Goal: Complete application form: Complete application form

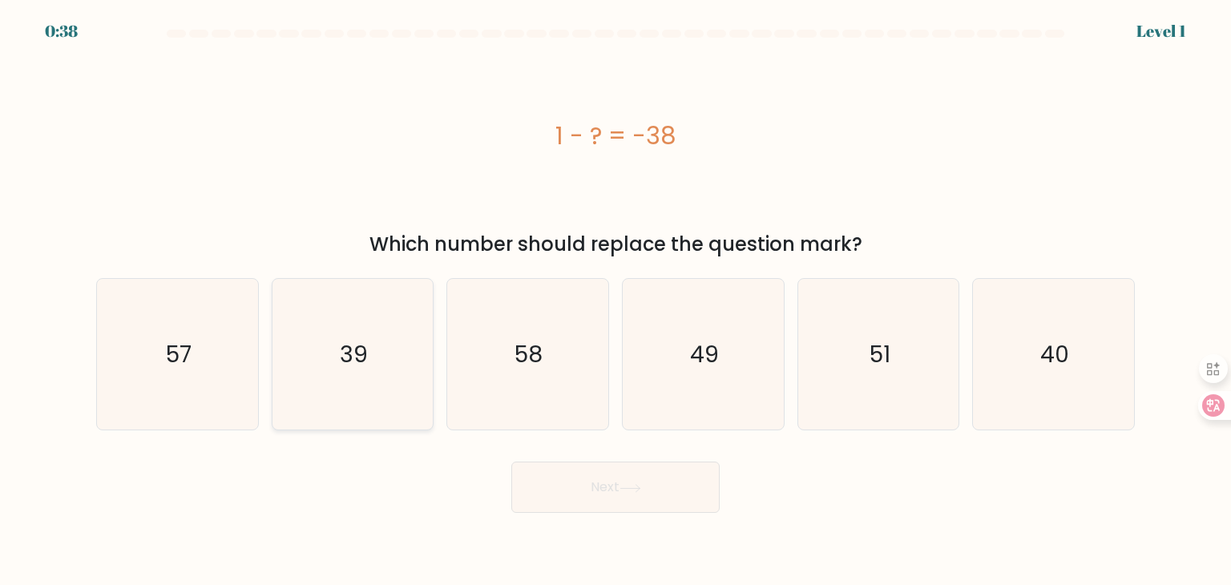
click at [394, 279] on icon "39" at bounding box center [352, 354] width 151 height 151
click at [616, 293] on input "b. 39" at bounding box center [616, 297] width 1 height 8
radio input "true"
click at [321, 280] on icon "39" at bounding box center [352, 354] width 149 height 149
click at [616, 293] on input "b. 39" at bounding box center [616, 297] width 1 height 8
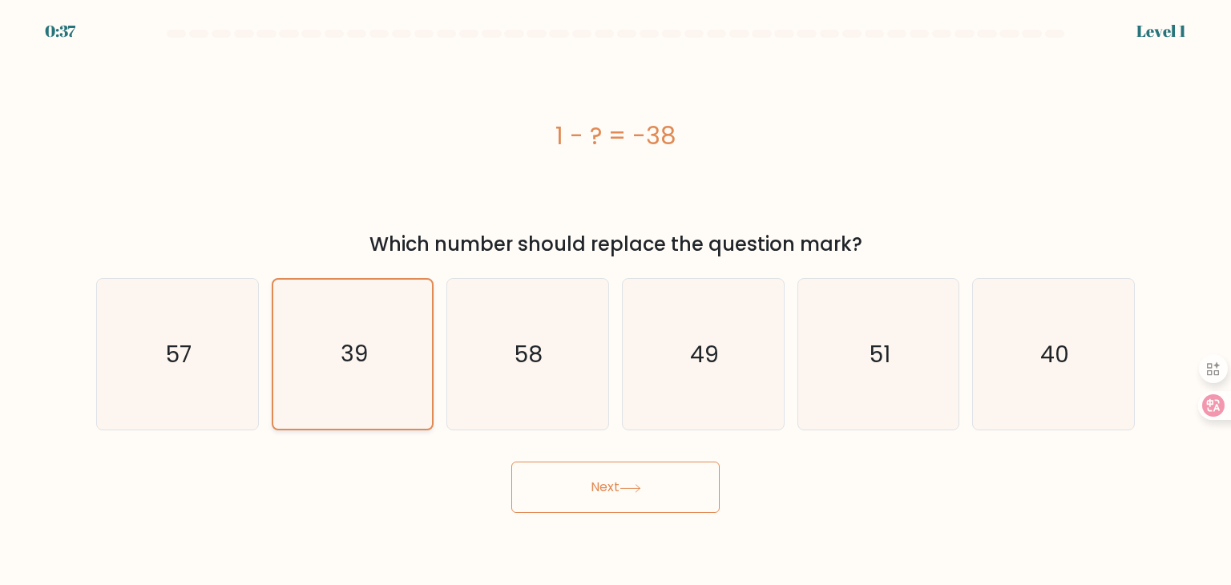
click at [339, 280] on icon "39" at bounding box center [352, 354] width 149 height 149
click at [616, 293] on input "b. 39" at bounding box center [616, 297] width 1 height 8
click at [339, 280] on icon "39" at bounding box center [352, 354] width 149 height 149
click at [616, 293] on input "b. 39" at bounding box center [616, 297] width 1 height 8
click at [394, 280] on icon "39" at bounding box center [352, 354] width 149 height 149
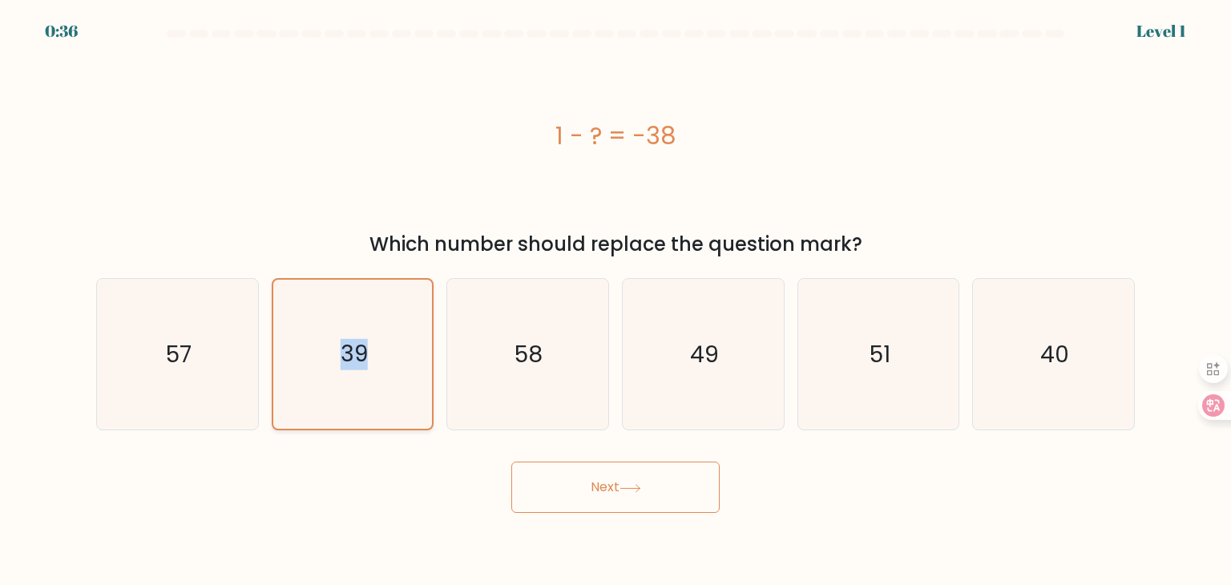
click at [616, 293] on input "b. 39" at bounding box center [616, 297] width 1 height 8
click at [0, 0] on span "b." at bounding box center [0, 0] width 0 height 0
click at [616, 293] on input "b. 39" at bounding box center [616, 297] width 1 height 8
click at [377, 280] on icon "39" at bounding box center [352, 354] width 149 height 149
click at [616, 293] on input "b. 39" at bounding box center [616, 297] width 1 height 8
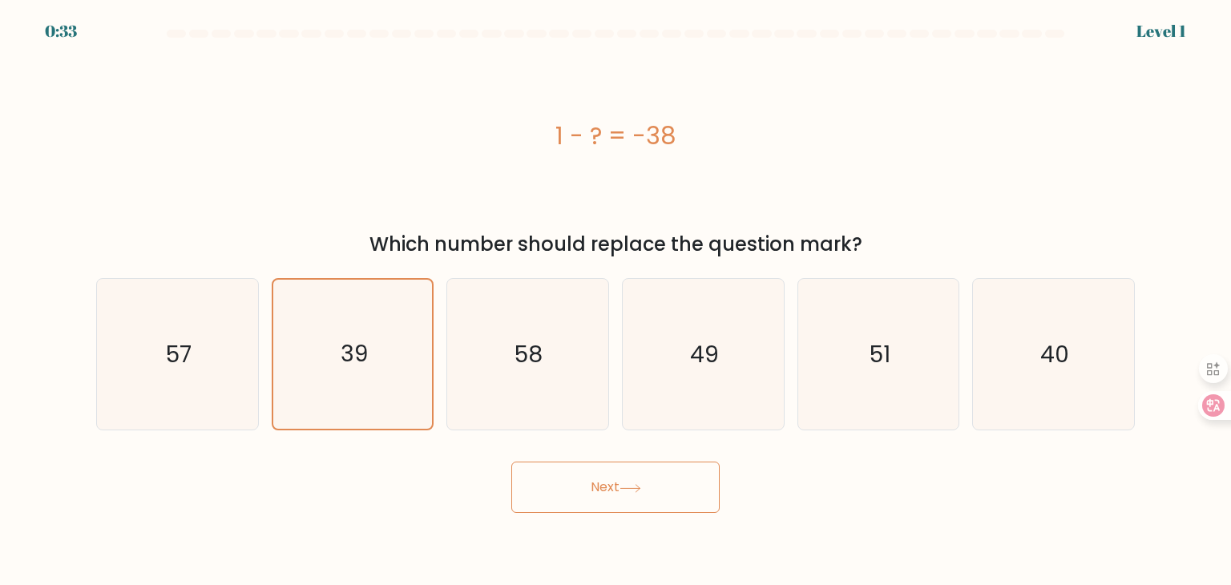
drag, startPoint x: 619, startPoint y: 392, endPoint x: 685, endPoint y: 520, distance: 144.5
click at [685, 520] on body "0:33 Level 1 a." at bounding box center [615, 292] width 1231 height 585
click at [383, 280] on icon "39" at bounding box center [352, 354] width 149 height 149
click at [616, 293] on input "b. 39" at bounding box center [616, 297] width 1 height 8
click at [394, 279] on icon "39" at bounding box center [352, 354] width 151 height 151
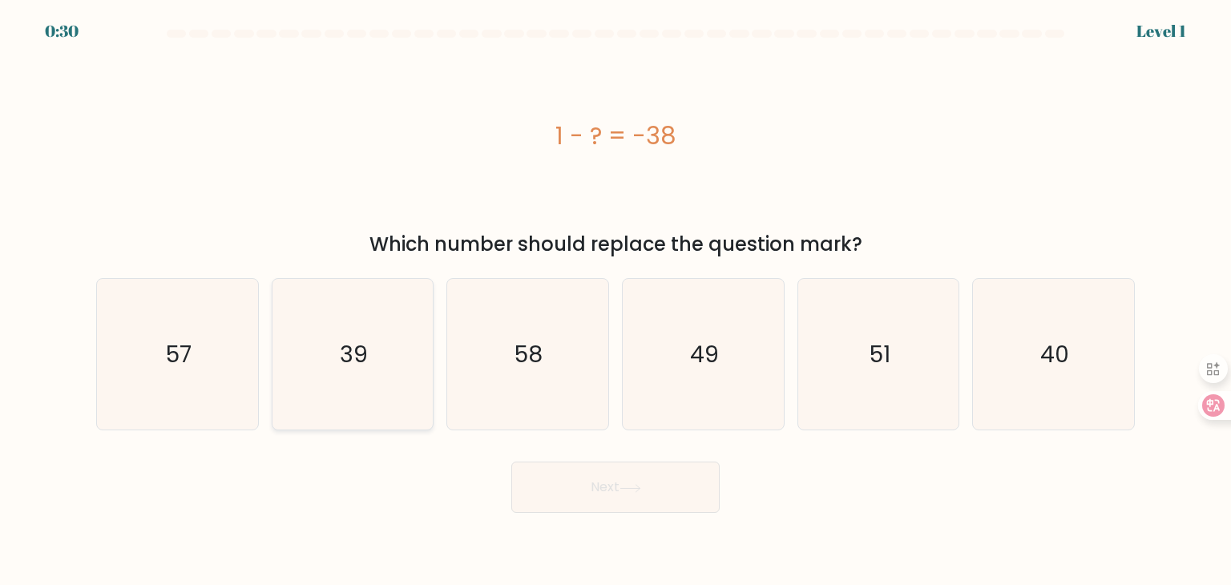
click at [616, 293] on input "b. 39" at bounding box center [616, 297] width 1 height 8
radio input "true"
click at [595, 462] on button "Next" at bounding box center [615, 487] width 208 height 51
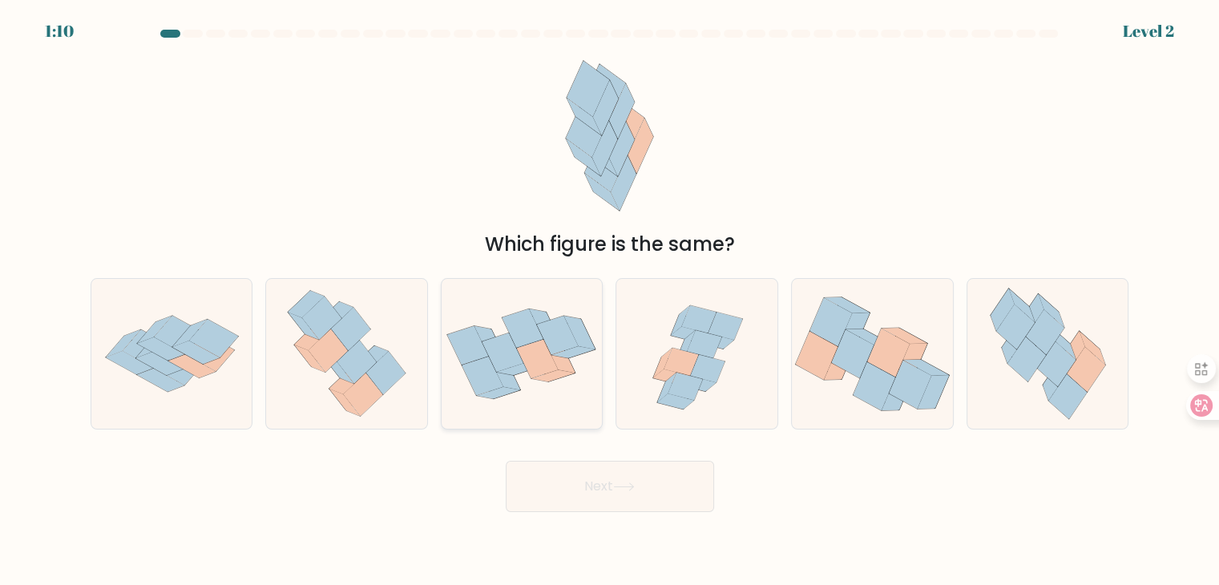
scroll to position [960, 0]
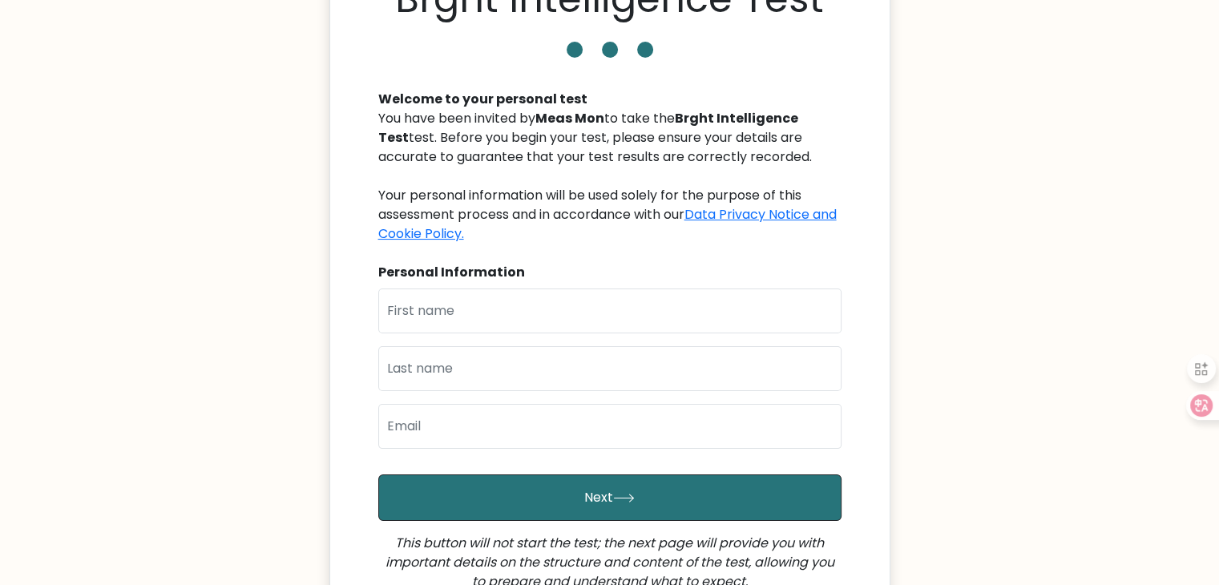
scroll to position [213, 0]
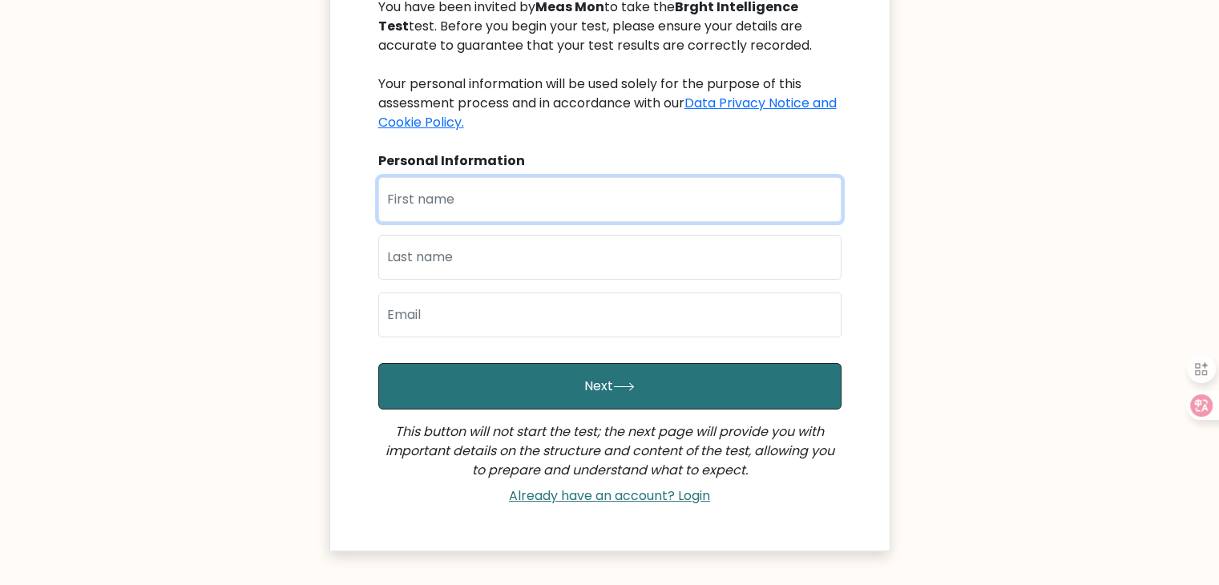
click at [606, 208] on input "text" at bounding box center [609, 199] width 463 height 45
type input "O"
type input "Mon"
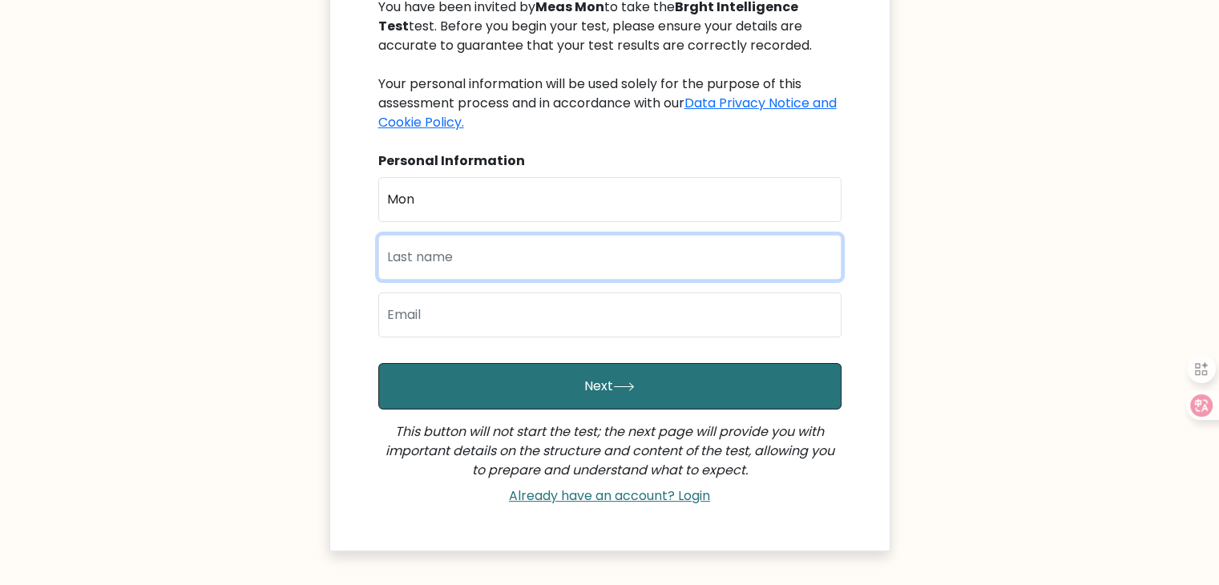
click at [724, 244] on input "text" at bounding box center [609, 257] width 463 height 45
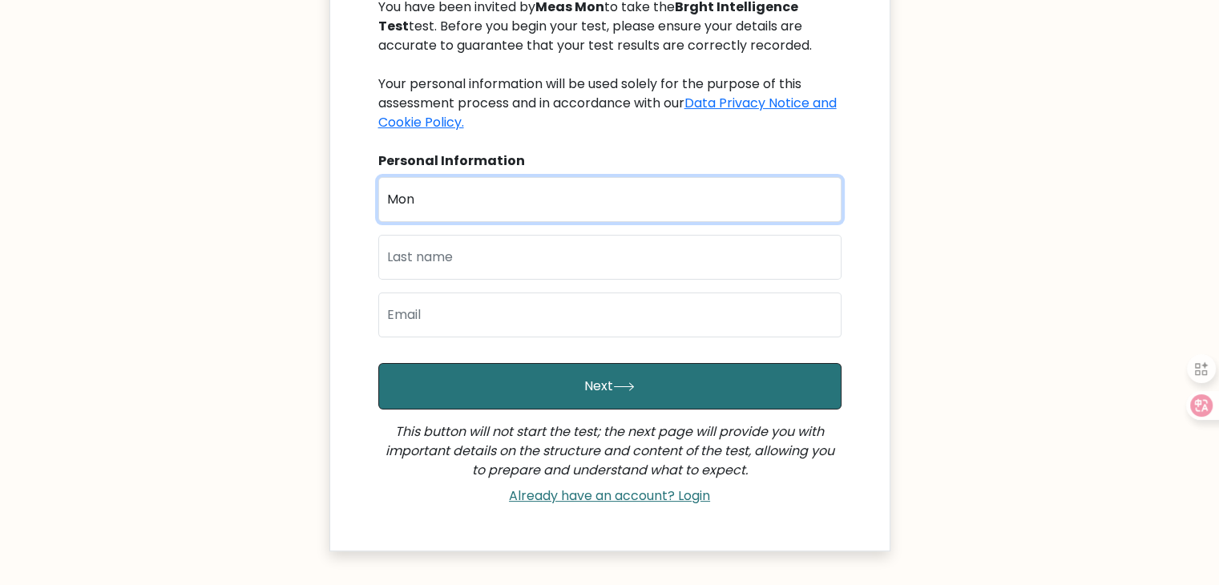
drag, startPoint x: 731, startPoint y: 196, endPoint x: 258, endPoint y: 199, distance: 473.0
click at [258, 199] on body "Brght Intelligence Test Welcome to your personal test You have been invited by …" at bounding box center [609, 237] width 1219 height 901
type input "Meas"
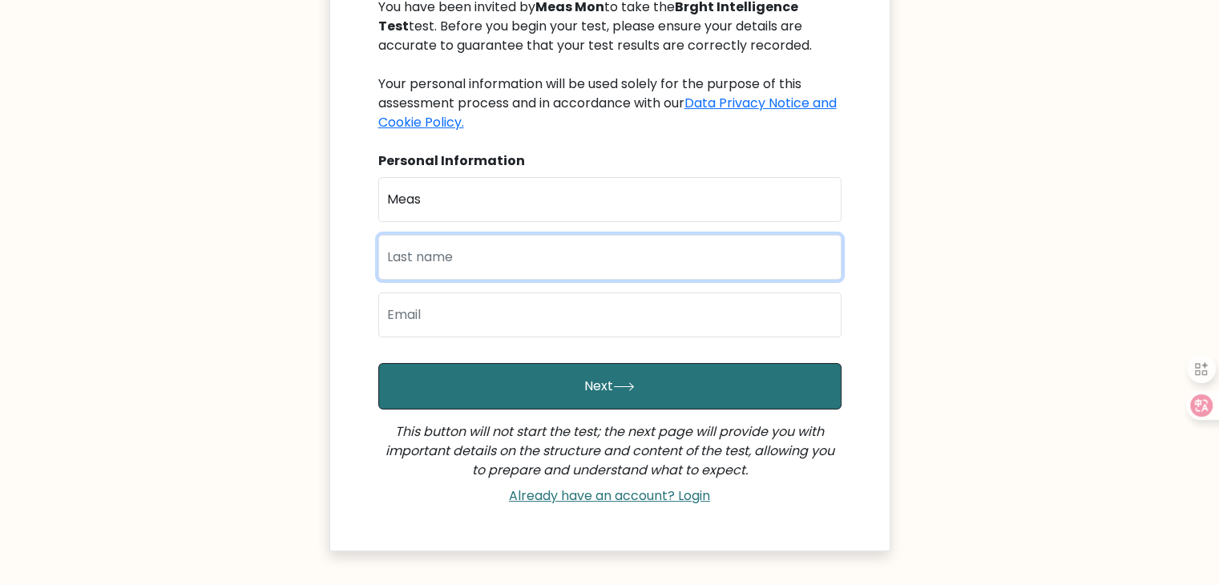
click at [443, 257] on input "text" at bounding box center [609, 257] width 463 height 45
type input "Mon"
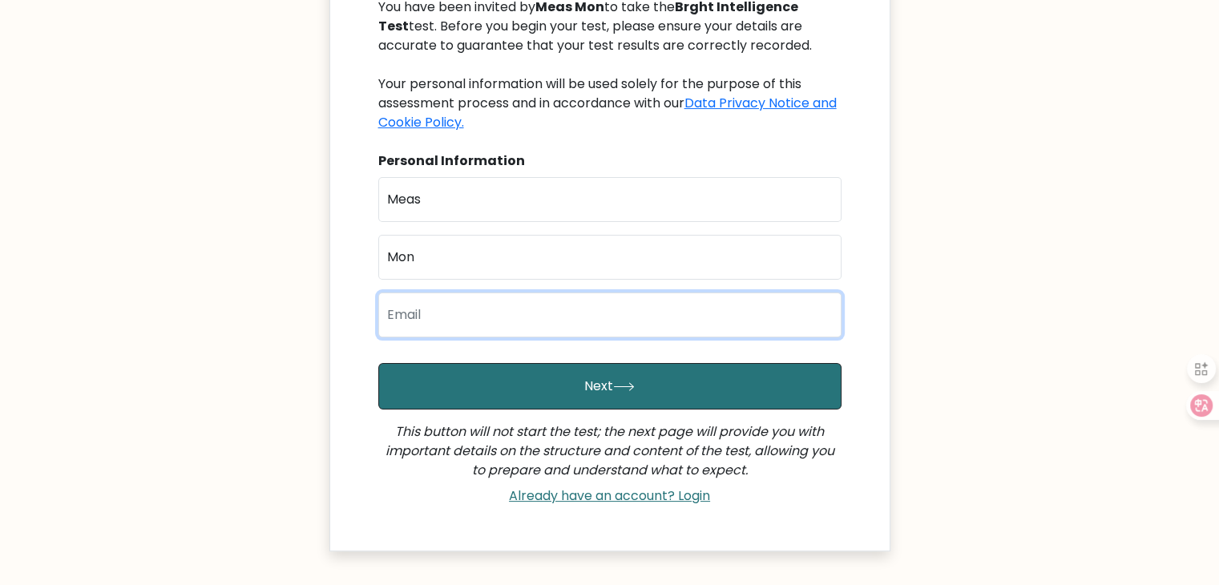
drag, startPoint x: 687, startPoint y: 321, endPoint x: 733, endPoint y: 301, distance: 49.6
click at [687, 321] on input "email" at bounding box center [609, 315] width 463 height 45
type input "b"
click at [452, 318] on input "eyes63" at bounding box center [609, 315] width 463 height 45
type input "eyes63392@gmail.com"
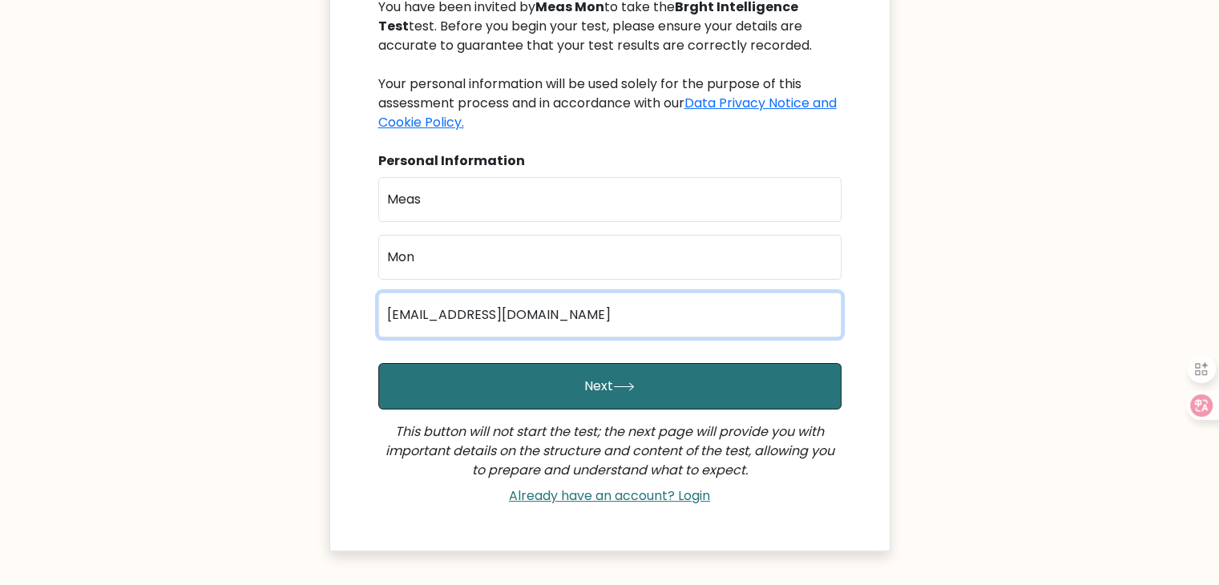
click at [378, 363] on button "Next" at bounding box center [609, 386] width 463 height 46
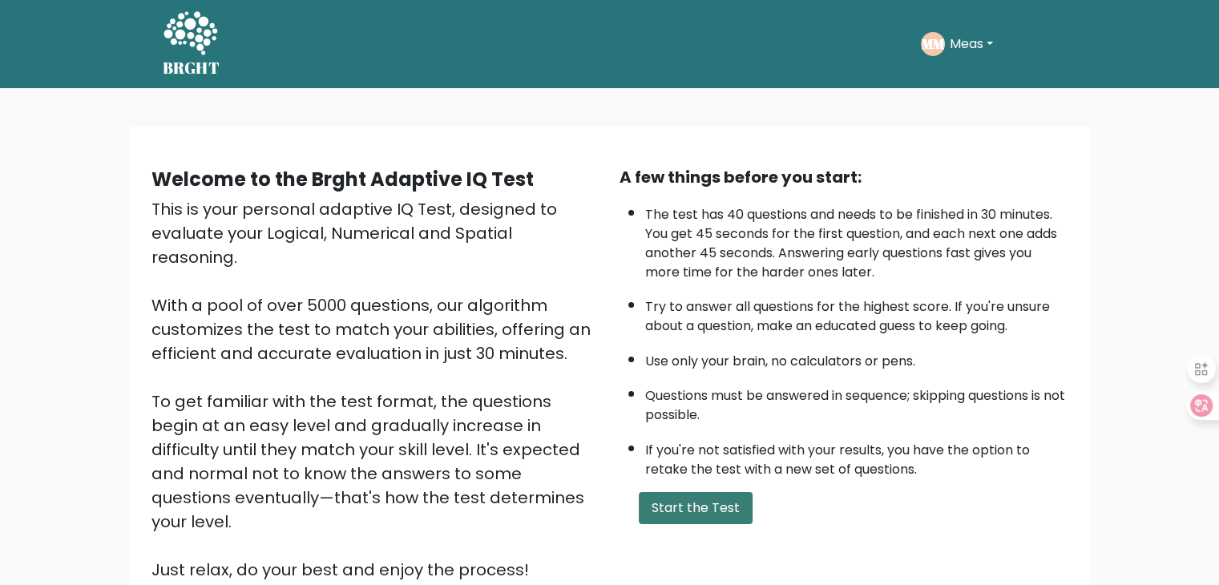
click at [664, 492] on button "Start the Test" at bounding box center [696, 508] width 114 height 32
click at [713, 499] on button "Start the Test" at bounding box center [696, 508] width 114 height 32
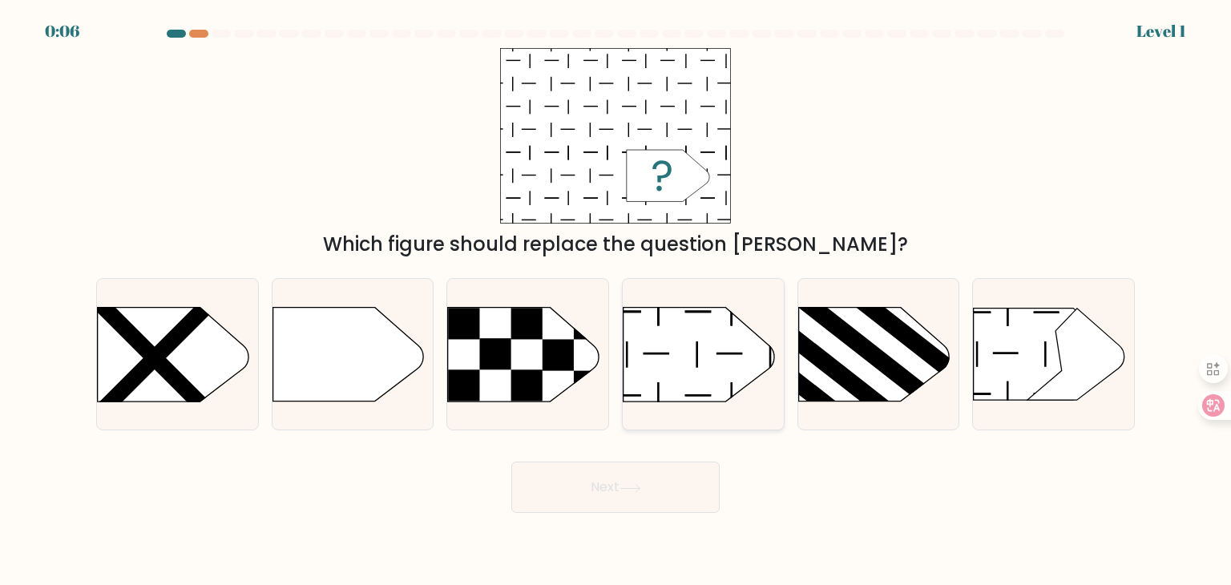
click at [721, 342] on icon at bounding box center [699, 355] width 151 height 94
click at [616, 301] on input "d." at bounding box center [616, 297] width 1 height 8
radio input "true"
click at [612, 492] on button "Next" at bounding box center [615, 487] width 208 height 51
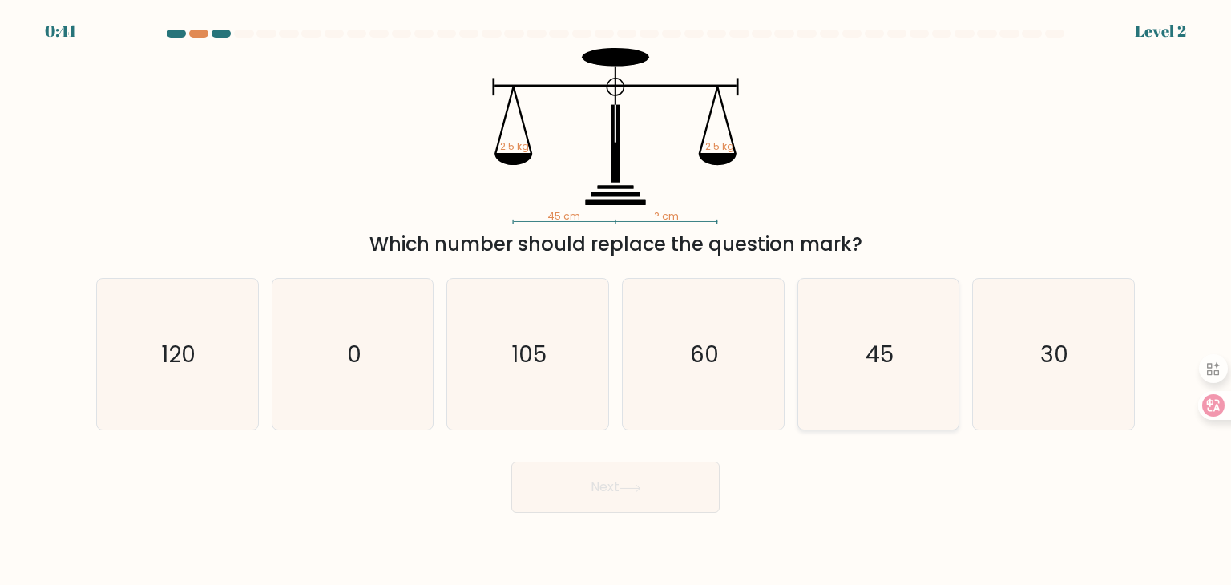
click at [874, 360] on text "45" at bounding box center [880, 354] width 28 height 32
click at [616, 301] on input "e. 45" at bounding box center [616, 297] width 1 height 8
radio input "true"
click at [651, 497] on button "Next" at bounding box center [615, 487] width 208 height 51
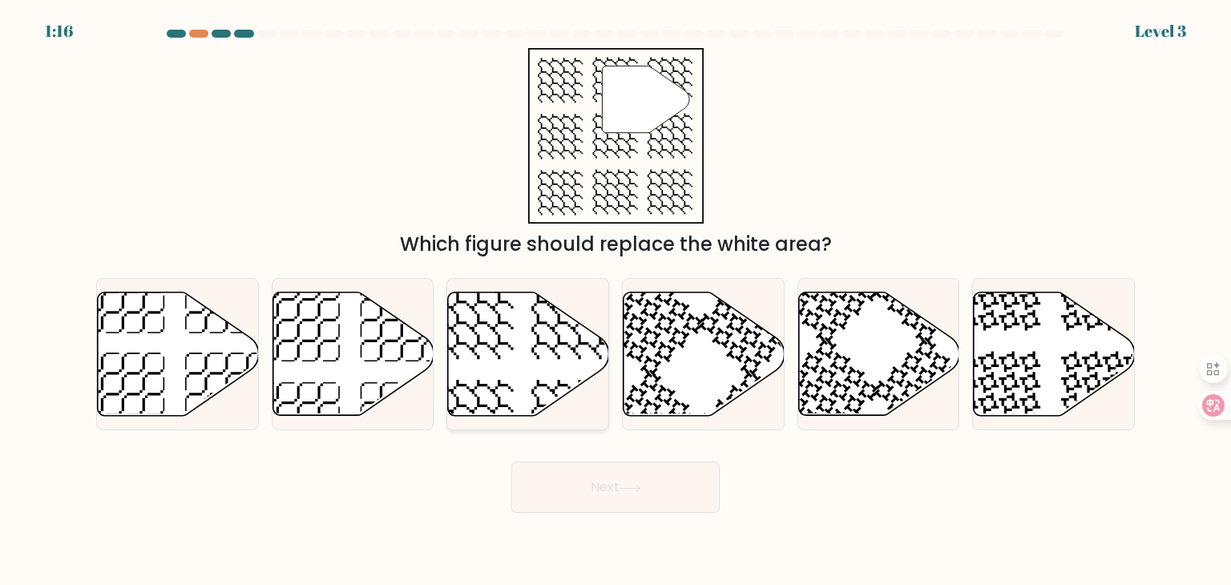
click at [550, 342] on icon at bounding box center [528, 354] width 161 height 123
click at [616, 301] on input "c." at bounding box center [616, 297] width 1 height 8
radio input "true"
click at [571, 476] on button "Next" at bounding box center [615, 487] width 208 height 51
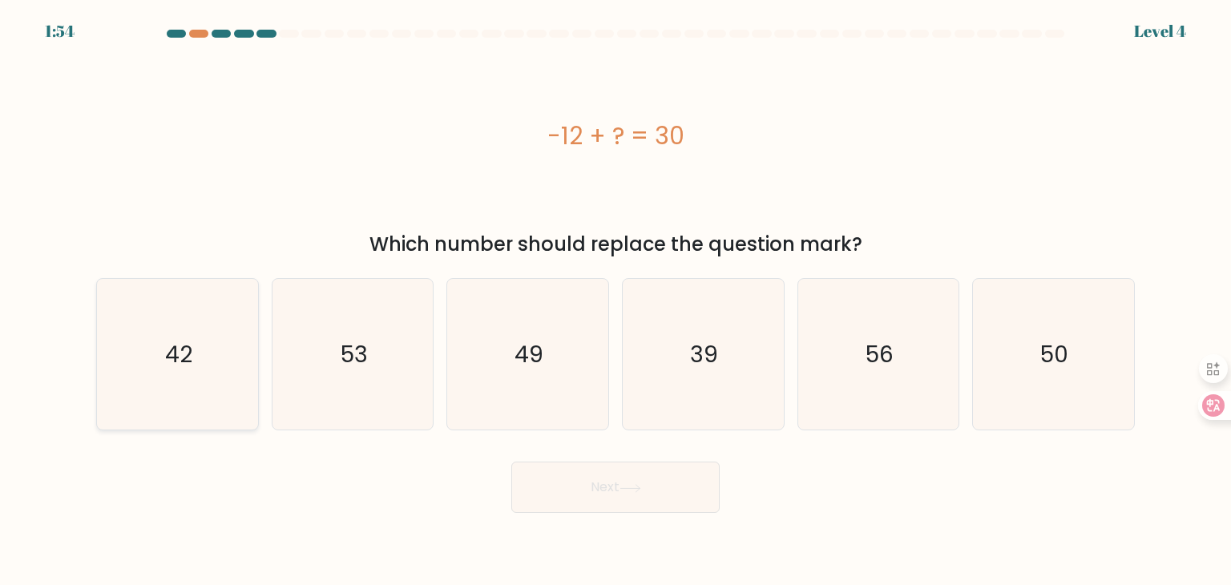
click at [190, 339] on text "42" at bounding box center [178, 354] width 27 height 32
click at [616, 301] on input "a. 42" at bounding box center [616, 297] width 1 height 8
radio input "true"
click at [625, 498] on button "Next" at bounding box center [615, 487] width 208 height 51
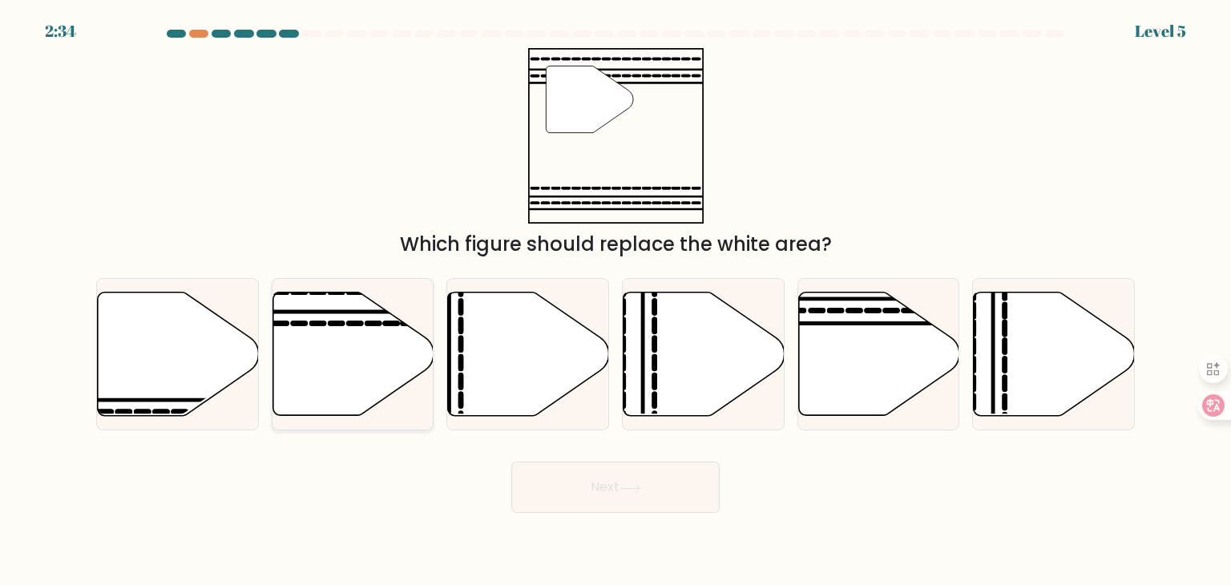
click at [345, 323] on icon at bounding box center [353, 354] width 161 height 123
click at [616, 301] on input "b." at bounding box center [616, 297] width 1 height 8
radio input "true"
click at [831, 366] on icon at bounding box center [878, 354] width 161 height 123
click at [616, 301] on input "e." at bounding box center [616, 297] width 1 height 8
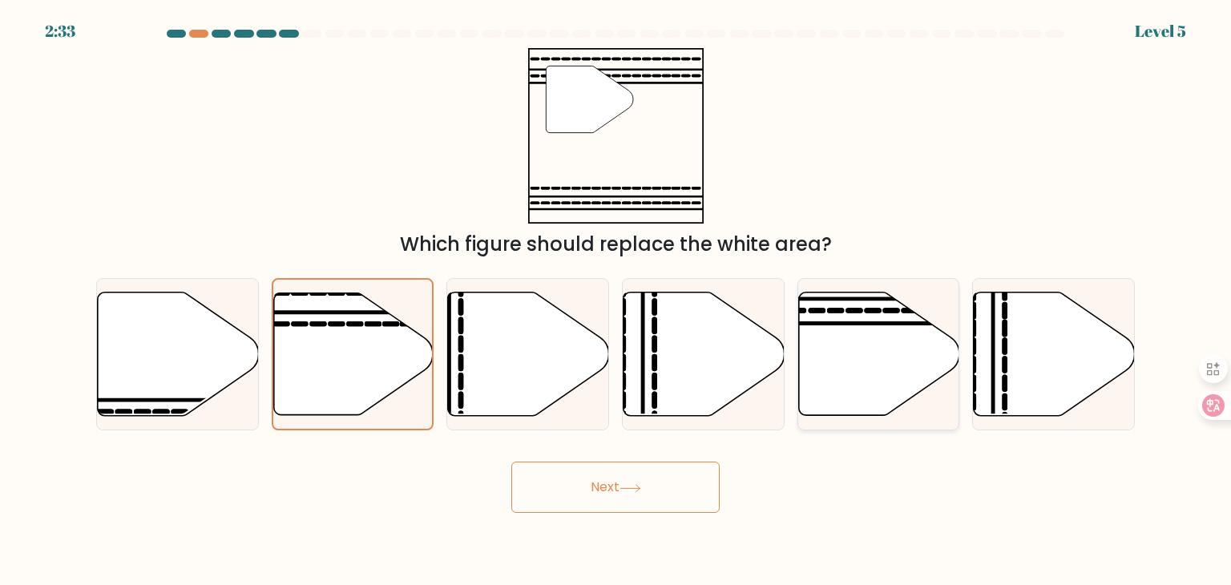
radio input "true"
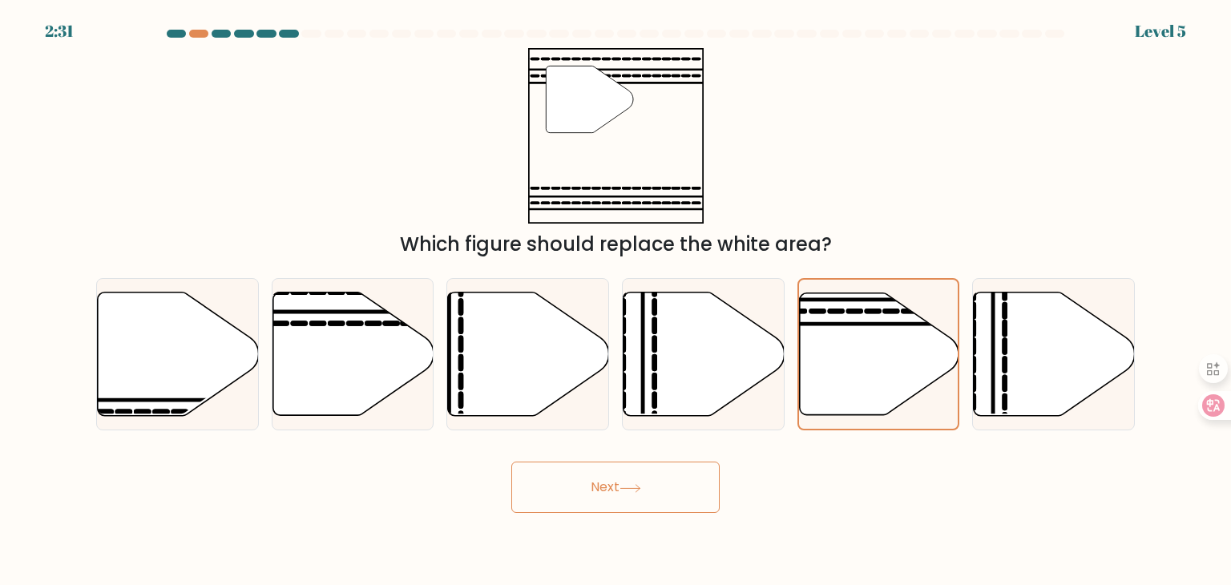
click at [625, 495] on button "Next" at bounding box center [615, 487] width 208 height 51
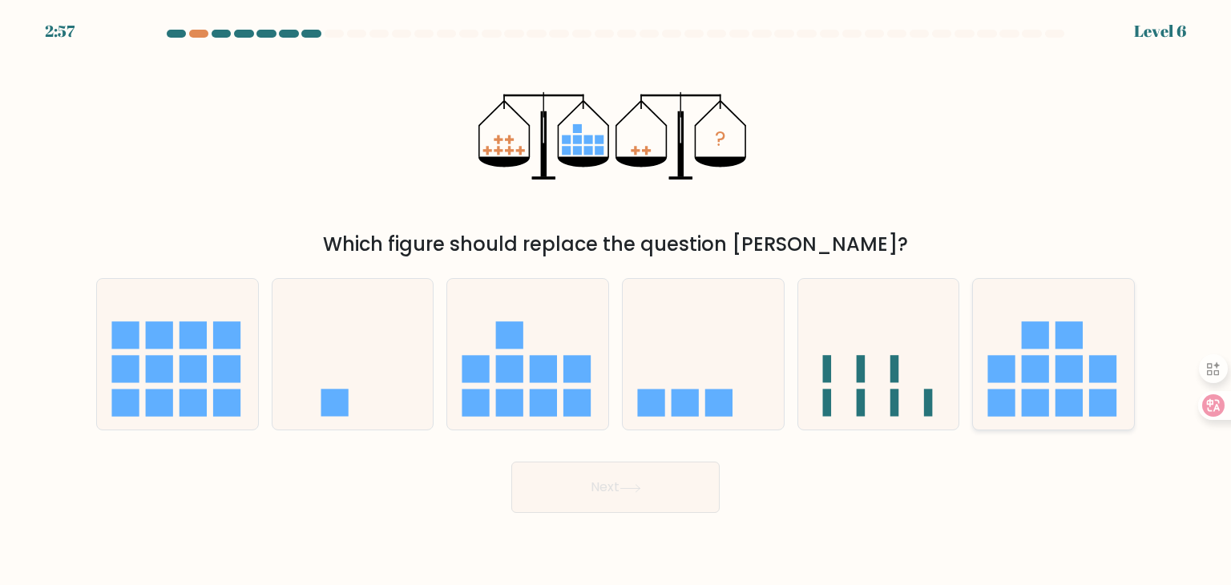
click at [1049, 354] on icon at bounding box center [1053, 354] width 161 height 133
click at [616, 301] on input "f." at bounding box center [616, 297] width 1 height 8
radio input "true"
click at [682, 369] on icon at bounding box center [703, 354] width 161 height 133
click at [616, 301] on input "d." at bounding box center [616, 297] width 1 height 8
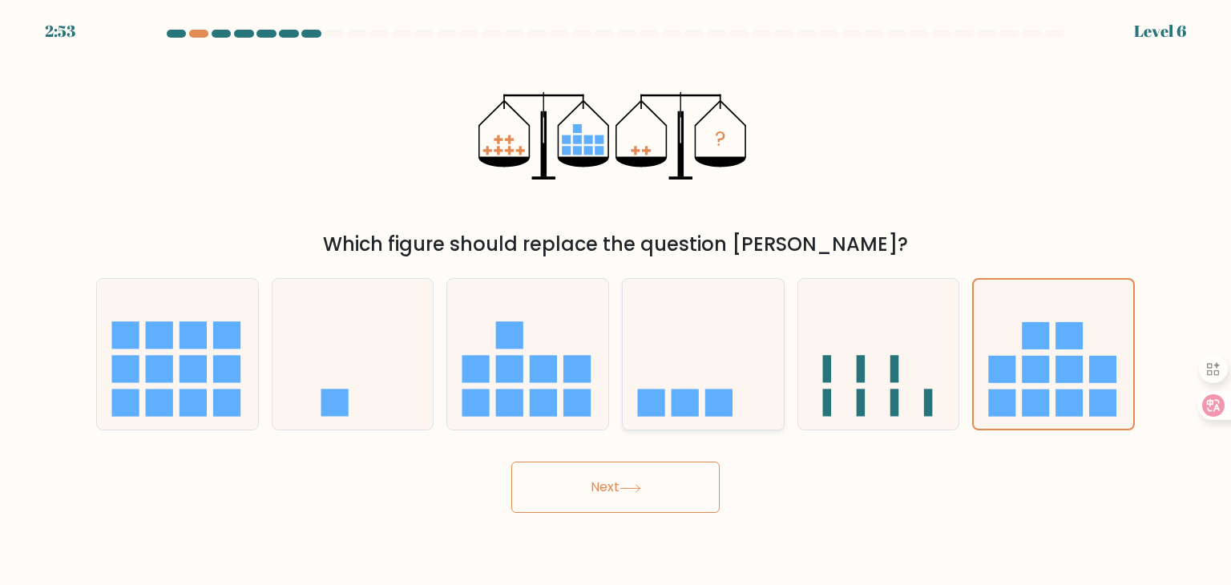
radio input "true"
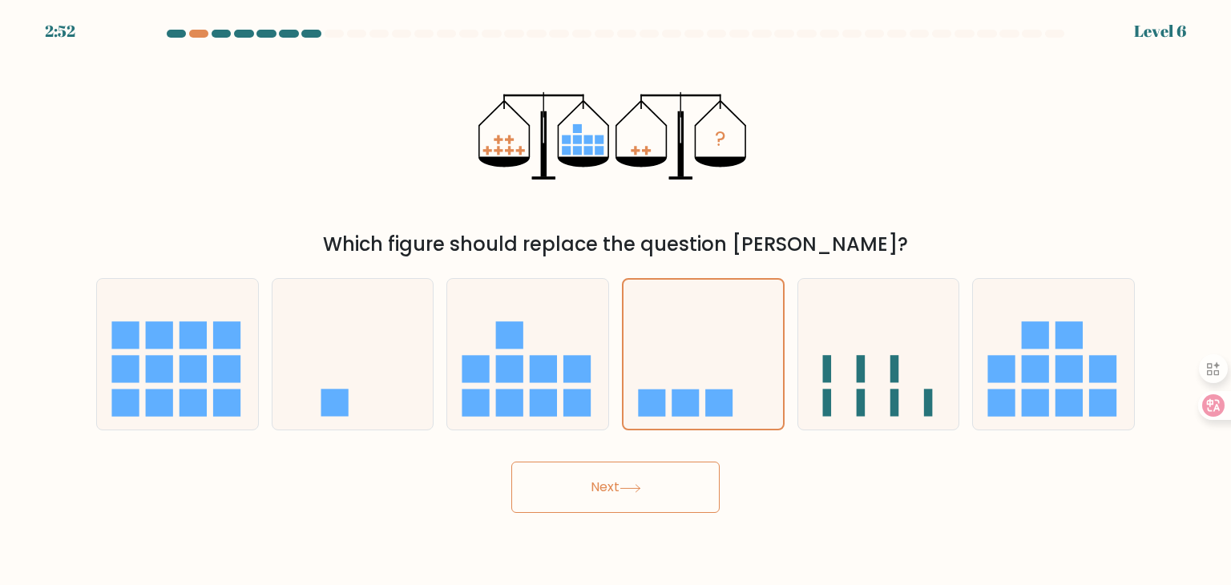
click at [652, 471] on button "Next" at bounding box center [615, 487] width 208 height 51
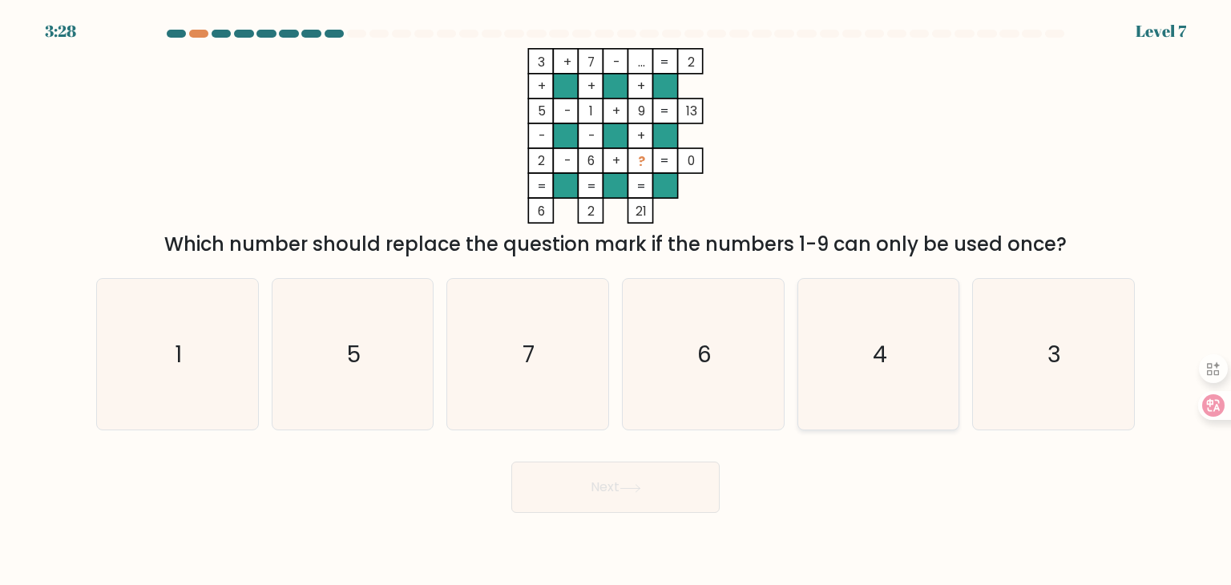
click at [874, 360] on text "4" at bounding box center [880, 354] width 14 height 32
click at [616, 301] on input "e. 4" at bounding box center [616, 297] width 1 height 8
radio input "true"
click at [645, 491] on button "Next" at bounding box center [615, 487] width 208 height 51
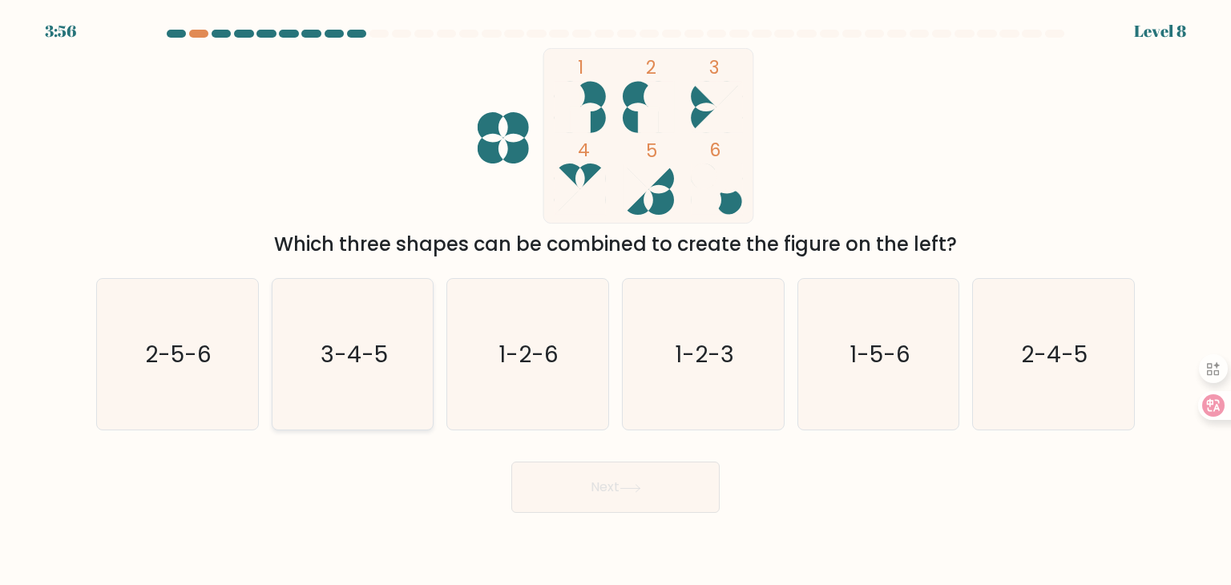
click at [338, 362] on text "3-4-5" at bounding box center [354, 354] width 67 height 32
click at [616, 301] on input "b. 3-4-5" at bounding box center [616, 297] width 1 height 8
radio input "true"
click at [576, 486] on button "Next" at bounding box center [615, 487] width 208 height 51
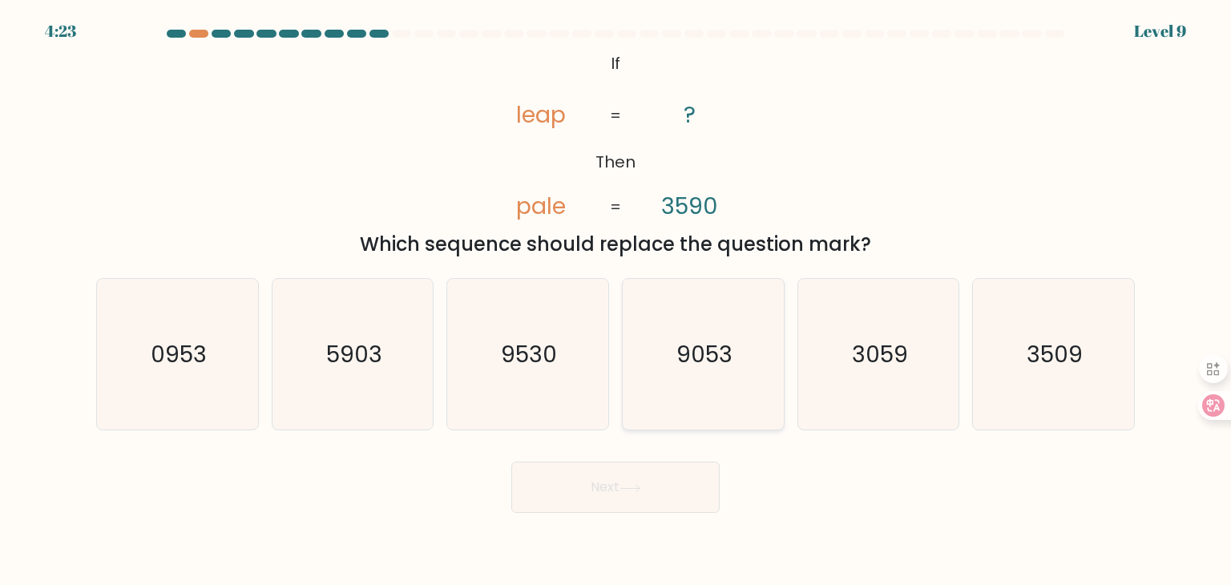
click at [694, 352] on text "9053" at bounding box center [705, 354] width 56 height 32
click at [616, 301] on input "d. 9053" at bounding box center [616, 297] width 1 height 8
radio input "true"
click at [655, 492] on button "Next" at bounding box center [615, 487] width 208 height 51
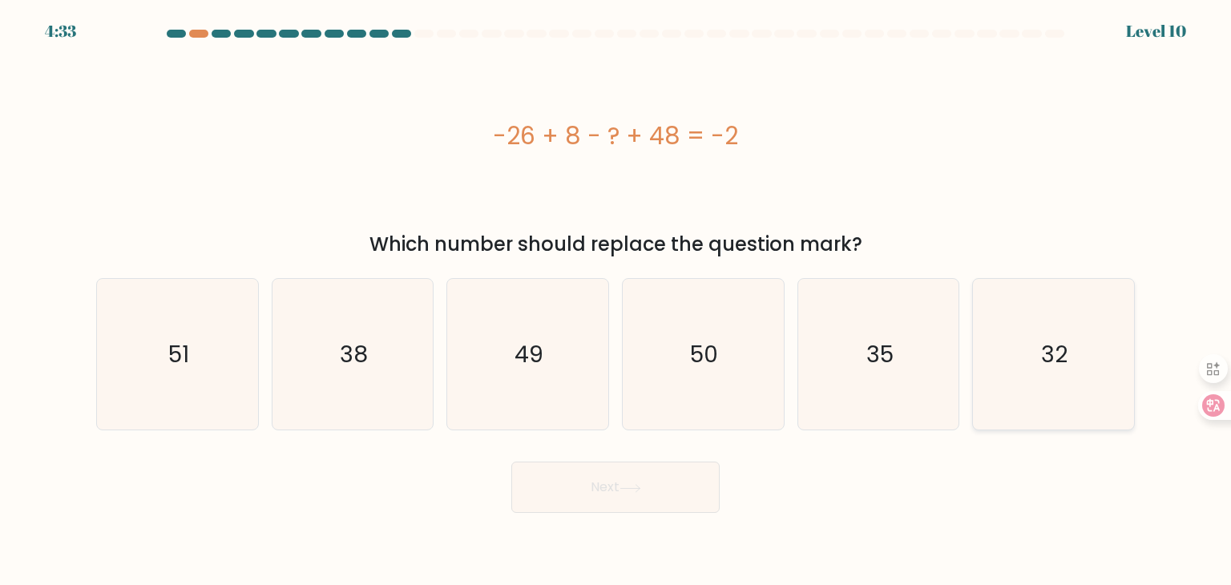
click at [979, 362] on icon "32" at bounding box center [1053, 354] width 151 height 151
click at [616, 301] on input "f. 32" at bounding box center [616, 297] width 1 height 8
radio input "true"
click at [627, 488] on icon at bounding box center [629, 487] width 19 height 7
click at [574, 473] on button "Next" at bounding box center [615, 487] width 208 height 51
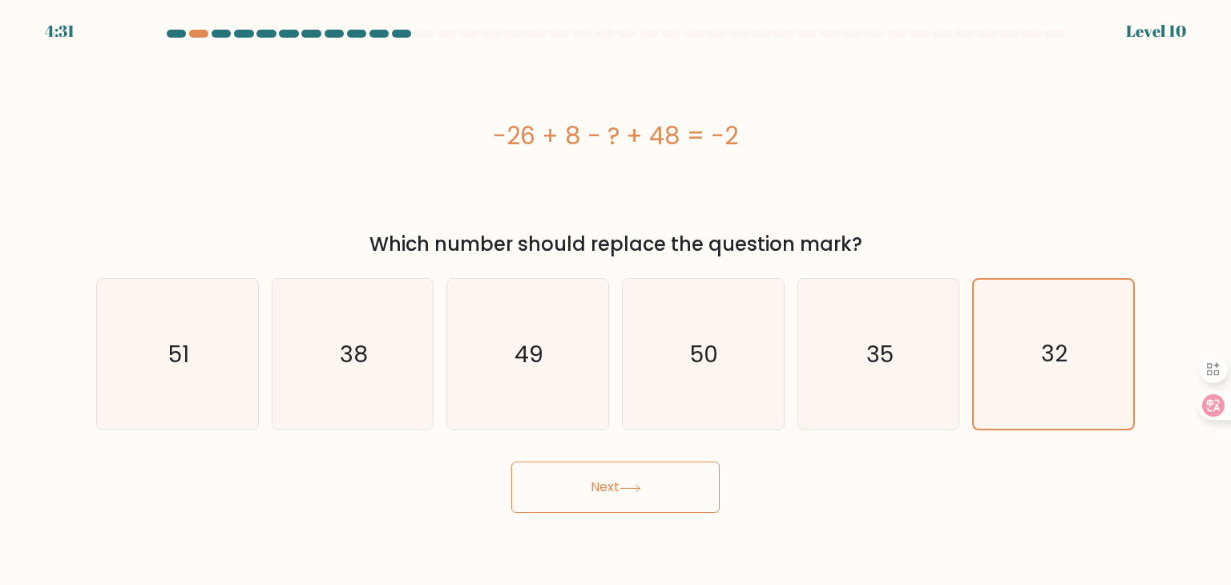
click at [574, 473] on button "Next" at bounding box center [615, 487] width 208 height 51
click at [577, 485] on button "Next" at bounding box center [615, 487] width 208 height 51
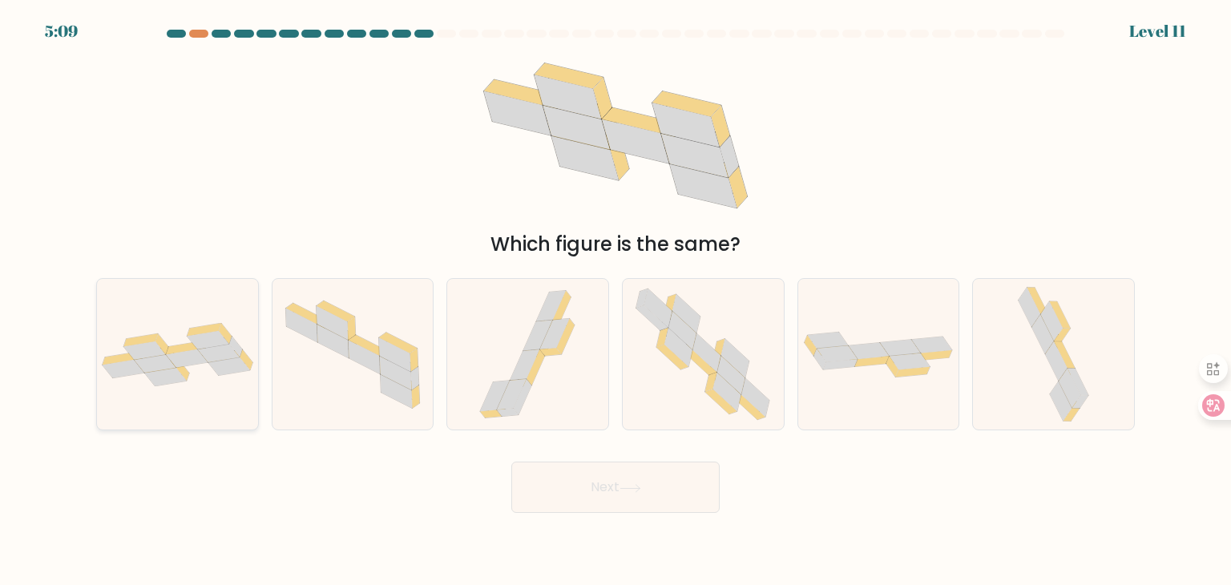
click at [128, 370] on icon at bounding box center [124, 369] width 42 height 18
click at [616, 301] on input "a." at bounding box center [616, 297] width 1 height 8
radio input "true"
click at [580, 480] on button "Next" at bounding box center [615, 487] width 208 height 51
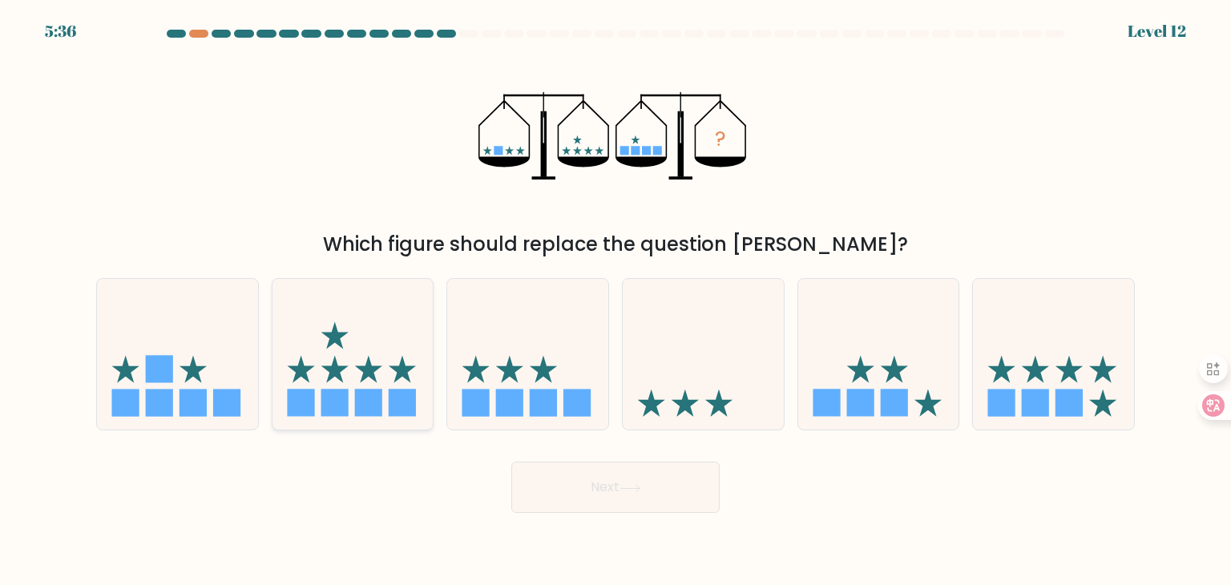
click at [389, 357] on icon at bounding box center [353, 354] width 161 height 133
click at [616, 301] on input "b." at bounding box center [616, 297] width 1 height 8
radio input "true"
click at [601, 485] on button "Next" at bounding box center [615, 487] width 208 height 51
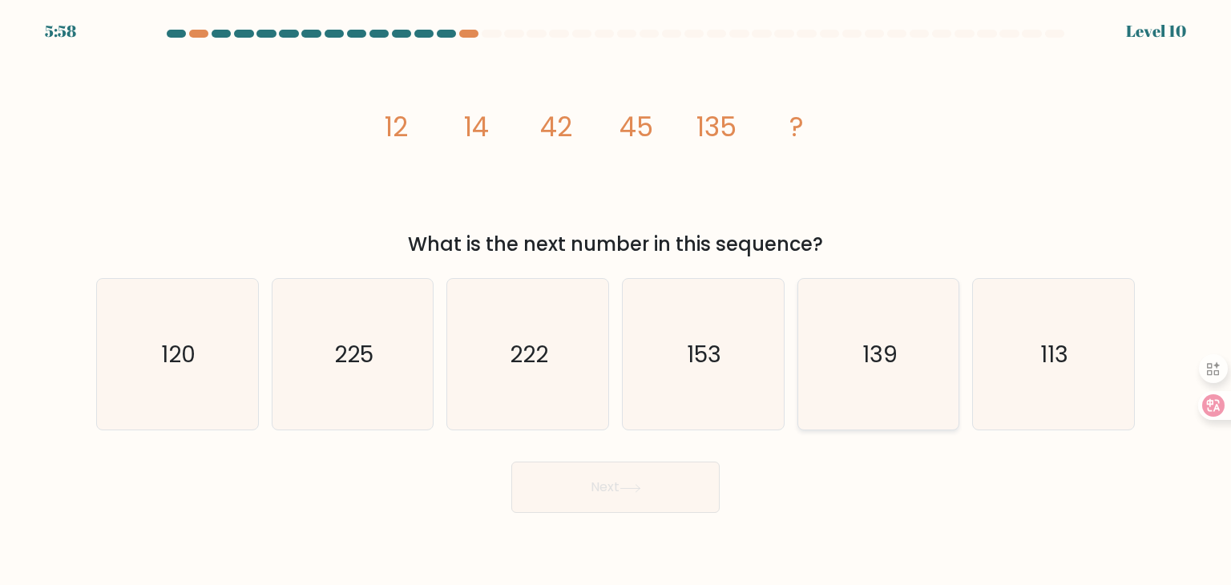
click at [856, 357] on icon "139" at bounding box center [878, 354] width 151 height 151
click at [616, 301] on input "e. 139" at bounding box center [616, 297] width 1 height 8
radio input "true"
click at [667, 488] on button "Next" at bounding box center [615, 487] width 208 height 51
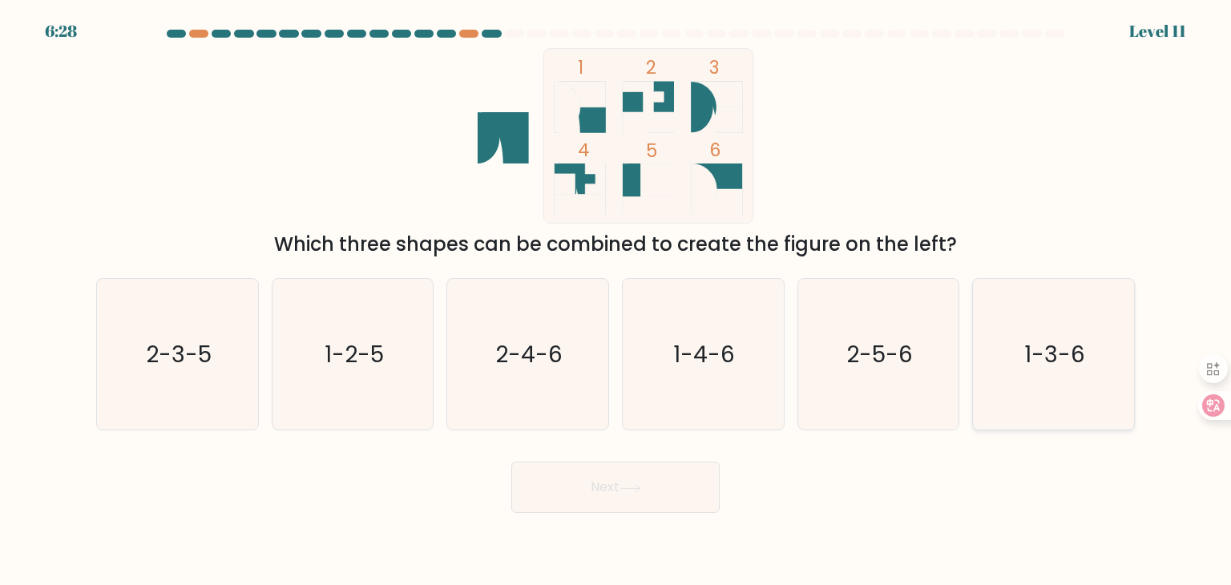
click at [1045, 334] on icon "1-3-6" at bounding box center [1053, 354] width 151 height 151
click at [616, 301] on input "f. 1-3-6" at bounding box center [616, 297] width 1 height 8
radio input "true"
click at [645, 476] on button "Next" at bounding box center [615, 487] width 208 height 51
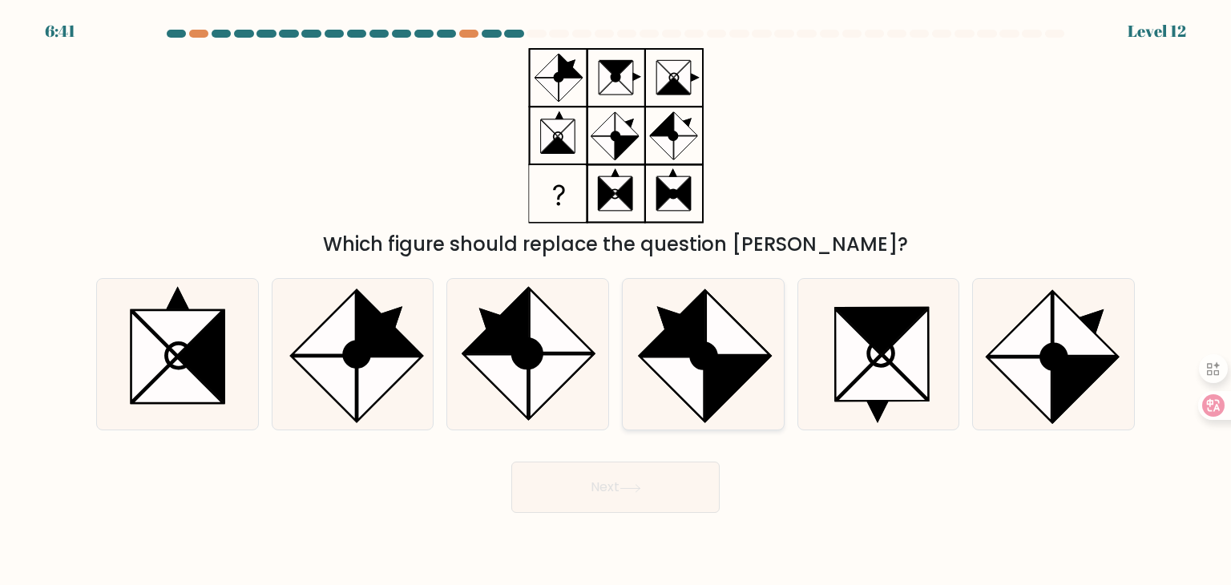
click at [723, 365] on icon at bounding box center [738, 390] width 64 height 64
click at [616, 301] on input "d." at bounding box center [616, 297] width 1 height 8
radio input "true"
click at [660, 459] on div "Next" at bounding box center [616, 481] width 1058 height 63
click at [658, 475] on button "Next" at bounding box center [615, 487] width 208 height 51
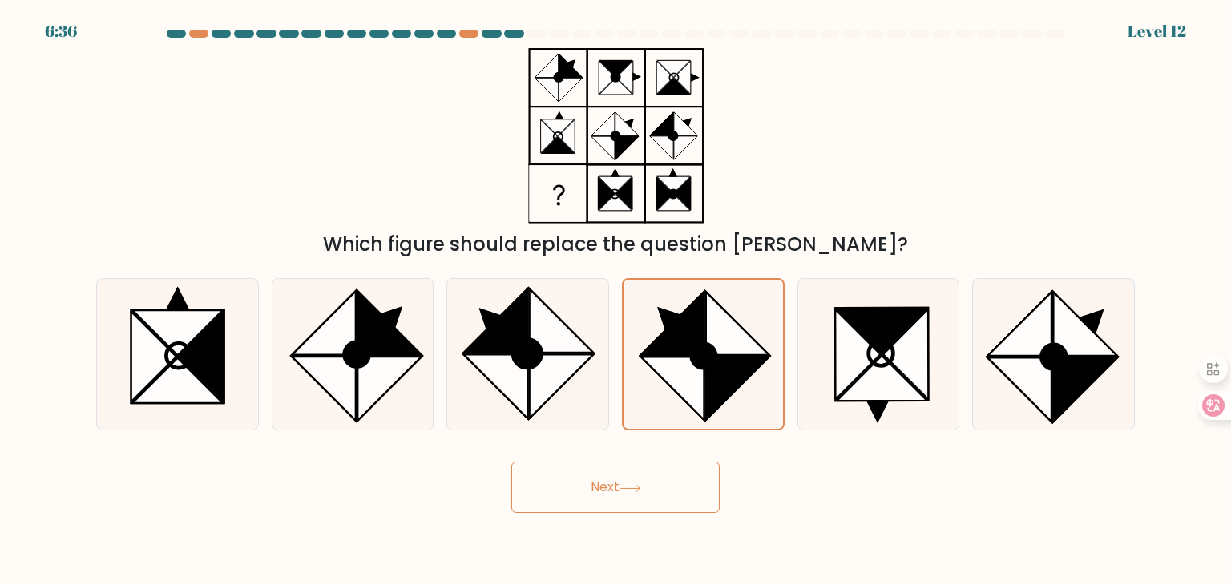
click at [624, 488] on icon at bounding box center [631, 488] width 22 height 9
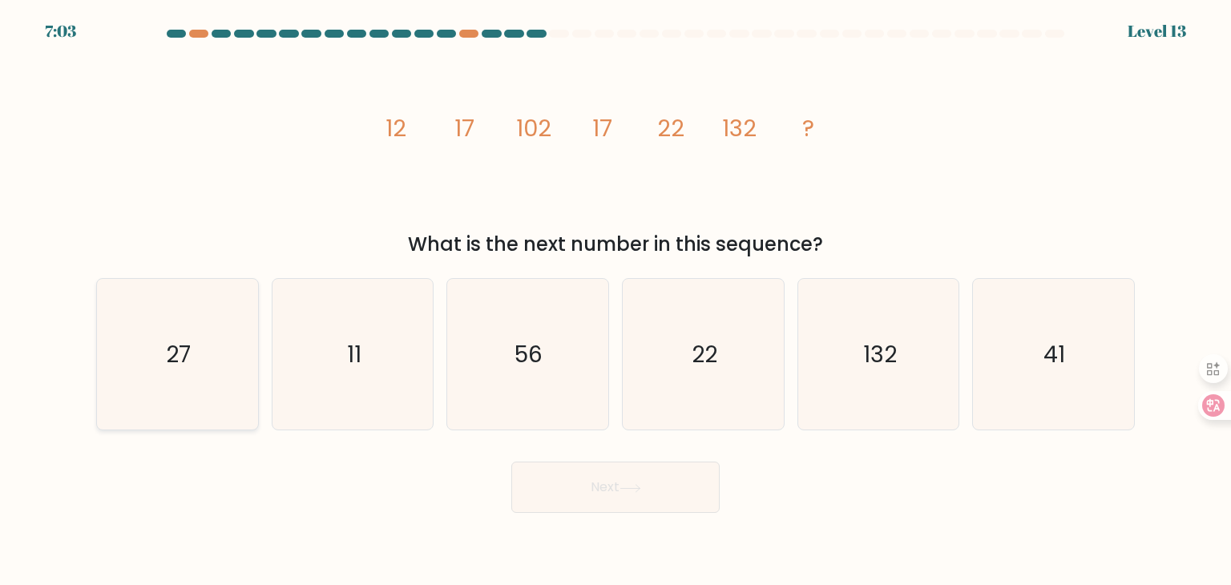
click at [252, 360] on icon "27" at bounding box center [177, 354] width 151 height 151
click at [616, 301] on input "a. 27" at bounding box center [616, 297] width 1 height 8
radio input "true"
click at [545, 486] on button "Next" at bounding box center [615, 487] width 208 height 51
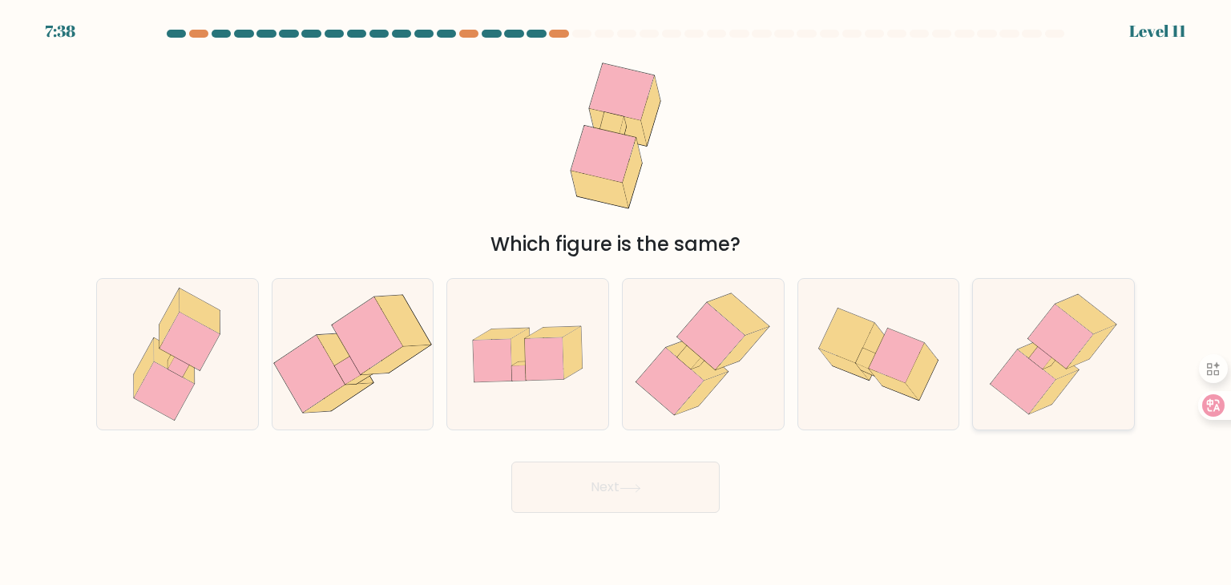
click at [1071, 345] on icon at bounding box center [1061, 337] width 65 height 64
click at [616, 301] on input "f." at bounding box center [616, 297] width 1 height 8
radio input "true"
click at [687, 371] on icon at bounding box center [670, 381] width 67 height 67
click at [616, 301] on input "d." at bounding box center [616, 297] width 1 height 8
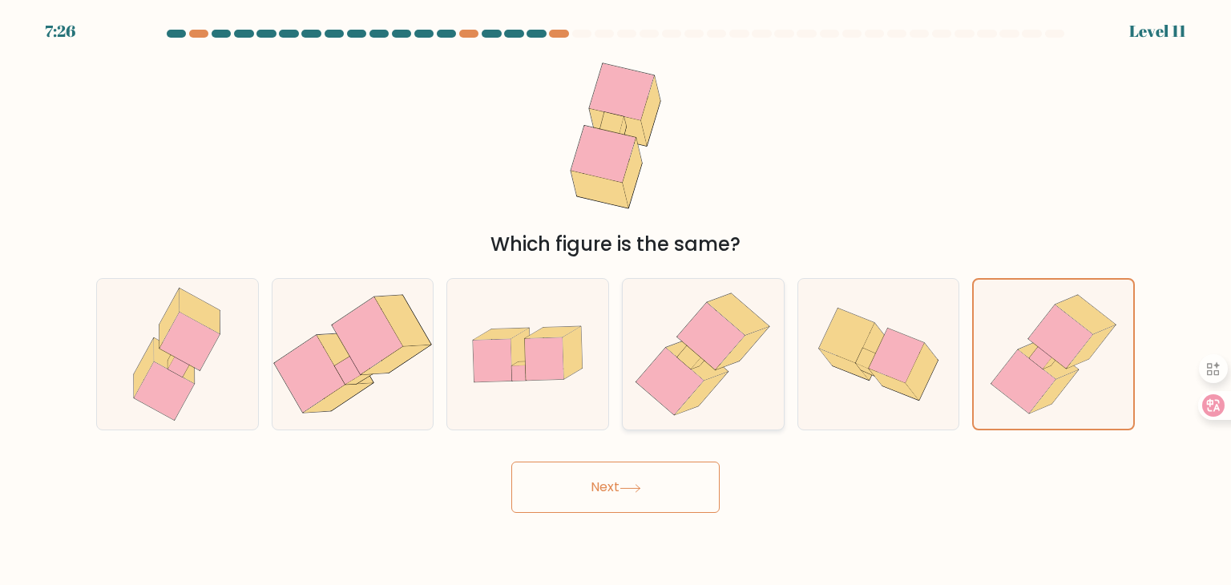
radio input "true"
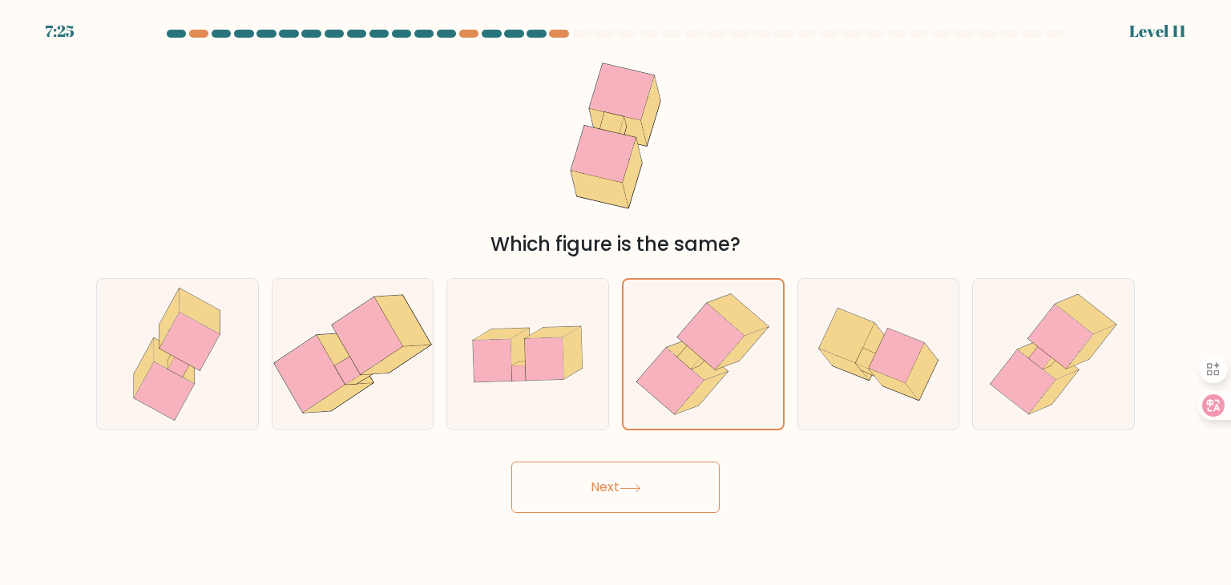
click at [653, 485] on button "Next" at bounding box center [615, 487] width 208 height 51
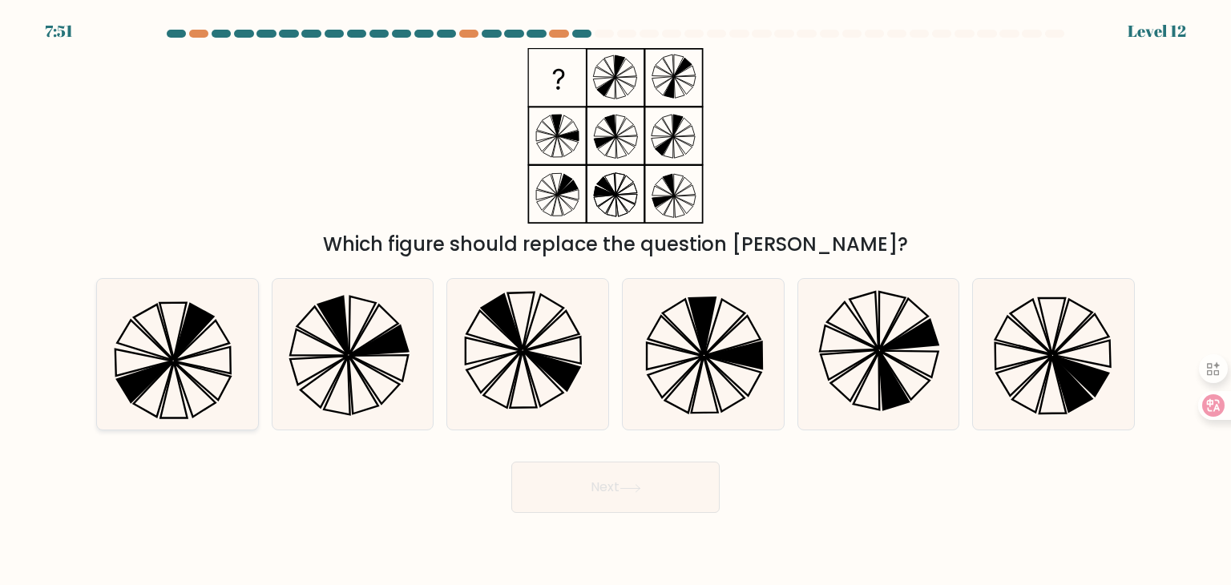
click at [236, 362] on icon at bounding box center [177, 354] width 151 height 151
click at [616, 301] on input "a." at bounding box center [616, 297] width 1 height 8
radio input "true"
click at [568, 482] on button "Next" at bounding box center [615, 487] width 208 height 51
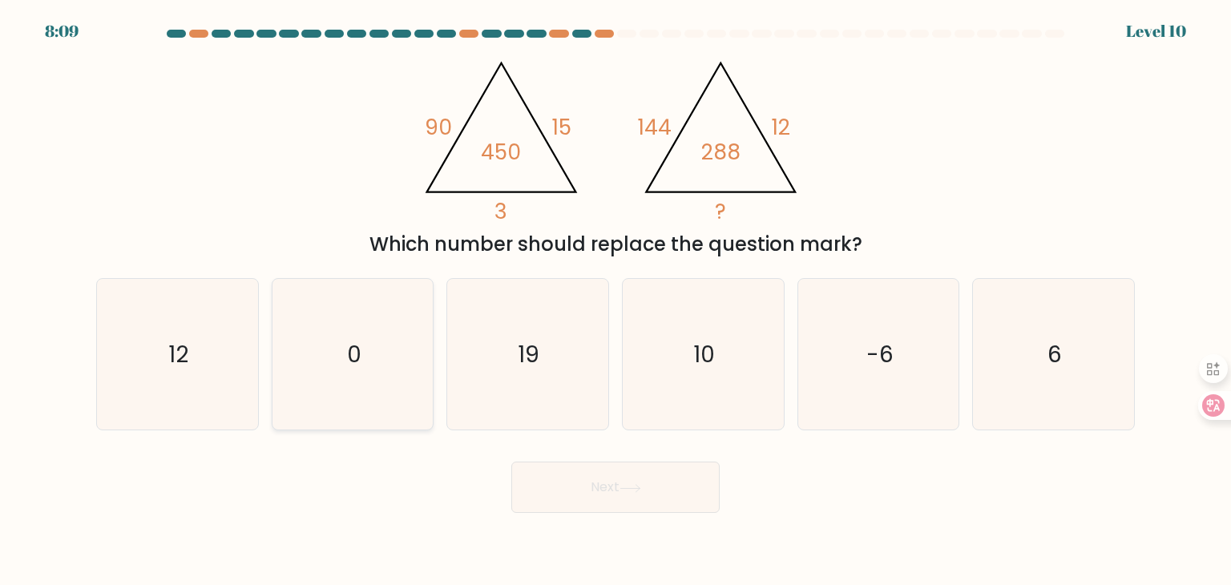
click at [375, 373] on icon "0" at bounding box center [352, 354] width 151 height 151
click at [616, 301] on input "b. 0" at bounding box center [616, 297] width 1 height 8
radio input "true"
click at [858, 382] on icon "-6" at bounding box center [878, 354] width 151 height 151
click at [616, 301] on input "e. -6" at bounding box center [616, 297] width 1 height 8
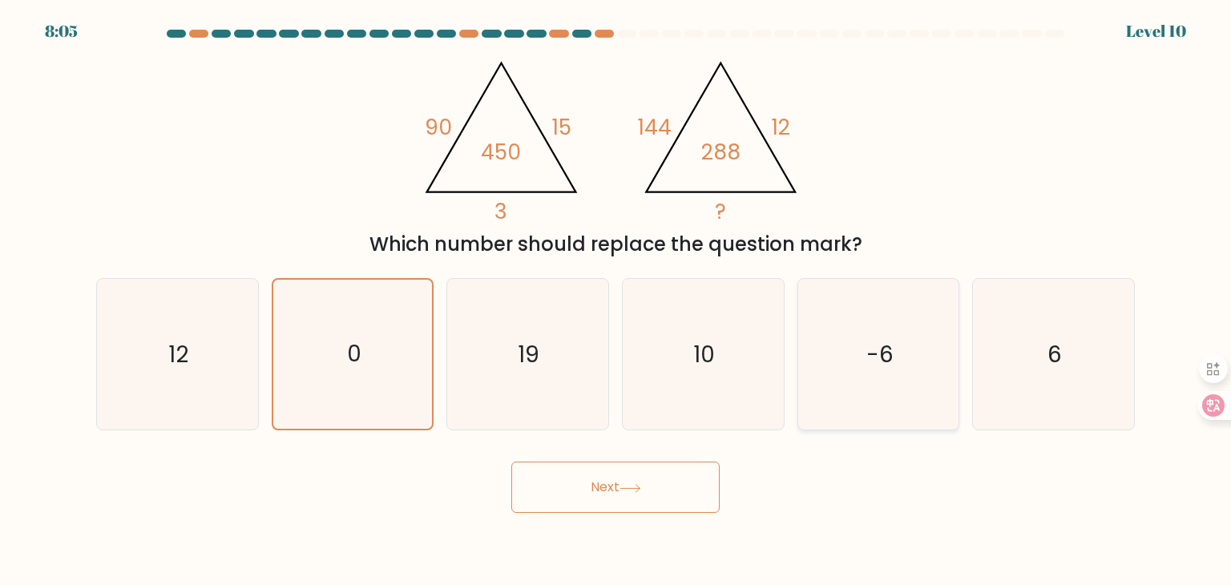
radio input "true"
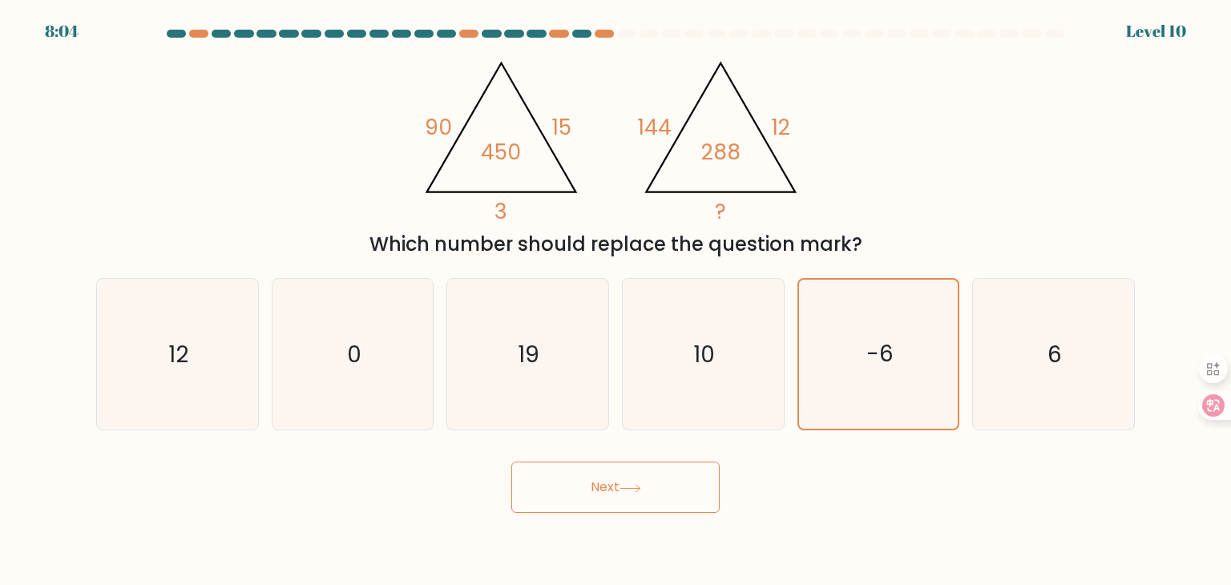
click at [693, 495] on button "Next" at bounding box center [615, 487] width 208 height 51
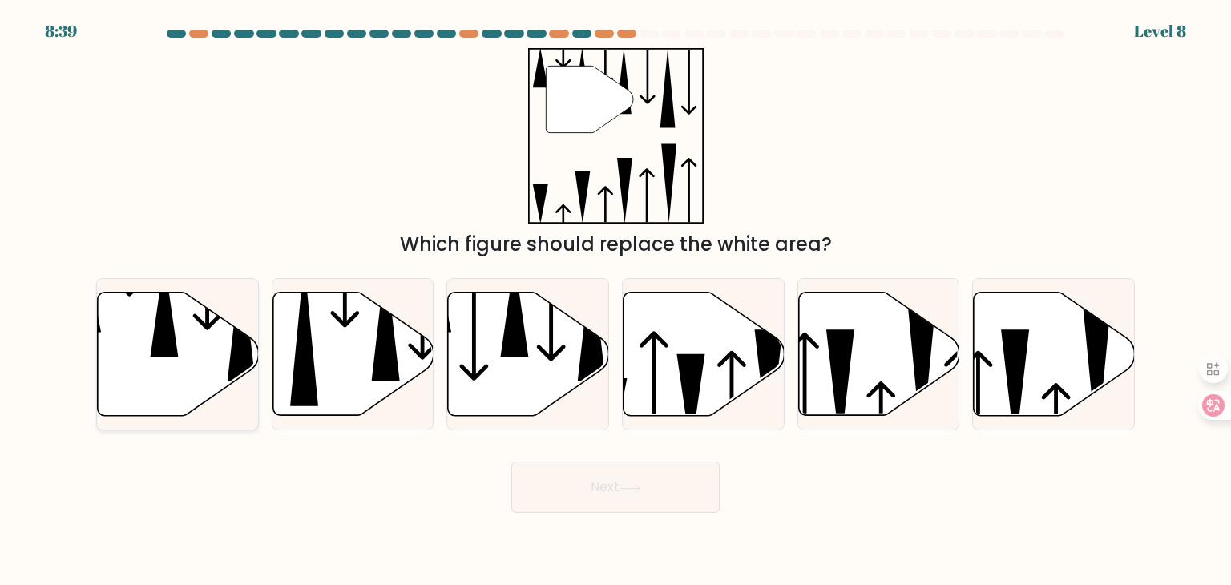
click at [186, 376] on icon at bounding box center [178, 354] width 161 height 123
click at [616, 301] on input "a." at bounding box center [616, 297] width 1 height 8
radio input "true"
click at [560, 486] on button "Next" at bounding box center [615, 487] width 208 height 51
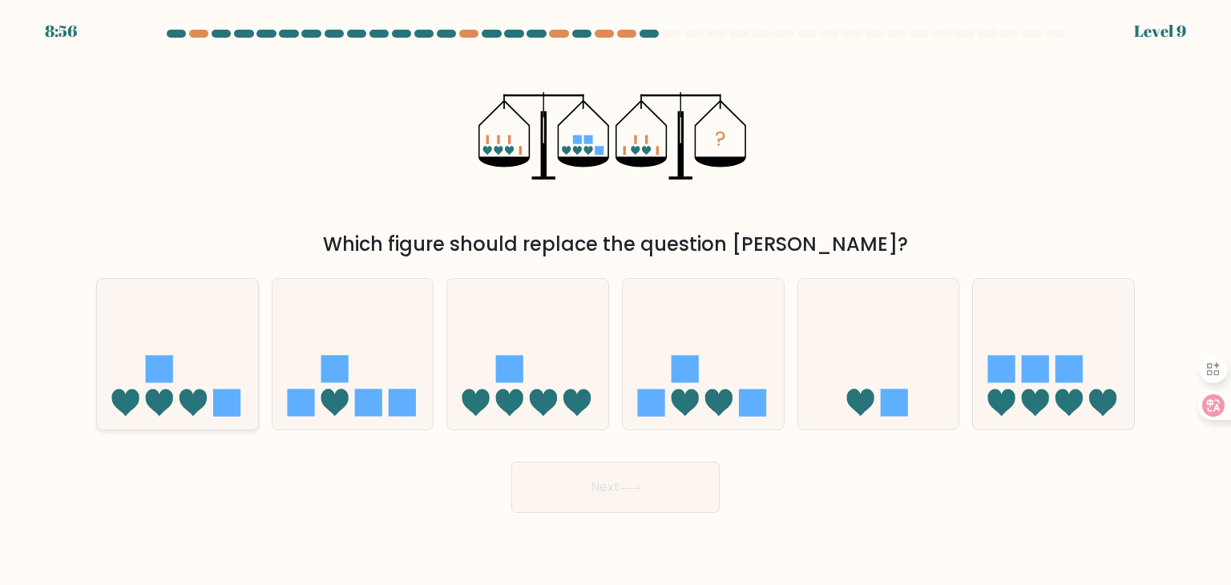
click at [233, 390] on rect at bounding box center [226, 403] width 27 height 27
click at [616, 301] on input "a." at bounding box center [616, 297] width 1 height 8
radio input "true"
click at [636, 499] on button "Next" at bounding box center [615, 487] width 208 height 51
click at [603, 501] on button "Next" at bounding box center [615, 487] width 208 height 51
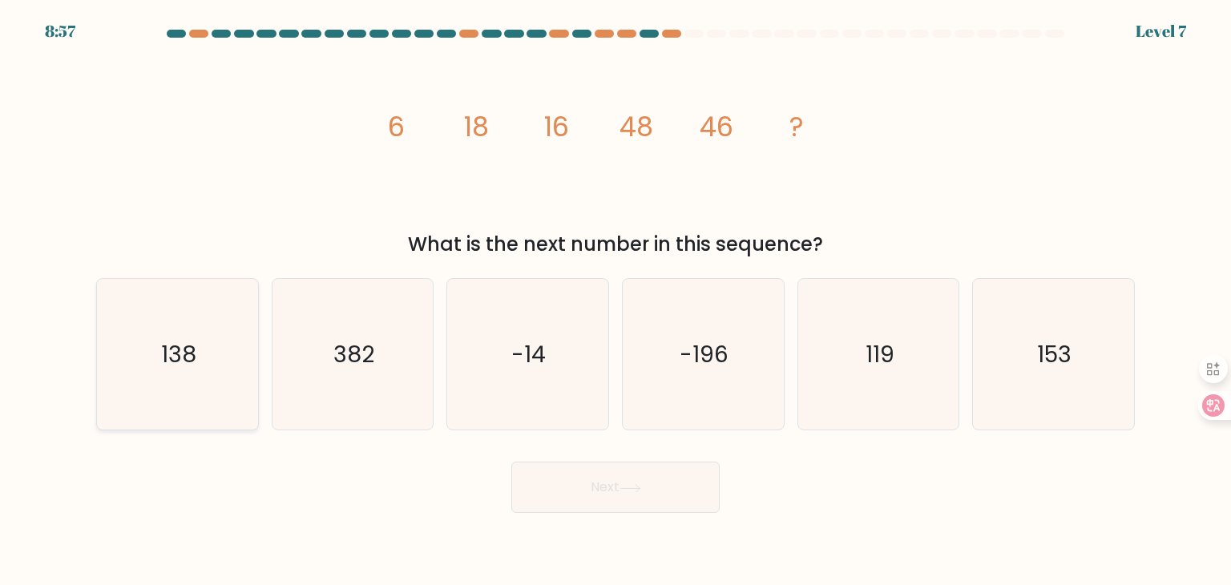
click at [224, 347] on icon "138" at bounding box center [177, 354] width 151 height 151
click at [616, 301] on input "a. 138" at bounding box center [616, 297] width 1 height 8
radio input "true"
click at [650, 497] on button "Next" at bounding box center [615, 487] width 208 height 51
click at [628, 486] on icon at bounding box center [631, 488] width 22 height 9
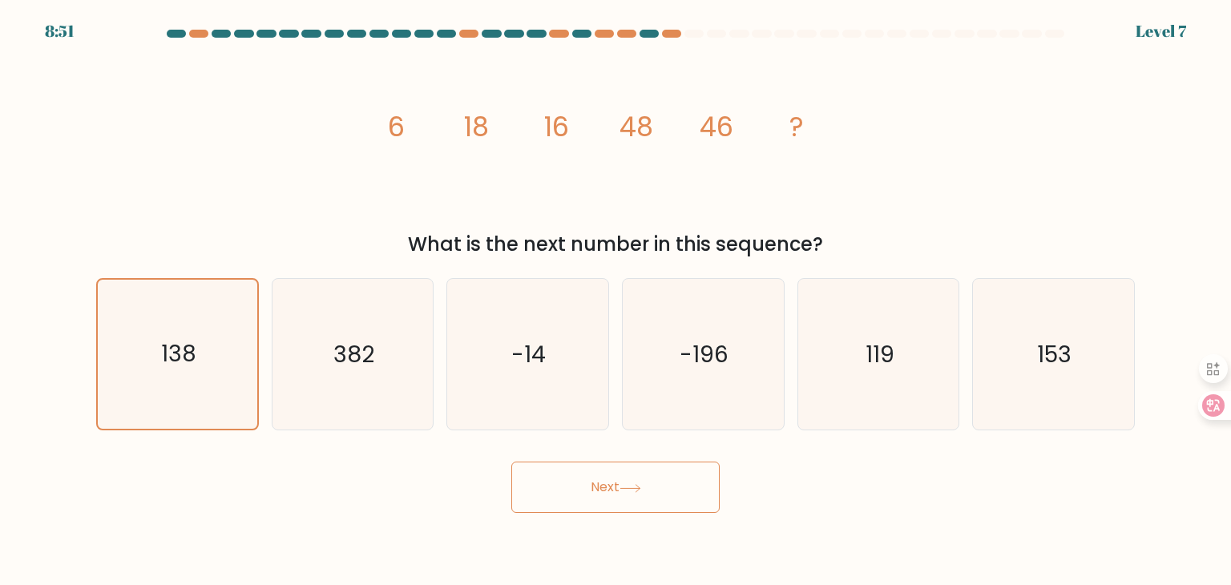
click at [628, 486] on icon at bounding box center [631, 488] width 22 height 9
click at [627, 486] on icon at bounding box center [631, 488] width 22 height 9
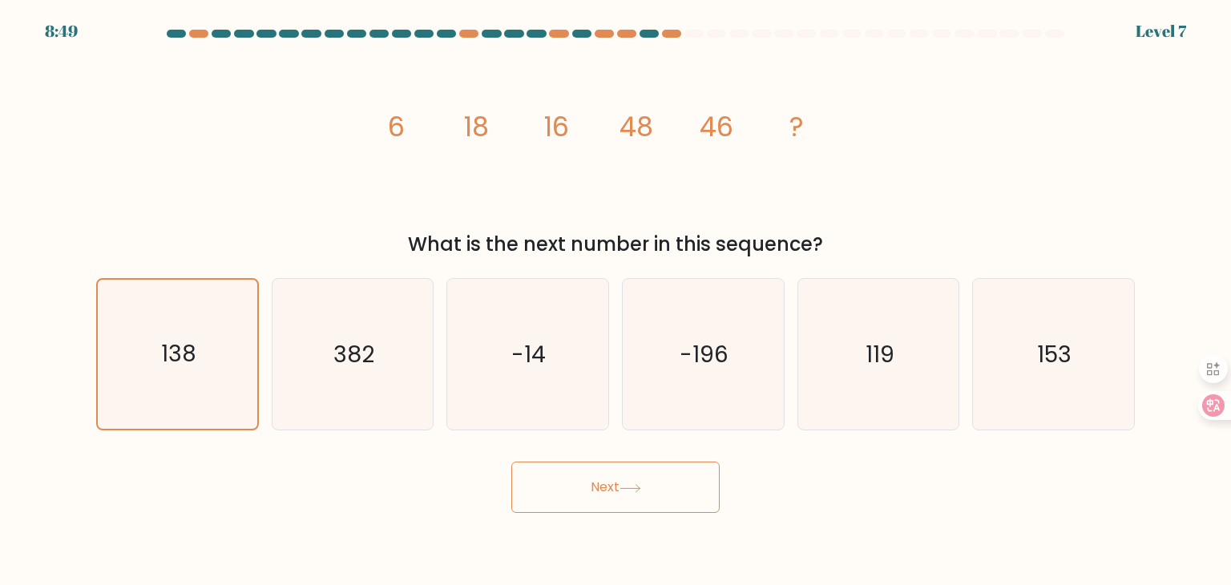
click at [627, 486] on icon at bounding box center [631, 488] width 22 height 9
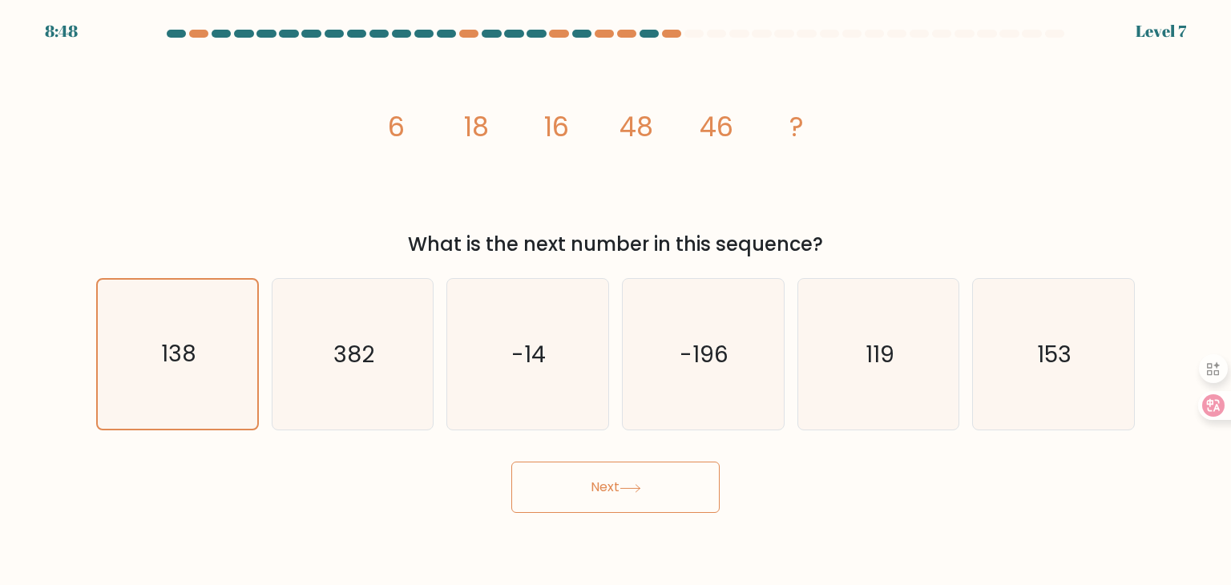
click at [627, 486] on icon at bounding box center [631, 488] width 22 height 9
click at [548, 485] on button "Next" at bounding box center [615, 487] width 208 height 51
click at [187, 347] on text "138" at bounding box center [178, 354] width 35 height 32
click at [616, 301] on input "a. 138" at bounding box center [616, 297] width 1 height 8
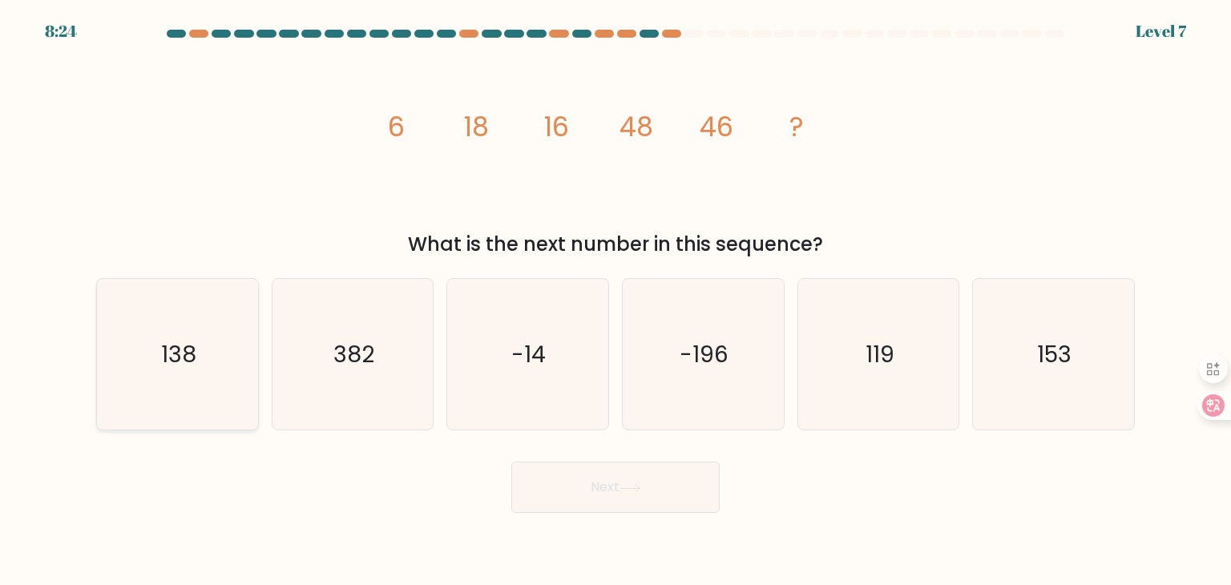
radio input "true"
click at [916, 359] on icon "119" at bounding box center [878, 354] width 151 height 151
click at [616, 301] on input "e. 119" at bounding box center [616, 297] width 1 height 8
radio input "true"
click at [124, 342] on icon "138" at bounding box center [177, 354] width 151 height 151
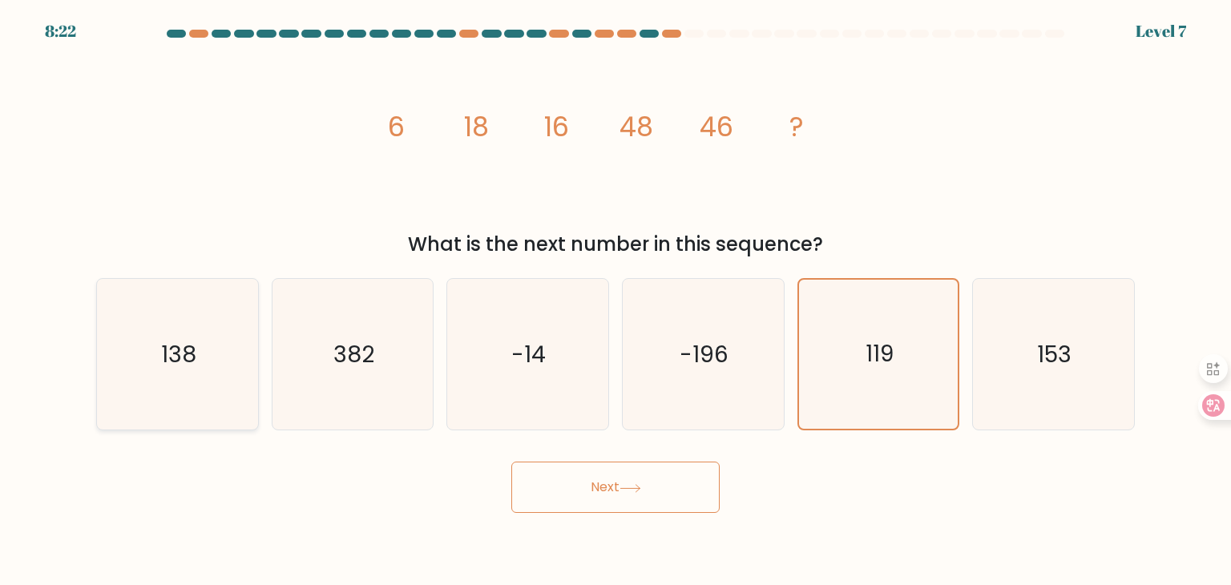
click at [616, 301] on input "a. 138" at bounding box center [616, 297] width 1 height 8
radio input "true"
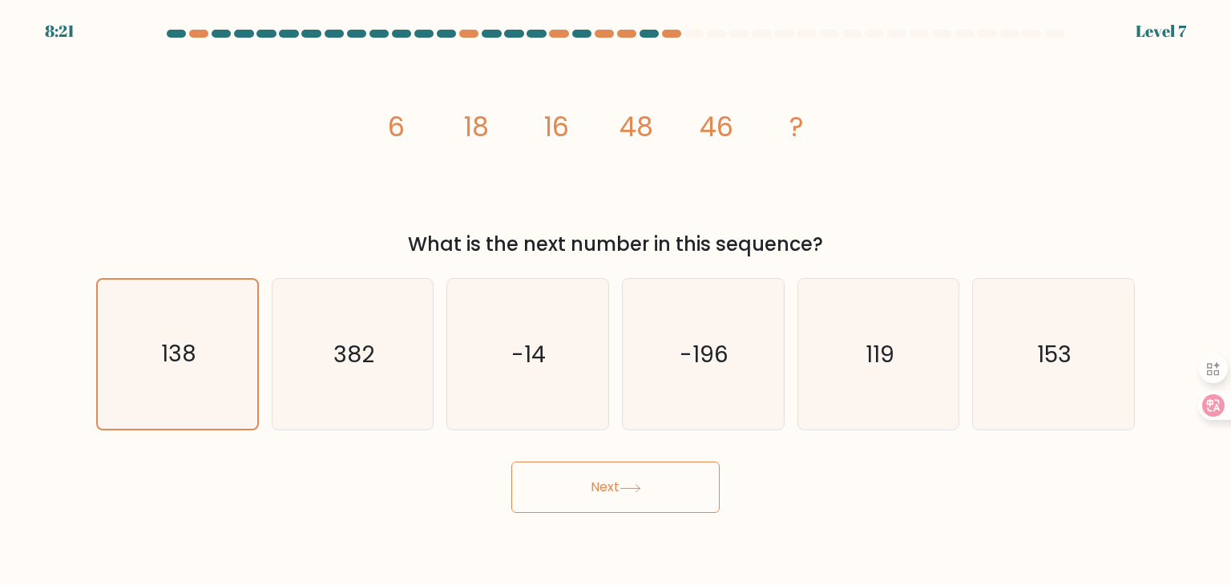
click at [562, 479] on button "Next" at bounding box center [615, 487] width 208 height 51
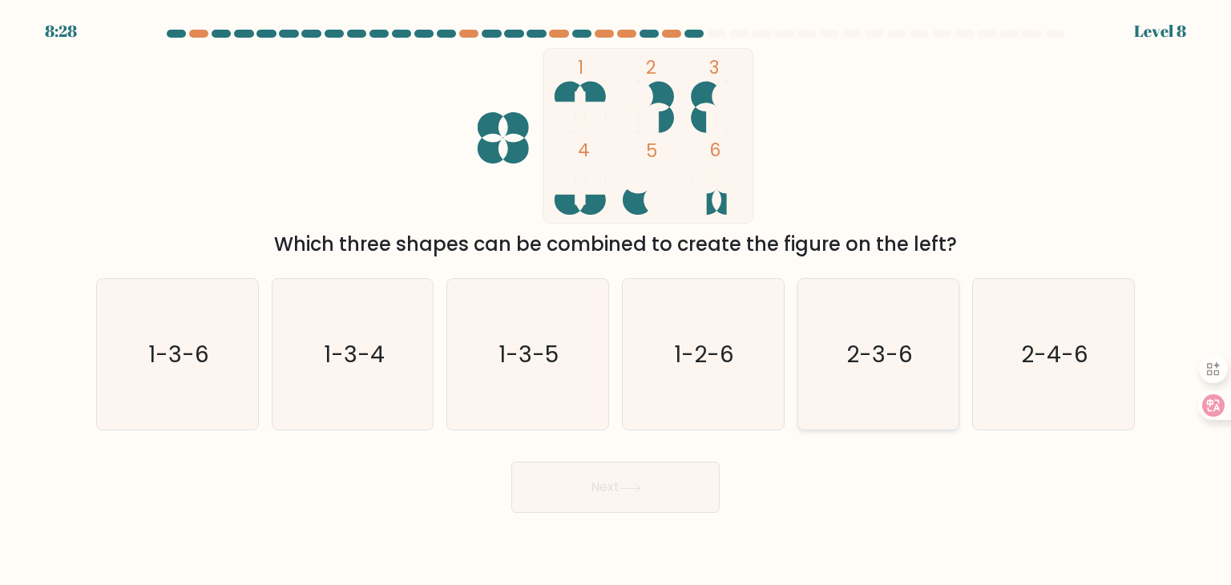
click at [863, 347] on text "2-3-6" at bounding box center [880, 354] width 67 height 32
click at [616, 301] on input "e. 2-3-6" at bounding box center [616, 297] width 1 height 8
radio input "true"
click at [632, 491] on icon at bounding box center [631, 488] width 22 height 9
click at [586, 495] on button "Next" at bounding box center [615, 487] width 208 height 51
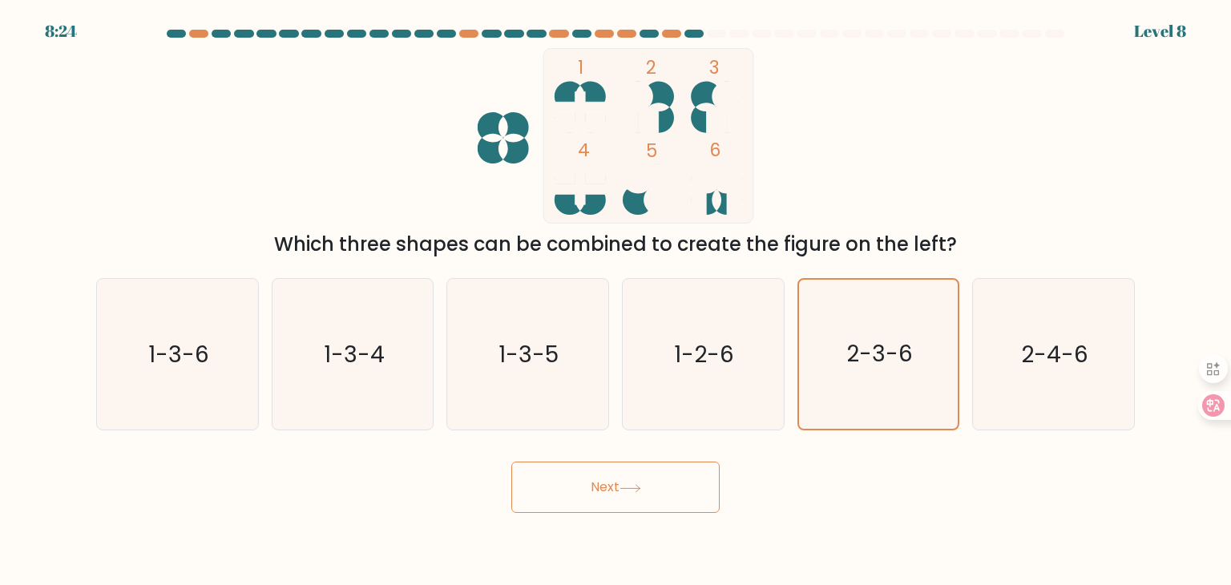
click at [586, 495] on button "Next" at bounding box center [615, 487] width 208 height 51
click at [609, 486] on button "Next" at bounding box center [615, 487] width 208 height 51
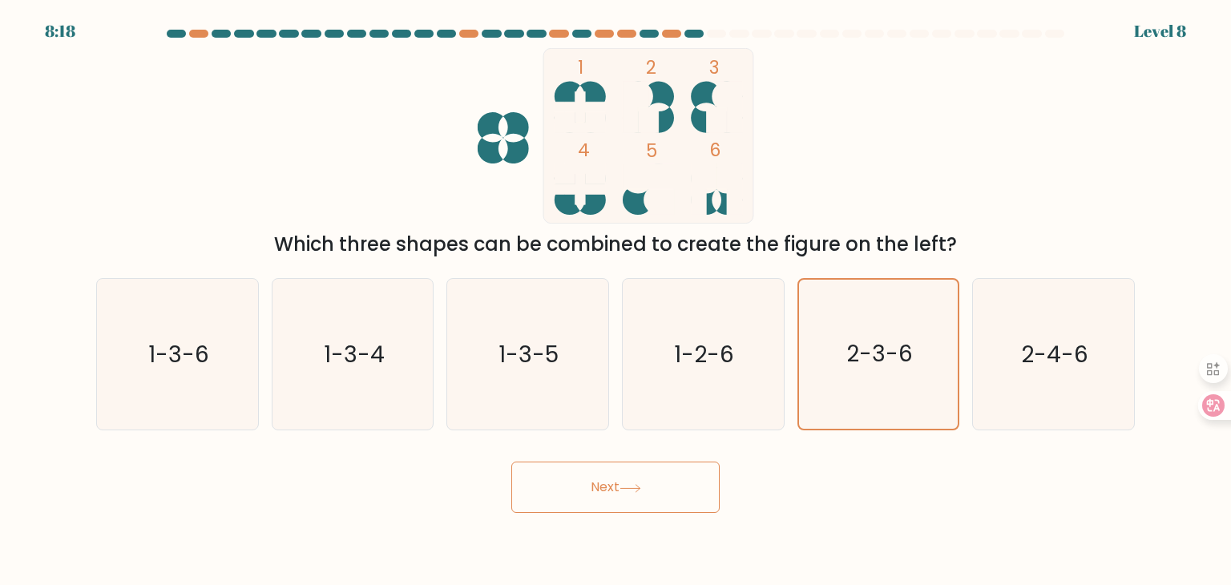
click at [609, 486] on button "Next" at bounding box center [615, 487] width 208 height 51
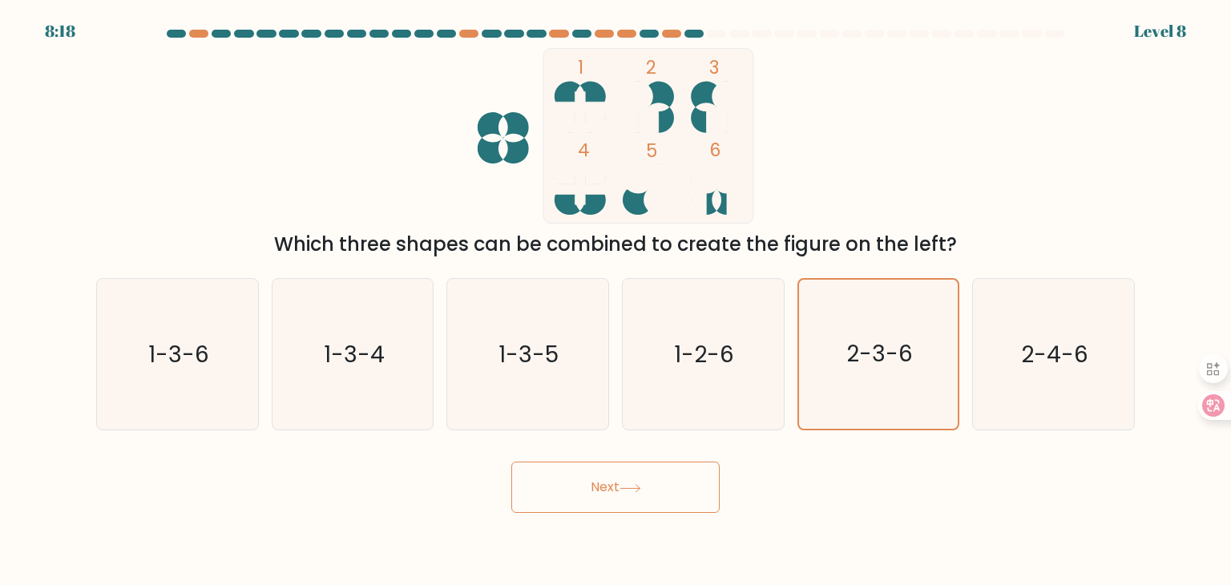
click at [609, 486] on button "Next" at bounding box center [615, 487] width 208 height 51
click at [928, 345] on icon "2-3-6" at bounding box center [878, 354] width 151 height 151
click at [616, 301] on input "e. 2-3-6" at bounding box center [616, 297] width 1 height 8
radio input "true"
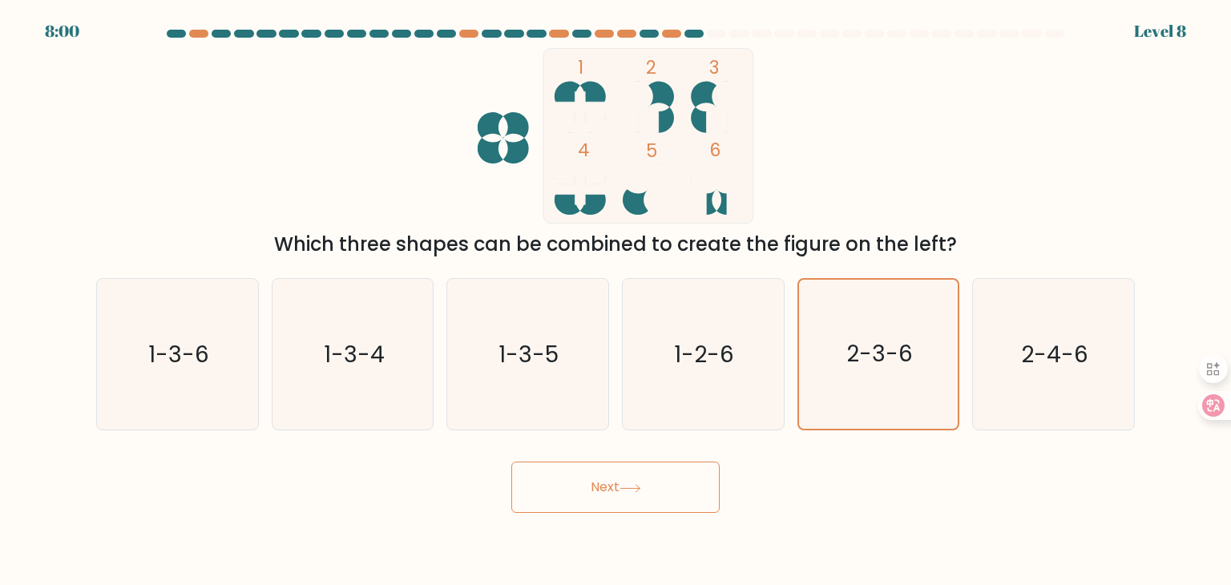
click at [637, 478] on button "Next" at bounding box center [615, 487] width 208 height 51
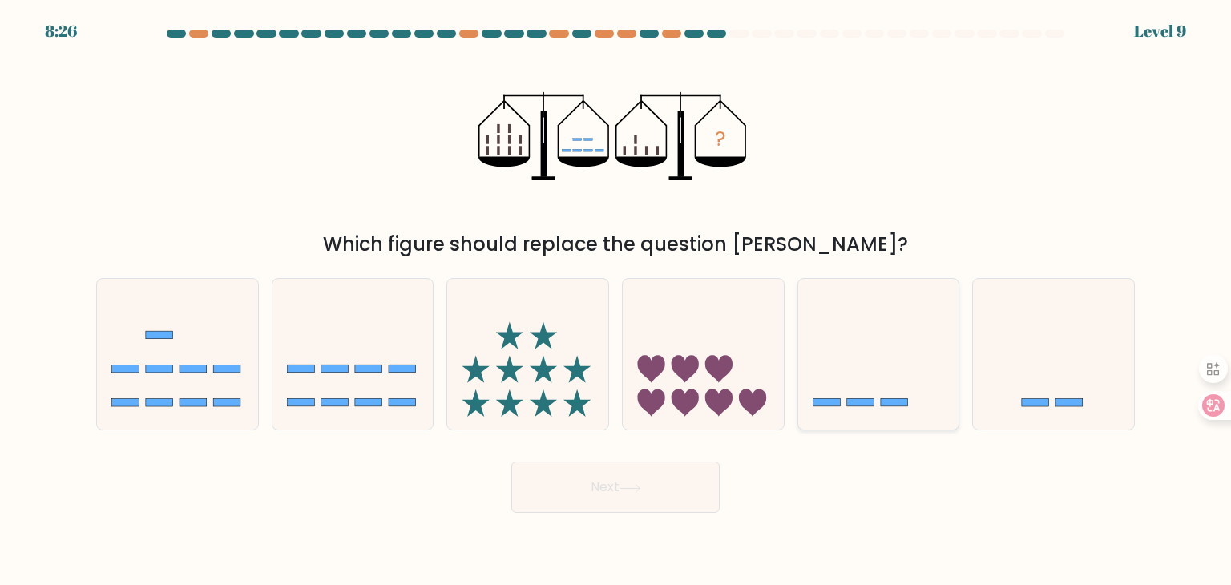
click at [866, 391] on icon at bounding box center [878, 354] width 161 height 133
click at [616, 301] on input "e." at bounding box center [616, 297] width 1 height 8
radio input "true"
click at [624, 482] on button "Next" at bounding box center [615, 487] width 208 height 51
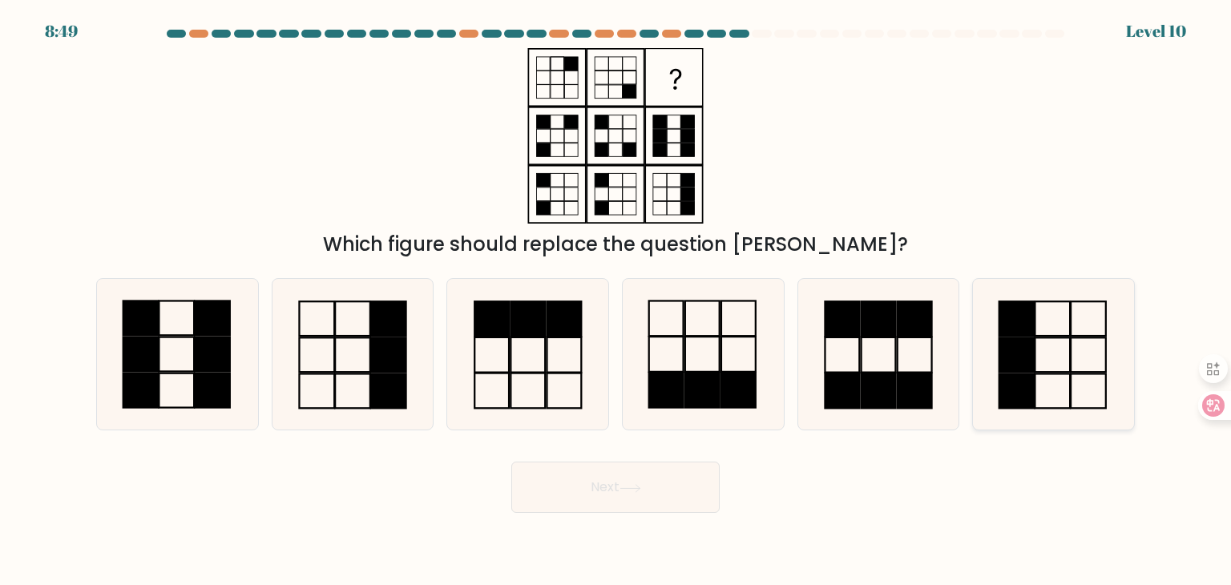
click at [1036, 359] on rect at bounding box center [1053, 354] width 35 height 34
click at [616, 301] on input "f." at bounding box center [616, 297] width 1 height 8
radio input "true"
click at [603, 488] on button "Next" at bounding box center [615, 487] width 208 height 51
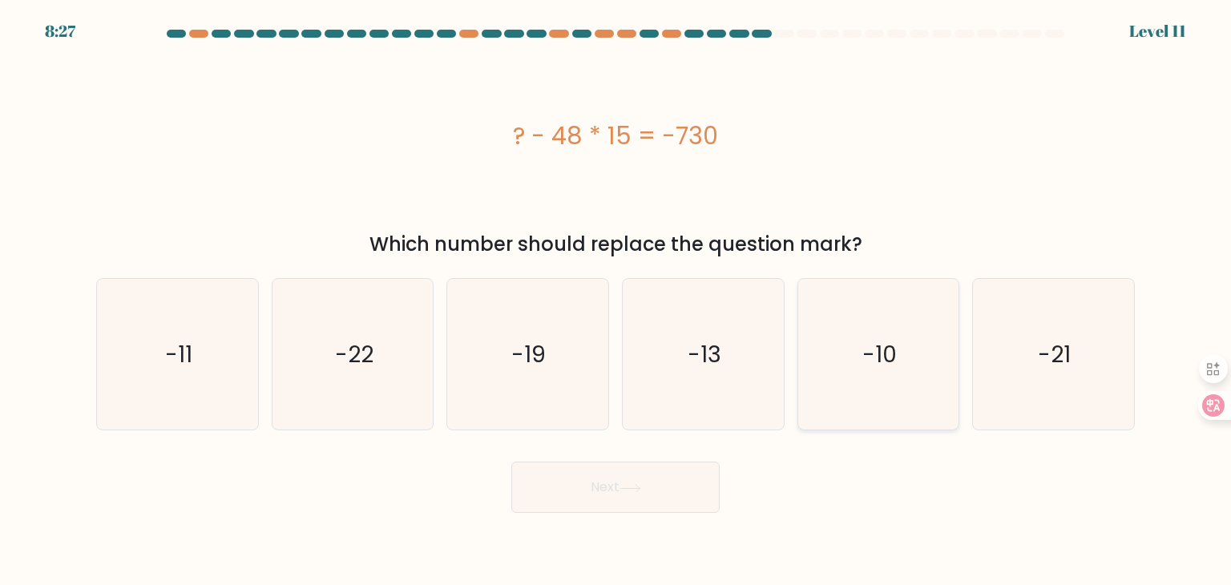
click at [900, 325] on icon "-10" at bounding box center [878, 354] width 151 height 151
click at [616, 301] on input "e. -10" at bounding box center [616, 297] width 1 height 8
radio input "true"
click at [579, 491] on button "Next" at bounding box center [615, 487] width 208 height 51
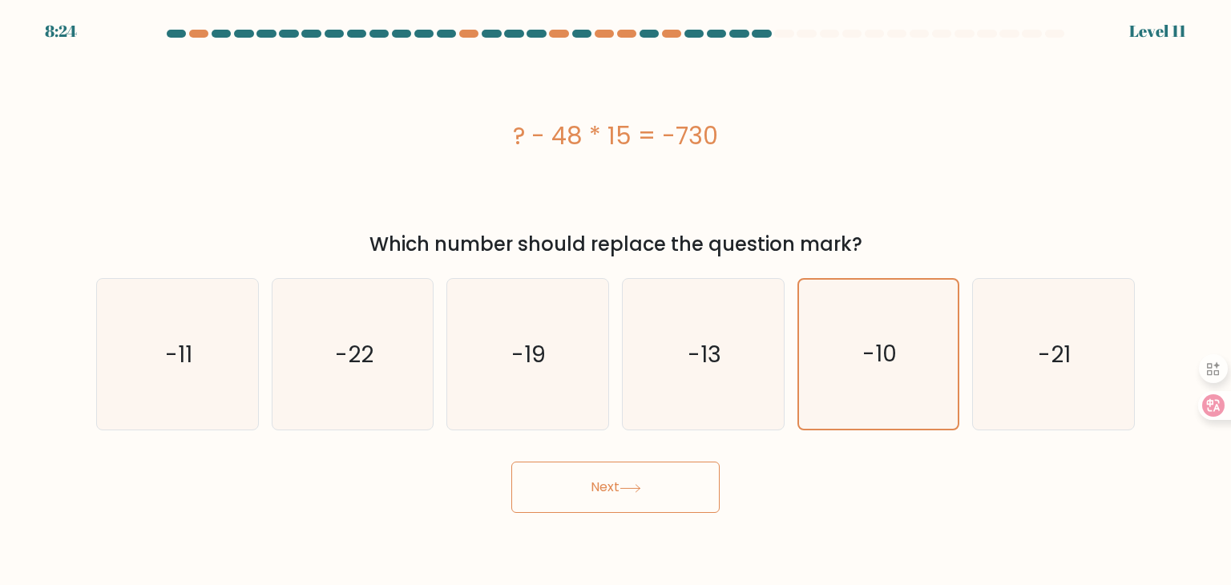
click at [579, 491] on button "Next" at bounding box center [615, 487] width 208 height 51
click at [856, 388] on icon "-10" at bounding box center [878, 354] width 151 height 151
click at [616, 301] on input "e. -10" at bounding box center [616, 297] width 1 height 8
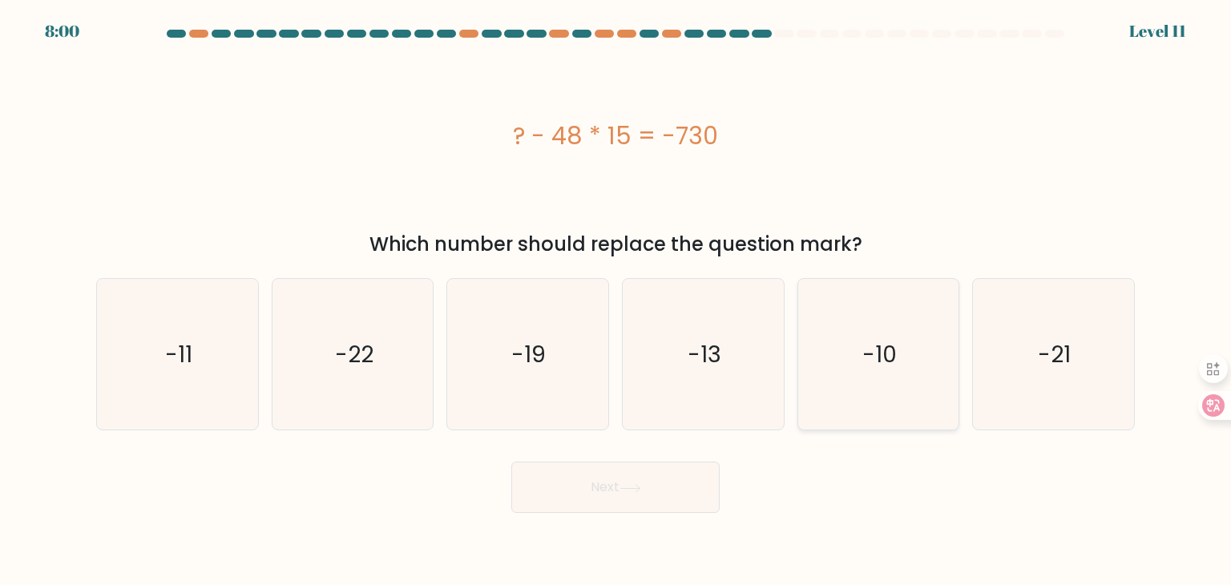
radio input "true"
click at [651, 501] on button "Next" at bounding box center [615, 487] width 208 height 51
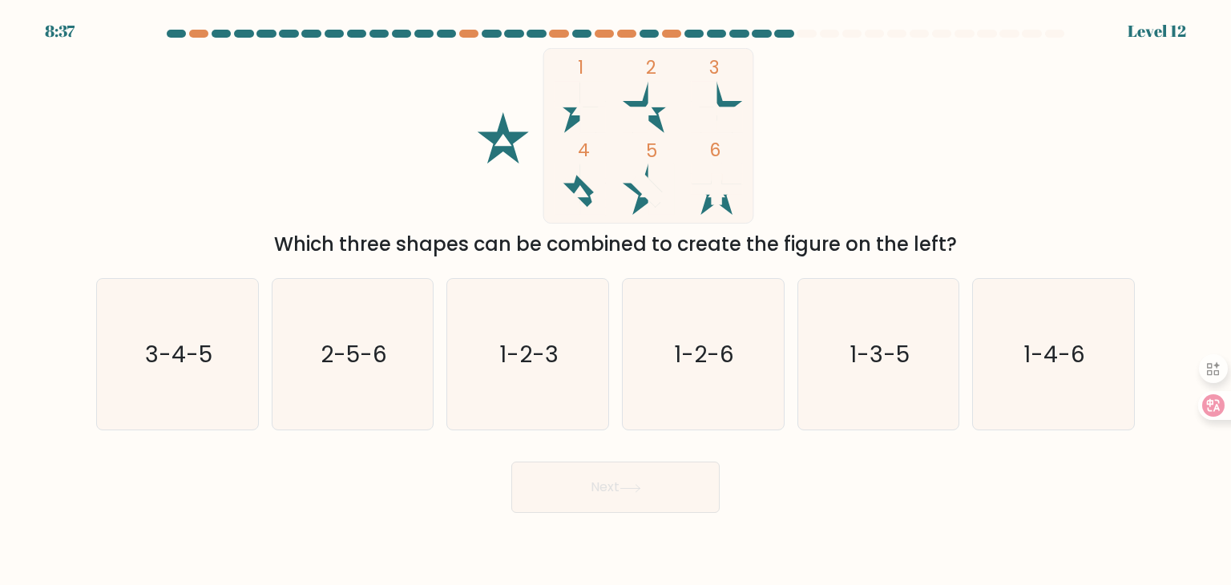
click at [652, 90] on rect at bounding box center [662, 95] width 26 height 26
click at [337, 389] on icon "2-5-6" at bounding box center [352, 354] width 151 height 151
click at [616, 301] on input "b. 2-5-6" at bounding box center [616, 297] width 1 height 8
radio input "true"
click at [505, 347] on text "1-2-3" at bounding box center [529, 354] width 59 height 32
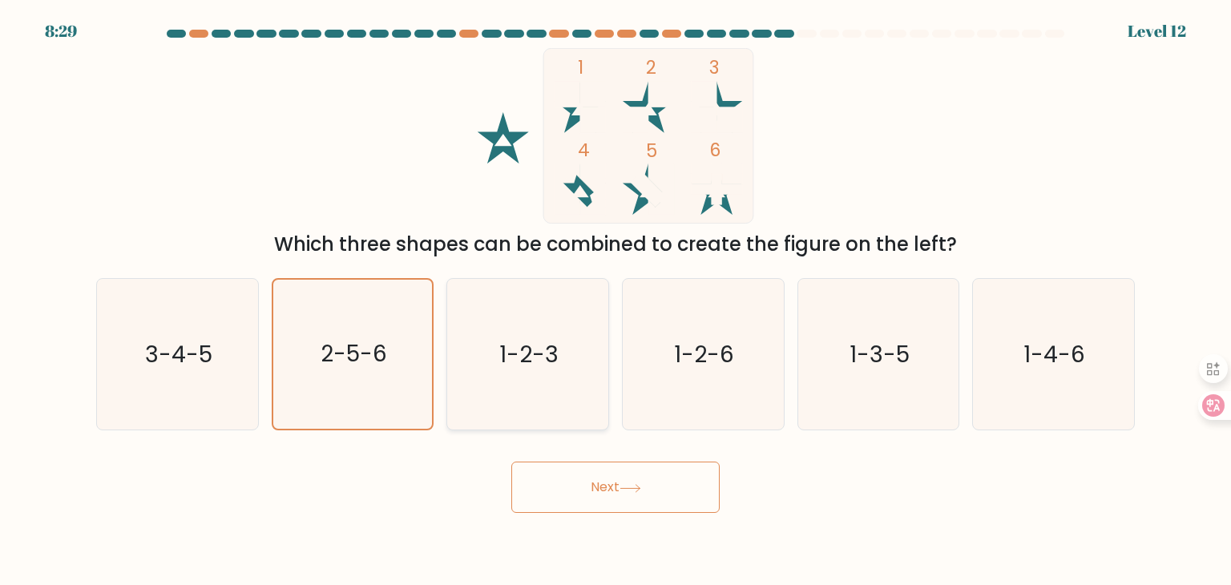
click at [616, 301] on input "c. 1-2-3" at bounding box center [616, 297] width 1 height 8
radio input "true"
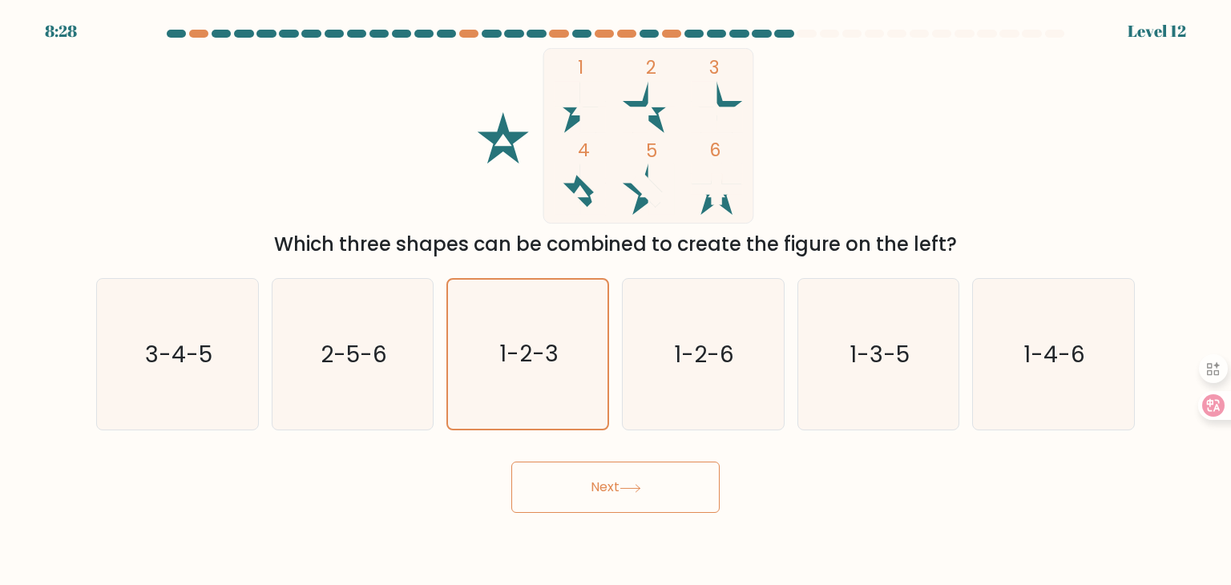
click at [593, 493] on button "Next" at bounding box center [615, 487] width 208 height 51
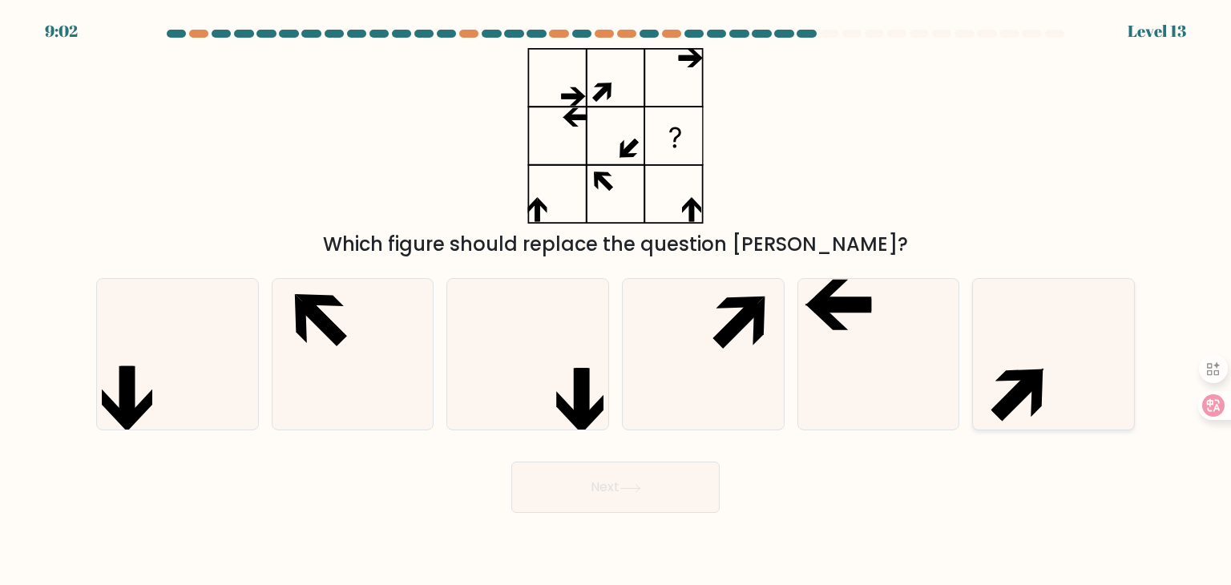
click at [1084, 347] on icon at bounding box center [1053, 354] width 151 height 151
click at [616, 301] on input "f." at bounding box center [616, 297] width 1 height 8
radio input "true"
click at [733, 354] on icon at bounding box center [703, 354] width 151 height 151
click at [616, 301] on input "d." at bounding box center [616, 297] width 1 height 8
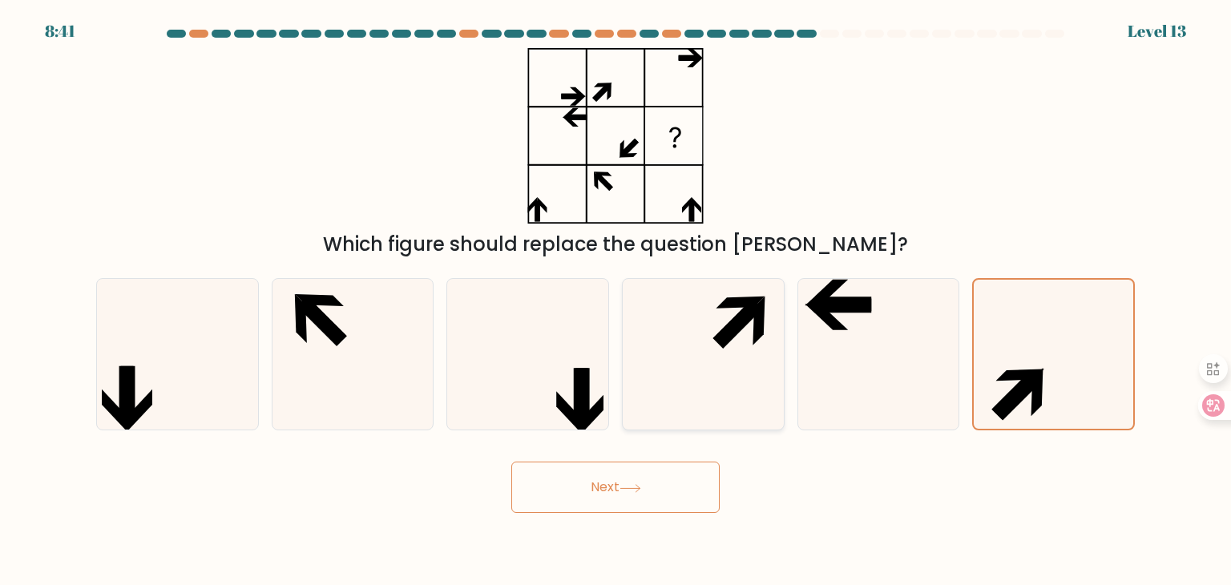
radio input "true"
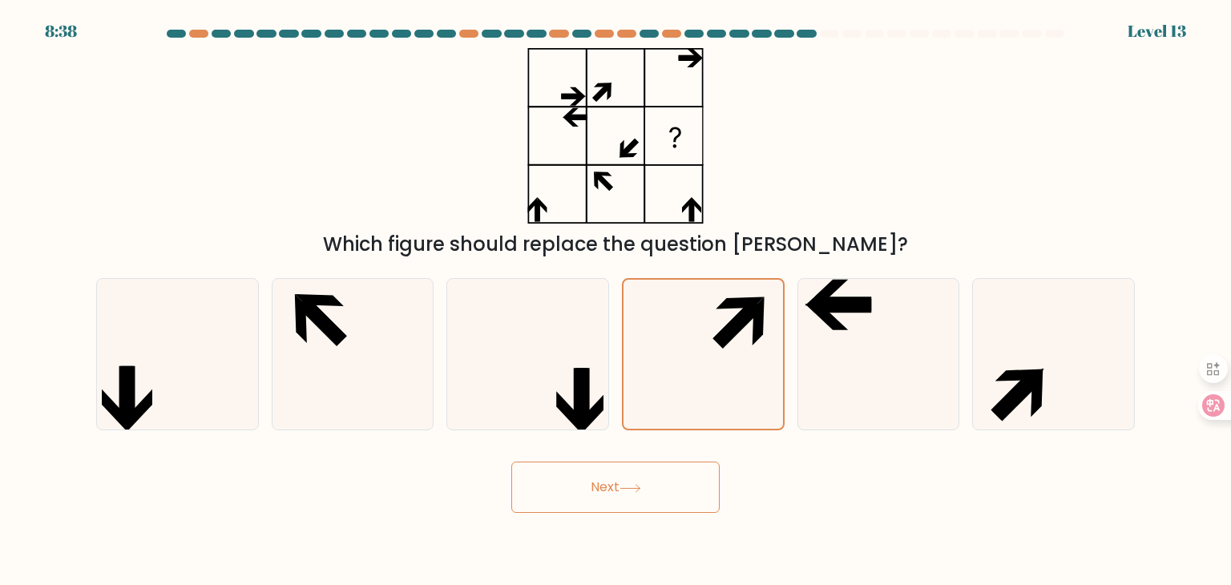
click at [668, 483] on button "Next" at bounding box center [615, 487] width 208 height 51
click at [665, 507] on button "Next" at bounding box center [615, 487] width 208 height 51
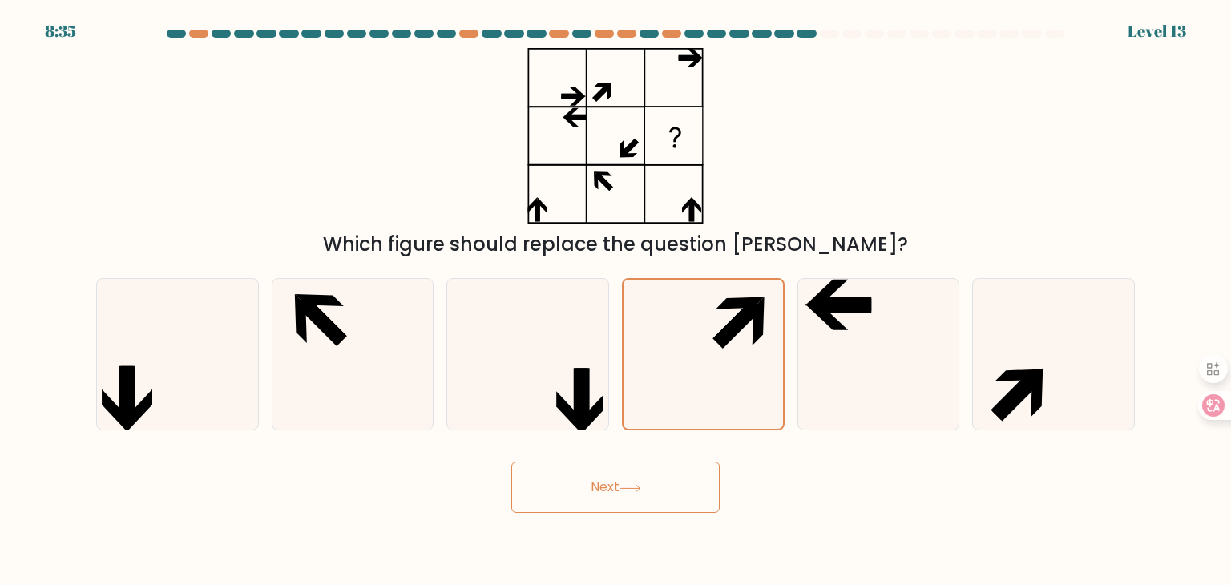
click at [665, 507] on button "Next" at bounding box center [615, 487] width 208 height 51
click at [875, 321] on icon at bounding box center [878, 354] width 151 height 151
click at [616, 301] on input "e." at bounding box center [616, 297] width 1 height 8
radio input "true"
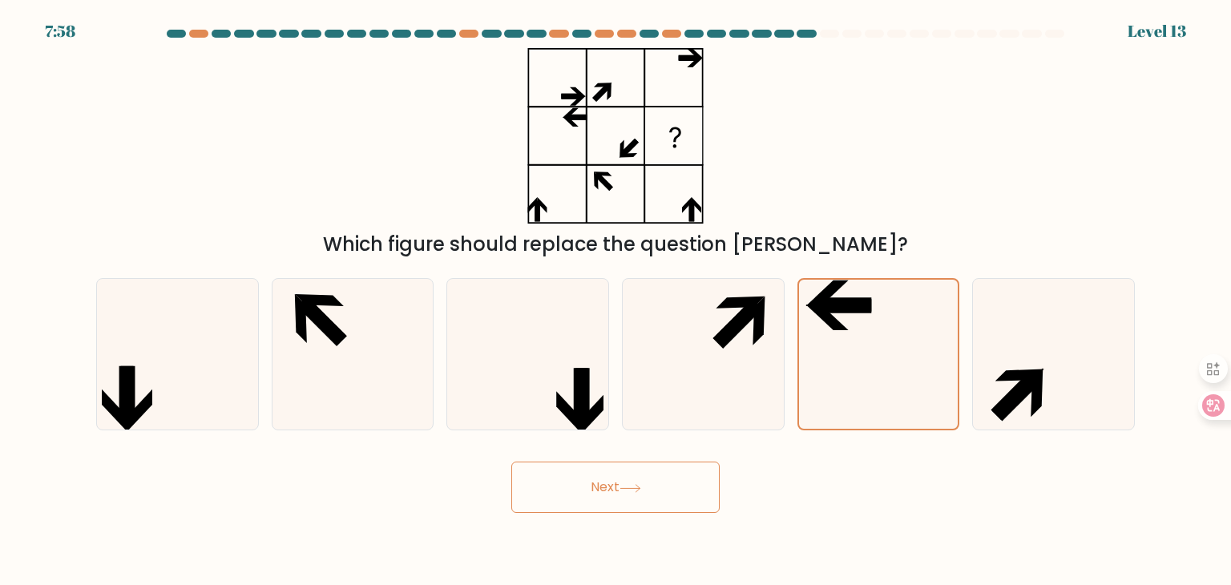
click at [670, 475] on button "Next" at bounding box center [615, 487] width 208 height 51
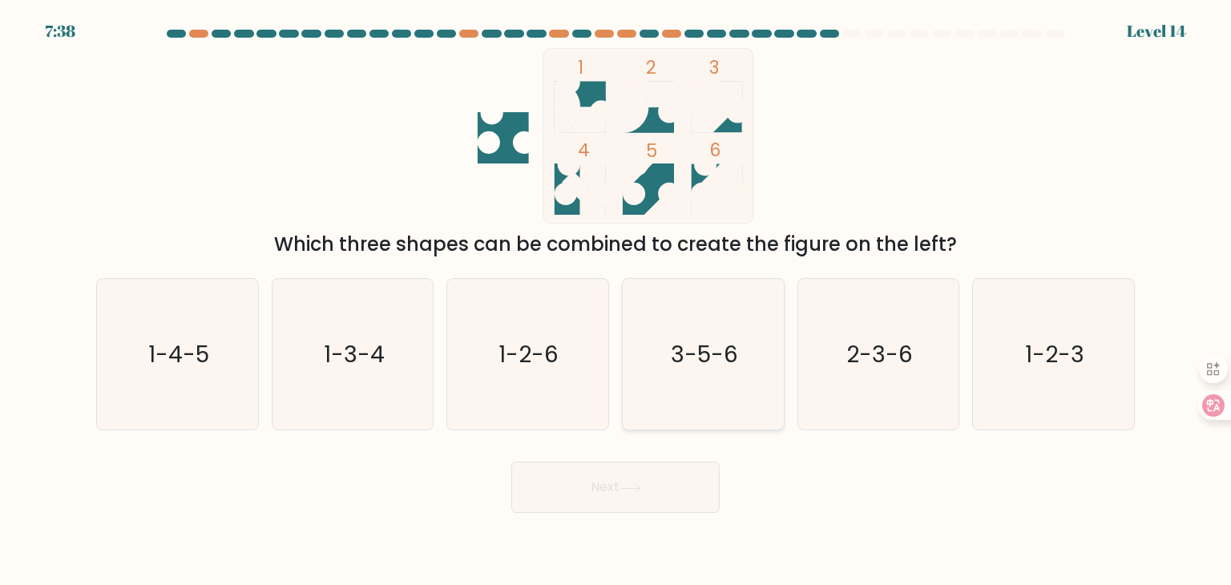
click at [663, 374] on icon "3-5-6" at bounding box center [703, 354] width 151 height 151
click at [616, 301] on input "d. 3-5-6" at bounding box center [616, 297] width 1 height 8
radio input "true"
click at [664, 491] on button "Next" at bounding box center [615, 487] width 208 height 51
click at [588, 492] on button "Next" at bounding box center [615, 487] width 208 height 51
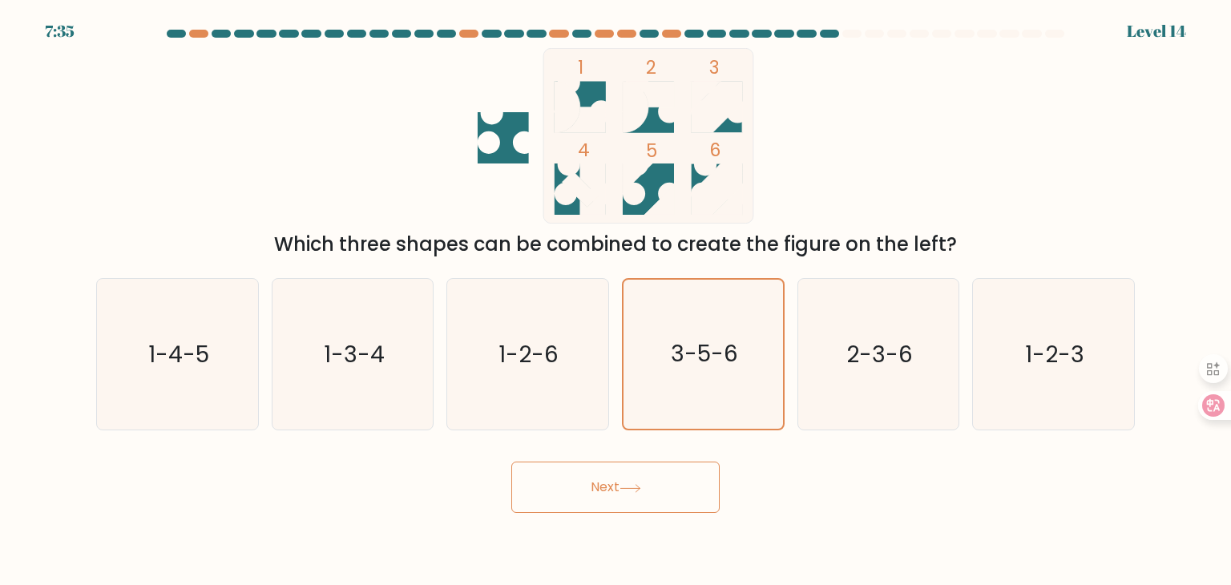
click at [587, 492] on button "Next" at bounding box center [615, 487] width 208 height 51
click at [665, 347] on icon "3-5-6" at bounding box center [703, 354] width 151 height 151
click at [616, 301] on input "d. 3-5-6" at bounding box center [616, 297] width 1 height 8
radio input "true"
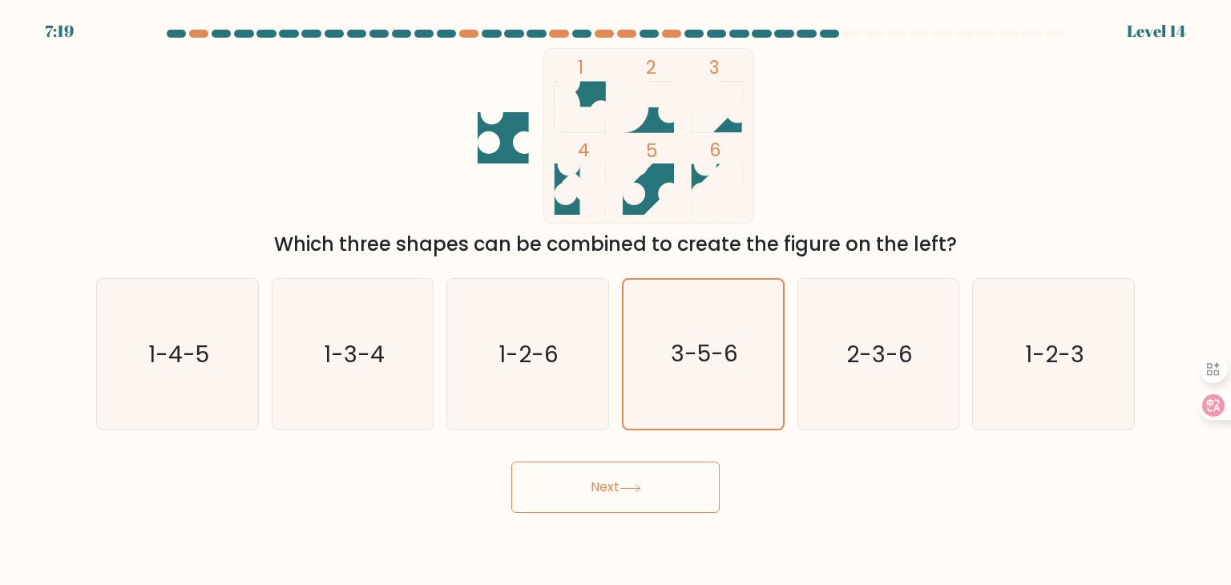
click at [619, 479] on button "Next" at bounding box center [615, 487] width 208 height 51
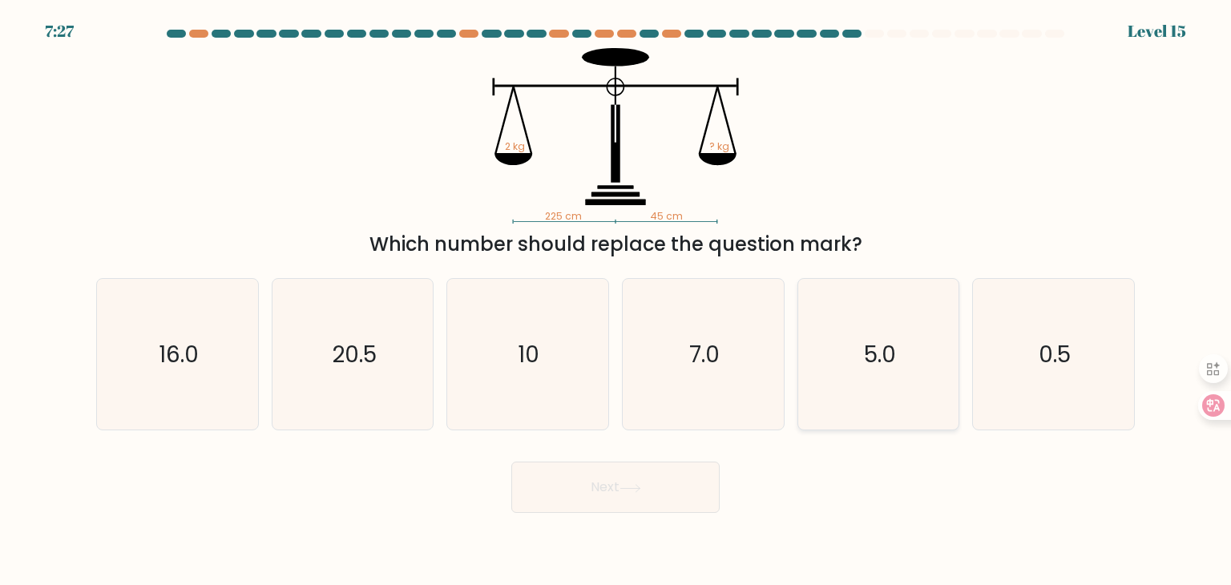
click at [893, 403] on icon "5.0" at bounding box center [878, 354] width 151 height 151
click at [616, 301] on input "e. 5.0" at bounding box center [616, 297] width 1 height 8
radio input "true"
click at [663, 478] on button "Next" at bounding box center [615, 487] width 208 height 51
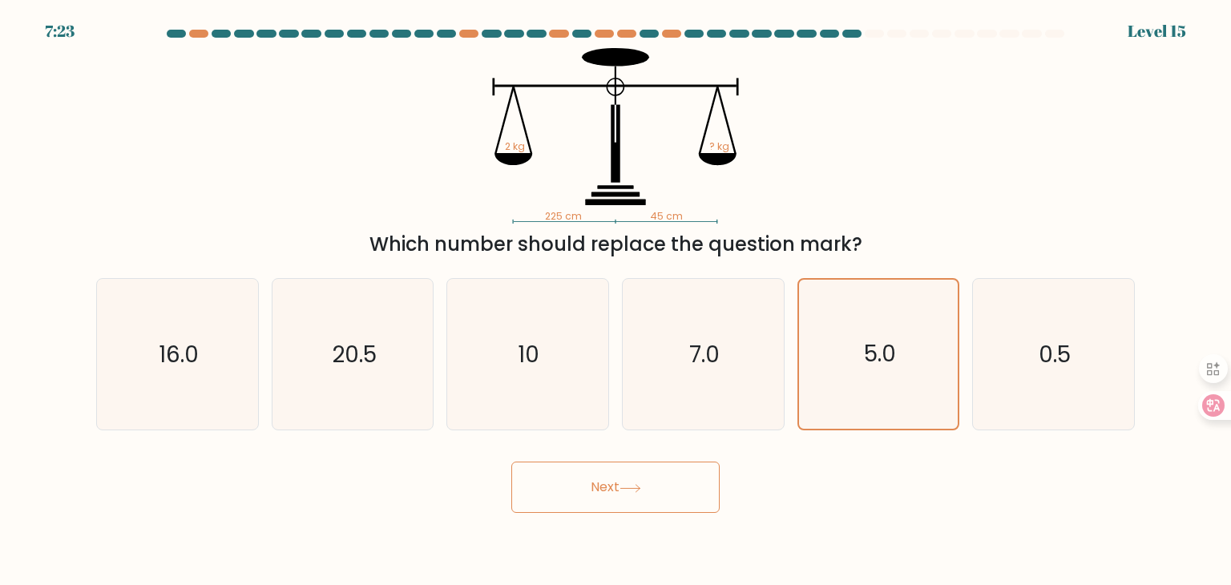
click at [663, 478] on button "Next" at bounding box center [615, 487] width 208 height 51
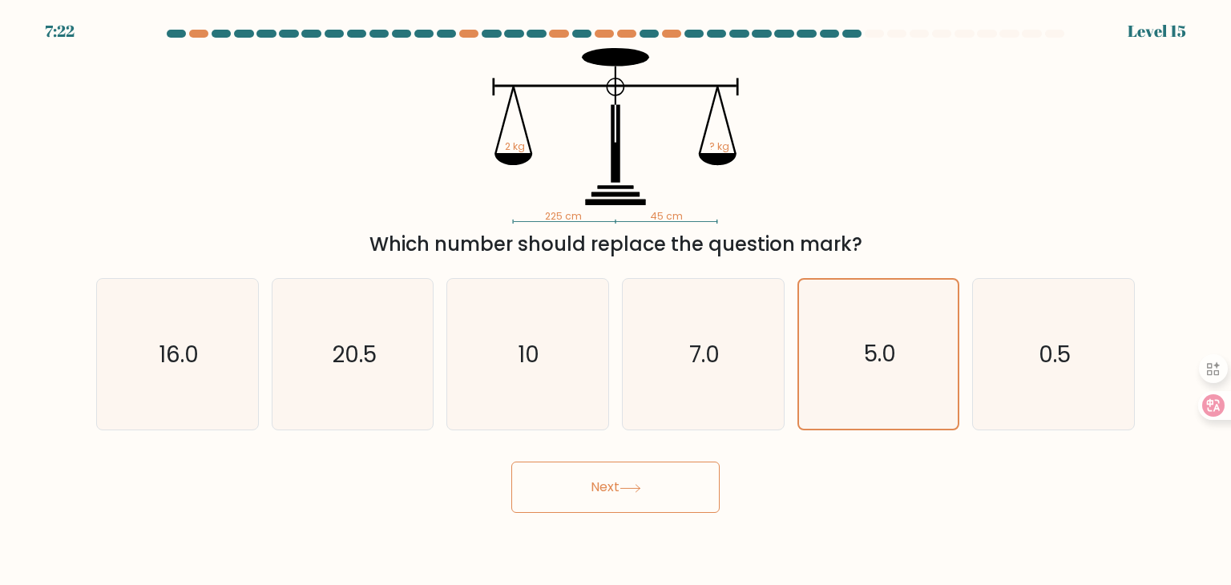
click at [669, 459] on div "Next" at bounding box center [616, 481] width 1058 height 63
click at [988, 331] on icon "0.5" at bounding box center [1053, 354] width 151 height 151
click at [616, 301] on input "f. 0.5" at bounding box center [616, 297] width 1 height 8
radio input "true"
click at [856, 355] on icon "5.0" at bounding box center [878, 354] width 151 height 151
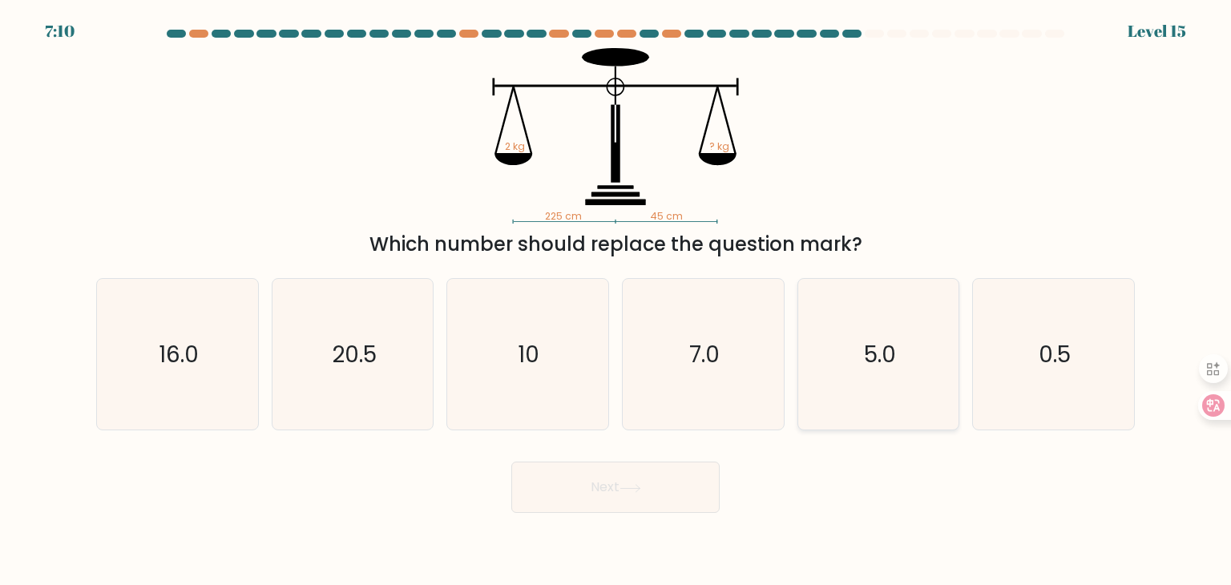
click at [616, 301] on input "e. 5.0" at bounding box center [616, 297] width 1 height 8
radio input "true"
click at [598, 509] on button "Next" at bounding box center [615, 487] width 208 height 51
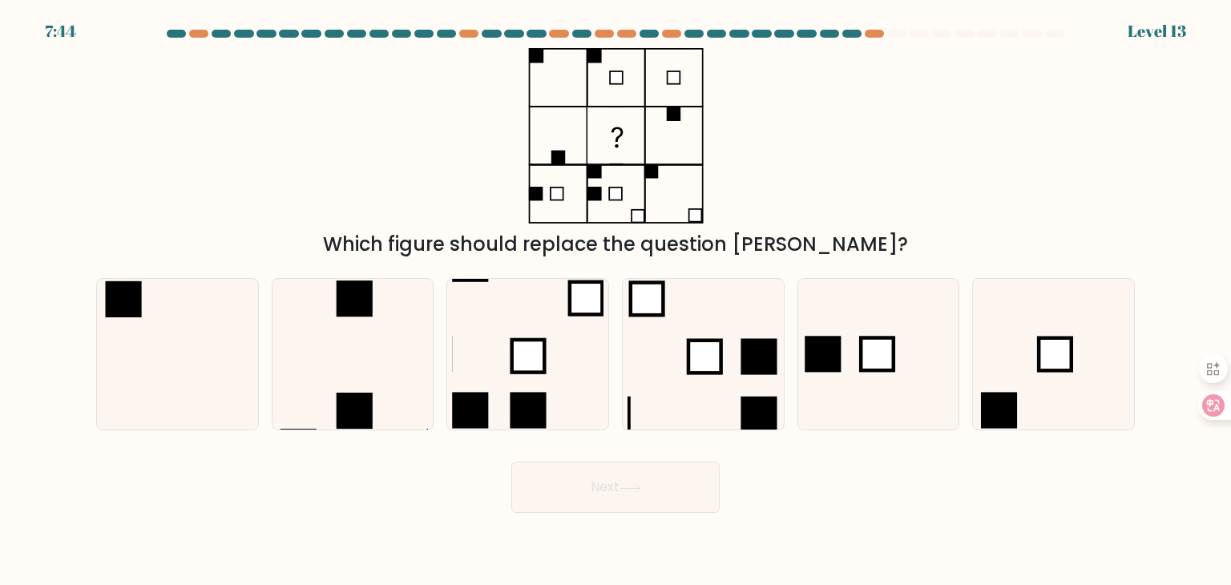
click at [443, 337] on div "c." at bounding box center [528, 354] width 176 height 152
click at [365, 346] on icon at bounding box center [352, 354] width 151 height 151
click at [616, 301] on input "b." at bounding box center [616, 297] width 1 height 8
radio input "true"
click at [540, 482] on button "Next" at bounding box center [615, 487] width 208 height 51
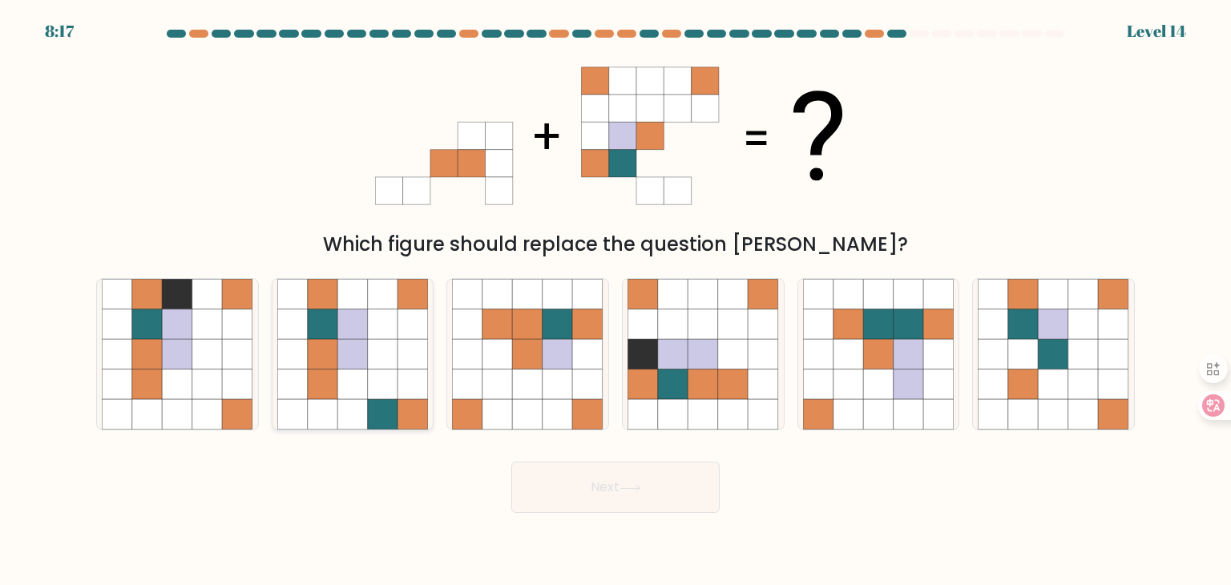
click at [400, 354] on icon at bounding box center [413, 354] width 30 height 30
click at [616, 301] on input "b." at bounding box center [616, 297] width 1 height 8
radio input "true"
click at [550, 468] on button "Next" at bounding box center [615, 487] width 208 height 51
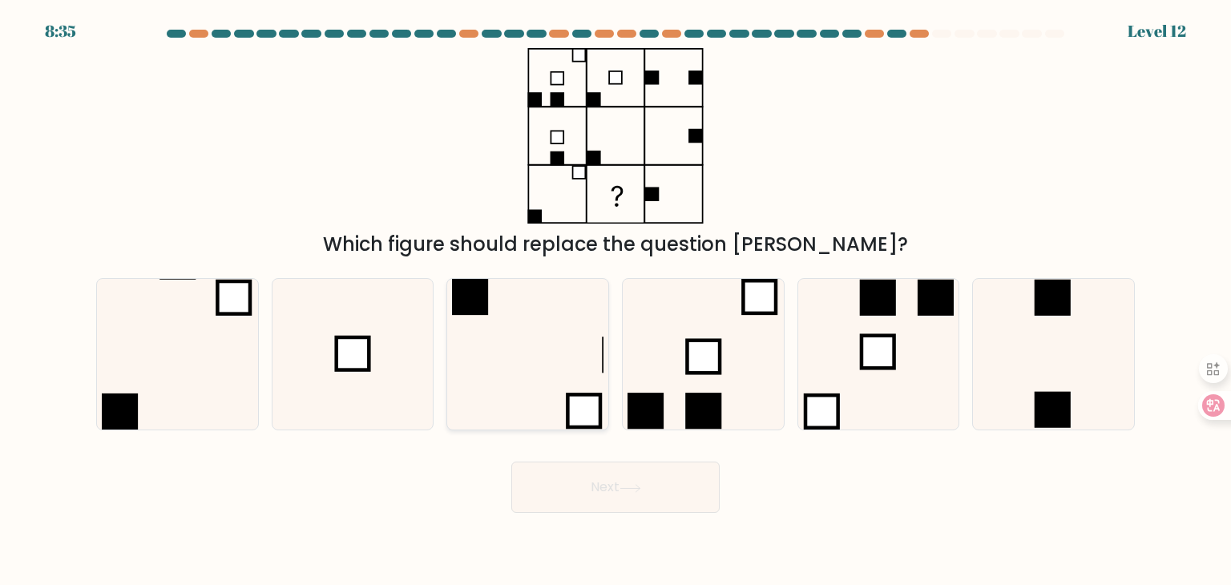
click at [564, 341] on icon at bounding box center [527, 354] width 151 height 151
click at [616, 301] on input "c." at bounding box center [616, 297] width 1 height 8
radio input "true"
click at [632, 501] on button "Next" at bounding box center [615, 487] width 208 height 51
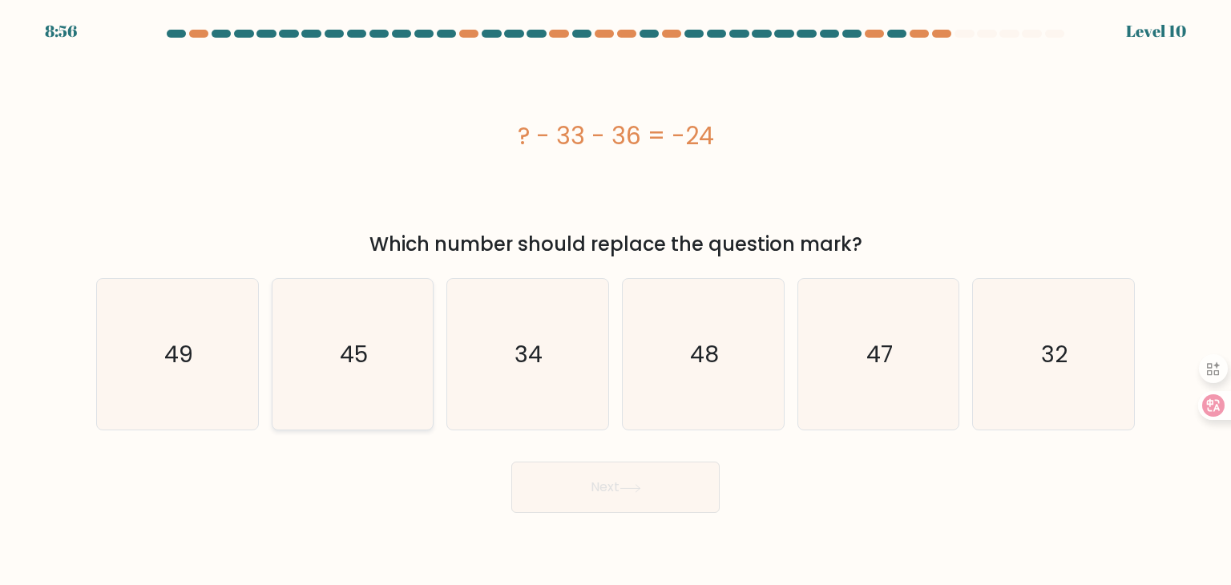
click at [328, 393] on icon "45" at bounding box center [352, 354] width 151 height 151
click at [616, 301] on input "b. 45" at bounding box center [616, 297] width 1 height 8
radio input "true"
click at [568, 486] on button "Next" at bounding box center [615, 487] width 208 height 51
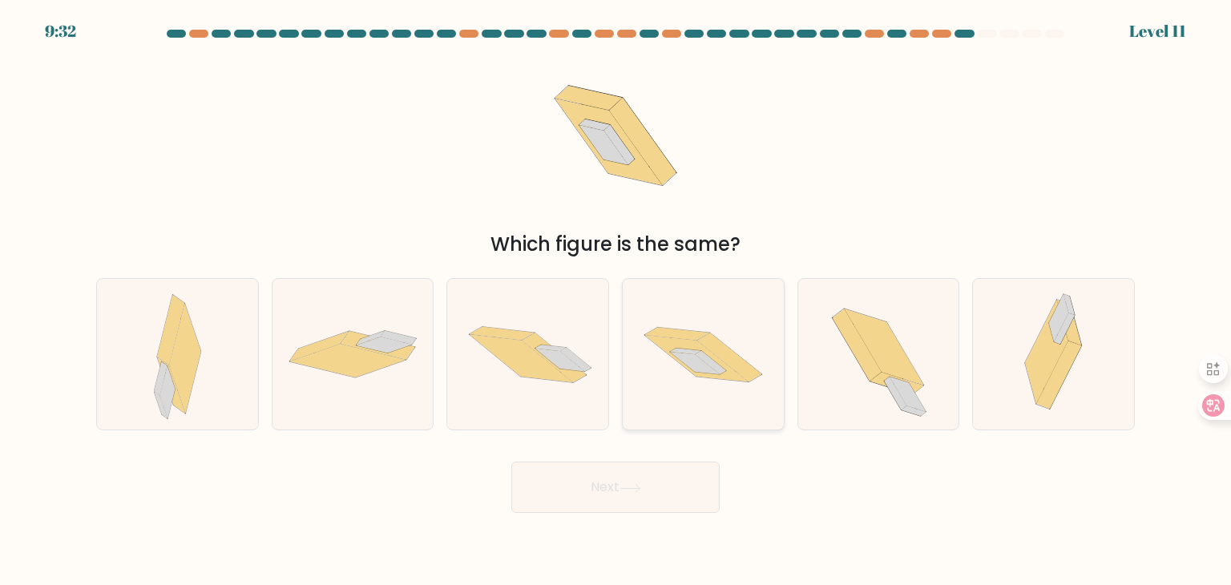
click at [729, 363] on icon at bounding box center [729, 357] width 64 height 49
click at [616, 301] on input "d." at bounding box center [616, 297] width 1 height 8
radio input "true"
click at [656, 503] on button "Next" at bounding box center [615, 487] width 208 height 51
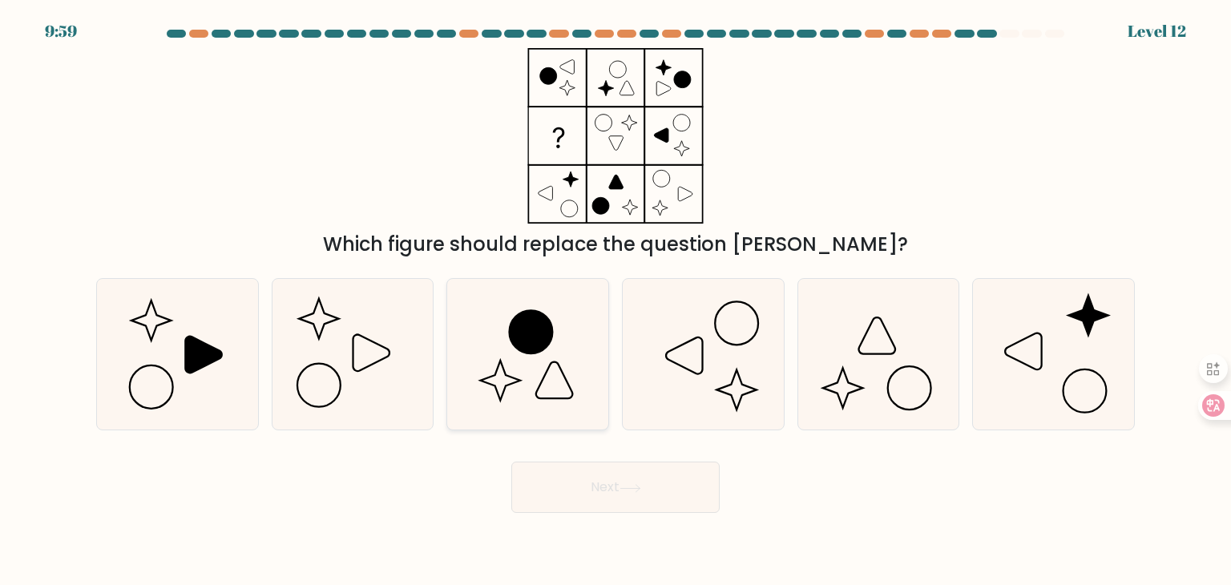
click at [452, 327] on icon at bounding box center [527, 354] width 151 height 151
click at [616, 301] on input "c." at bounding box center [616, 297] width 1 height 8
radio input "true"
click at [580, 479] on button "Next" at bounding box center [615, 487] width 208 height 51
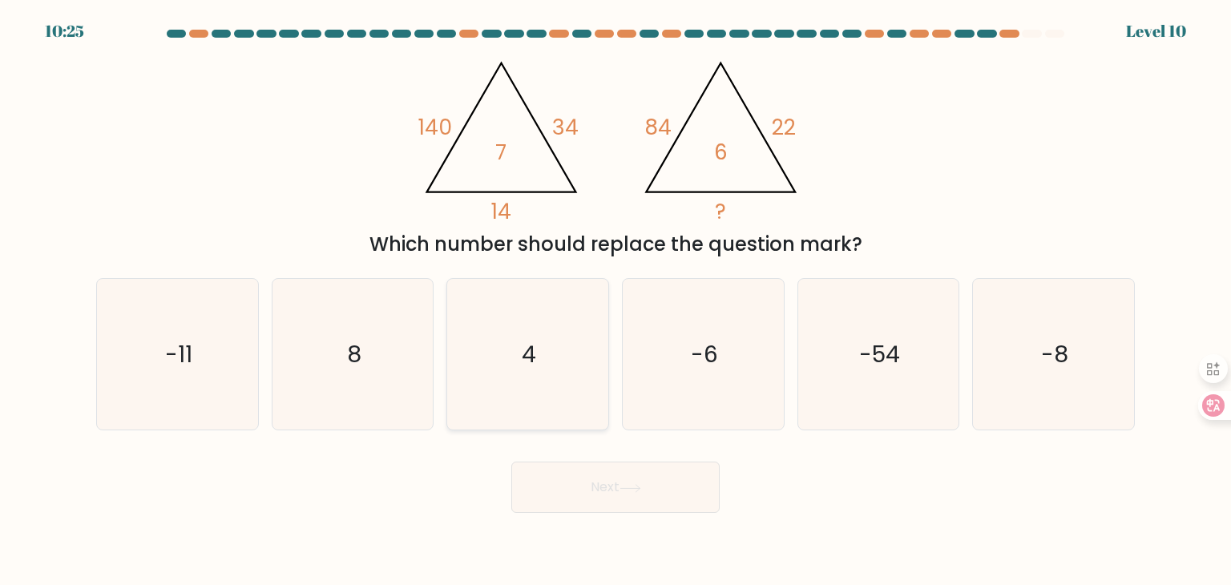
click at [561, 421] on icon "4" at bounding box center [527, 354] width 151 height 151
click at [616, 301] on input "c. 4" at bounding box center [616, 297] width 1 height 8
radio input "true"
click at [597, 475] on button "Next" at bounding box center [615, 487] width 208 height 51
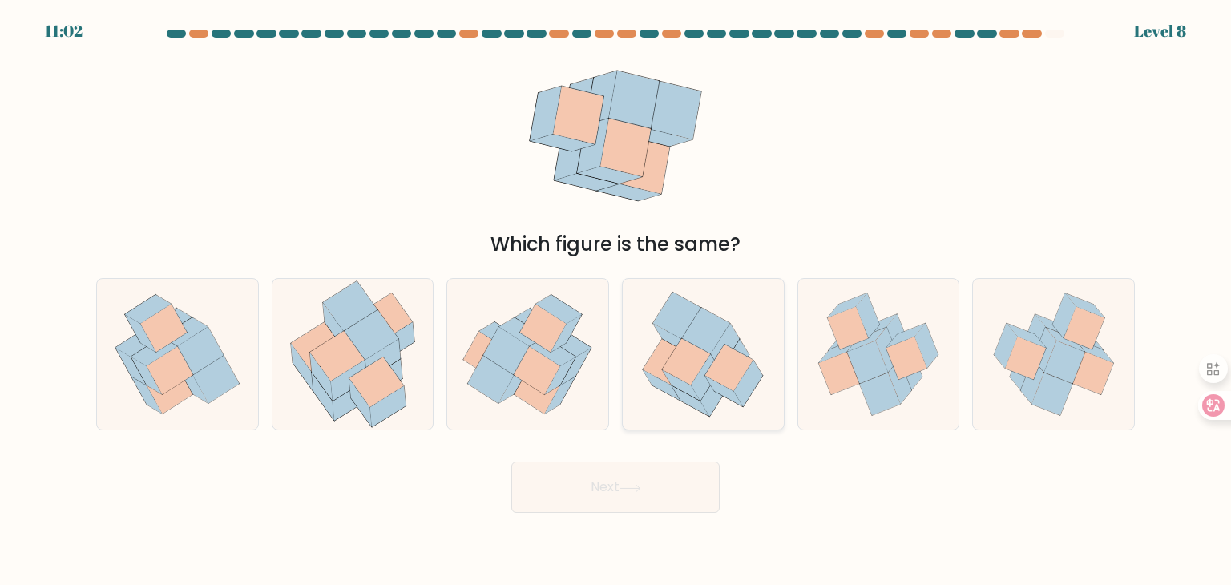
click at [687, 336] on icon at bounding box center [706, 331] width 48 height 46
click at [616, 301] on input "d." at bounding box center [616, 297] width 1 height 8
radio input "true"
click at [171, 358] on icon at bounding box center [170, 371] width 46 height 48
click at [616, 301] on input "a." at bounding box center [616, 297] width 1 height 8
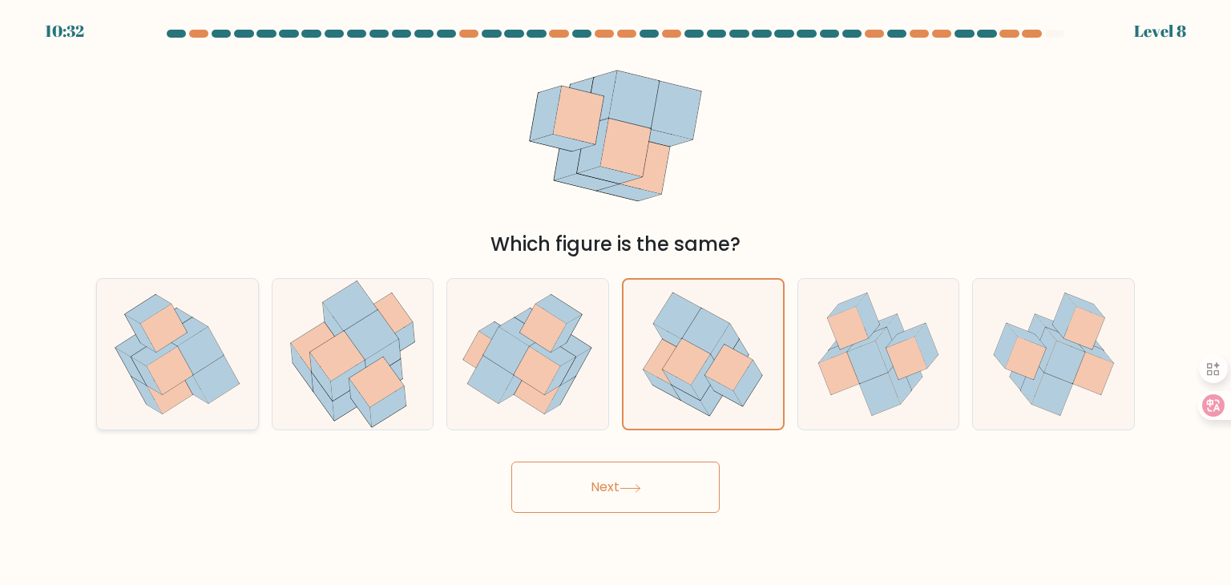
radio input "true"
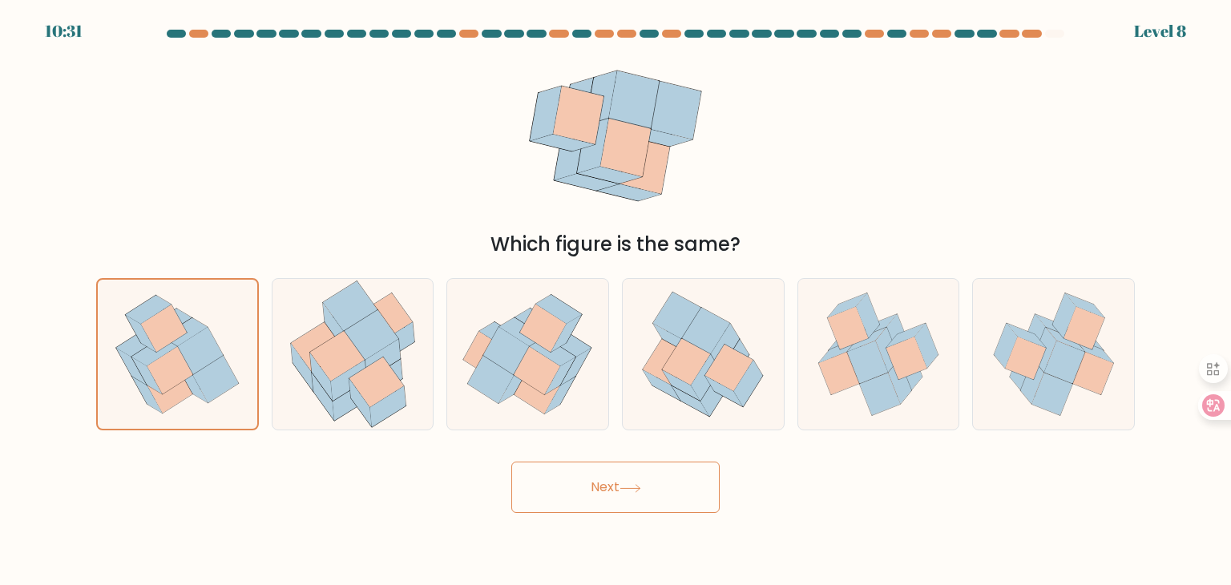
click at [557, 479] on button "Next" at bounding box center [615, 487] width 208 height 51
click at [676, 489] on button "Next" at bounding box center [615, 487] width 208 height 51
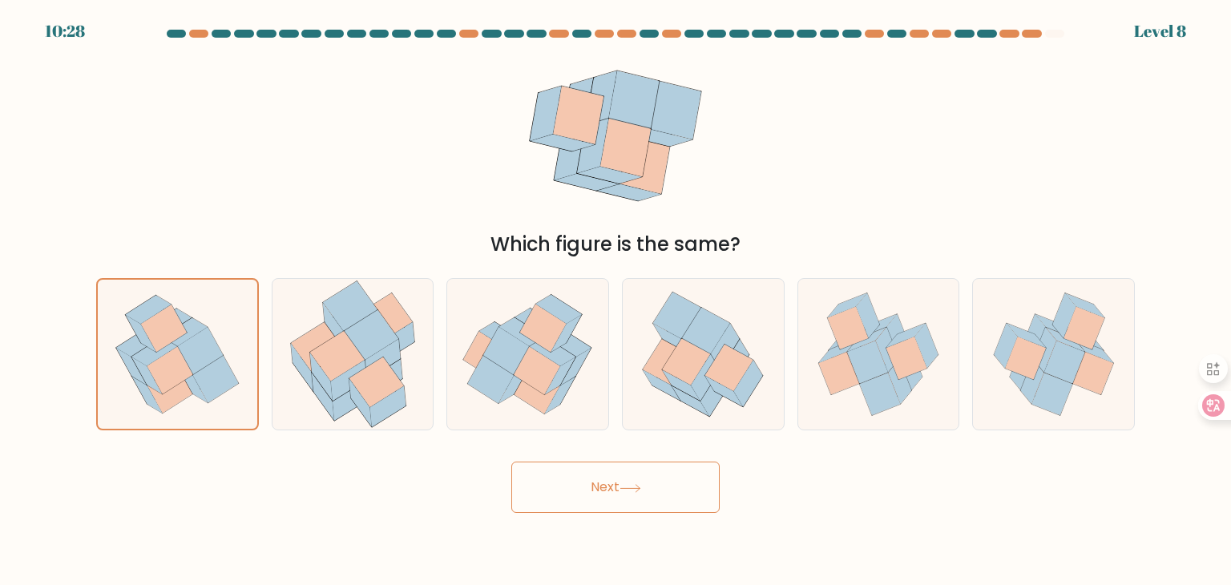
click at [676, 489] on button "Next" at bounding box center [615, 487] width 208 height 51
click at [560, 482] on button "Next" at bounding box center [615, 487] width 208 height 51
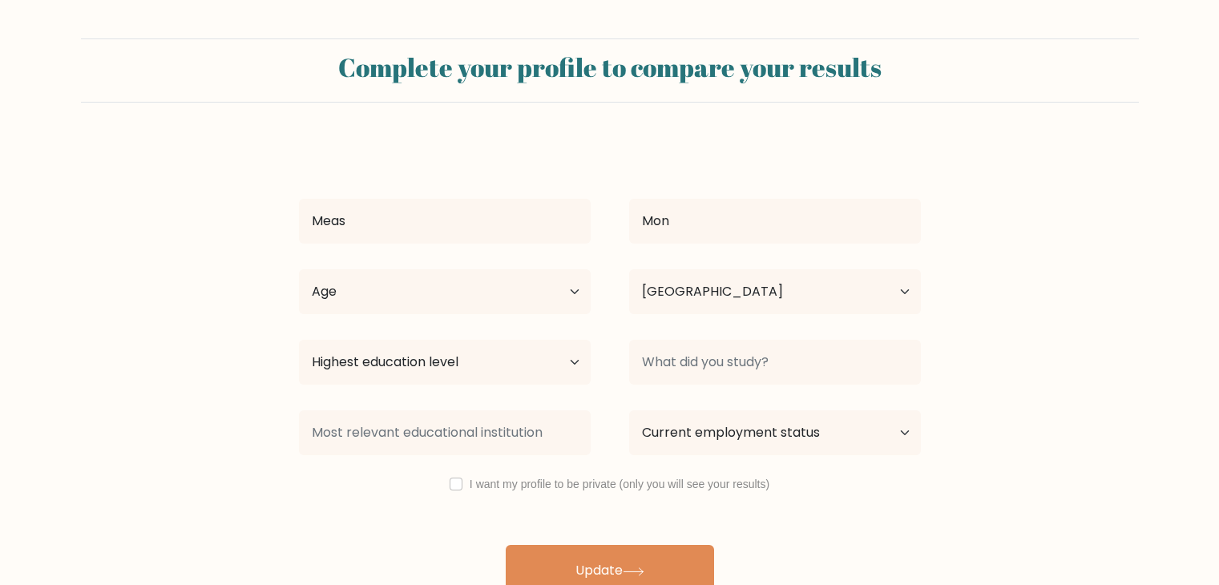
select select "KH"
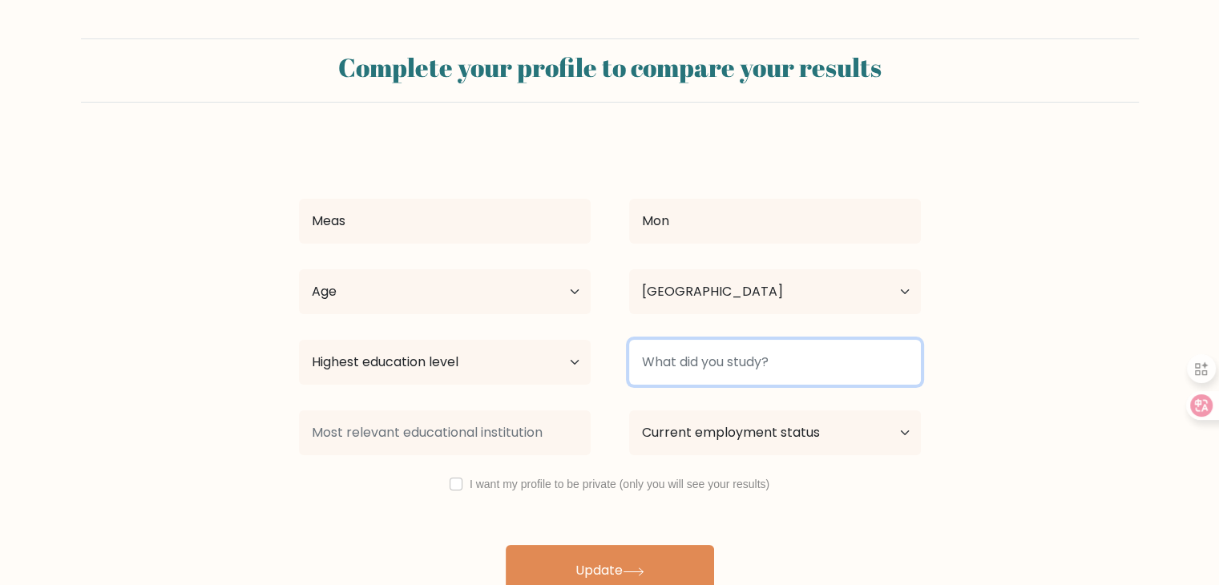
click at [738, 370] on input at bounding box center [775, 362] width 292 height 45
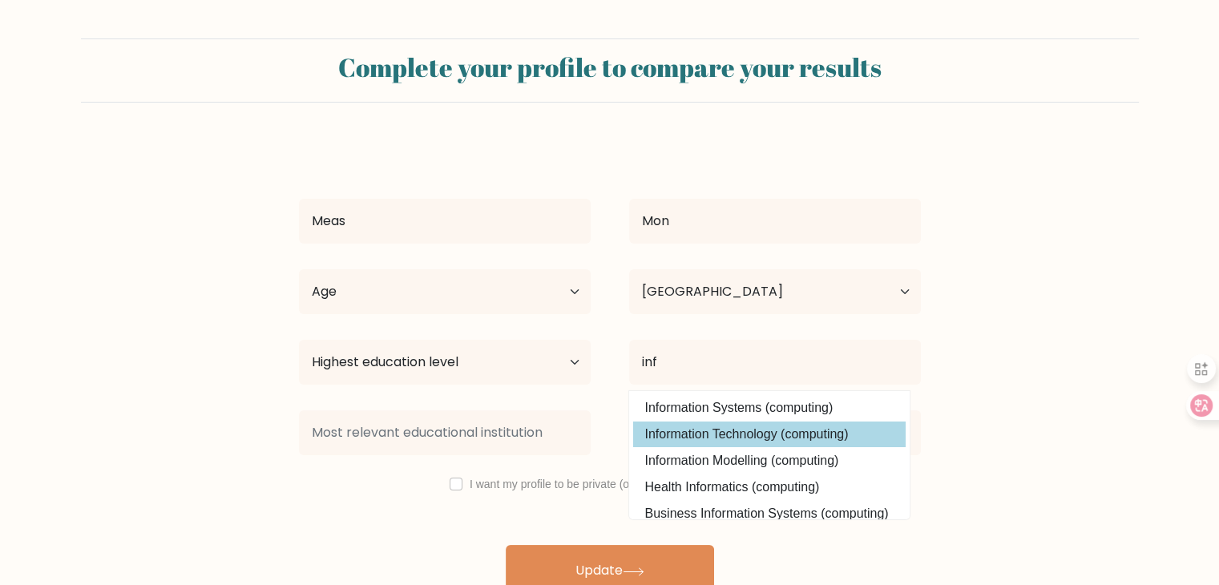
click at [794, 427] on option "Information Technology (computing)" at bounding box center [769, 435] width 273 height 26
type input "Information Technology"
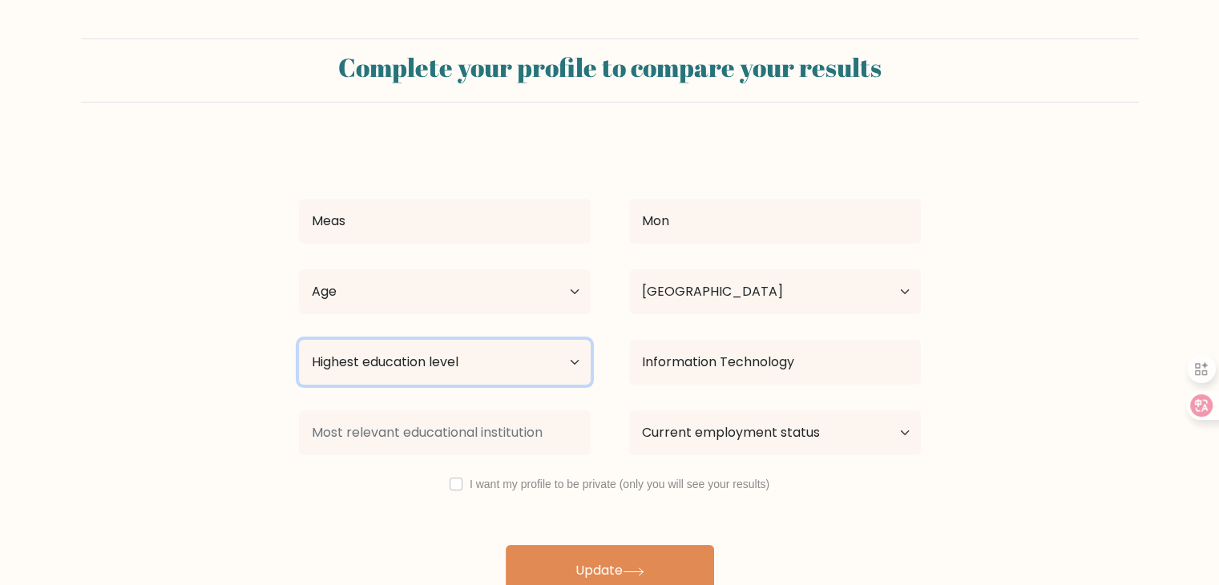
click at [540, 370] on select "Highest education level No schooling Primary Lower Secondary Upper Secondary Oc…" at bounding box center [445, 362] width 292 height 45
select select "occupation_specific"
click at [299, 340] on select "Highest education level No schooling Primary Lower Secondary Upper Secondary Oc…" at bounding box center [445, 362] width 292 height 45
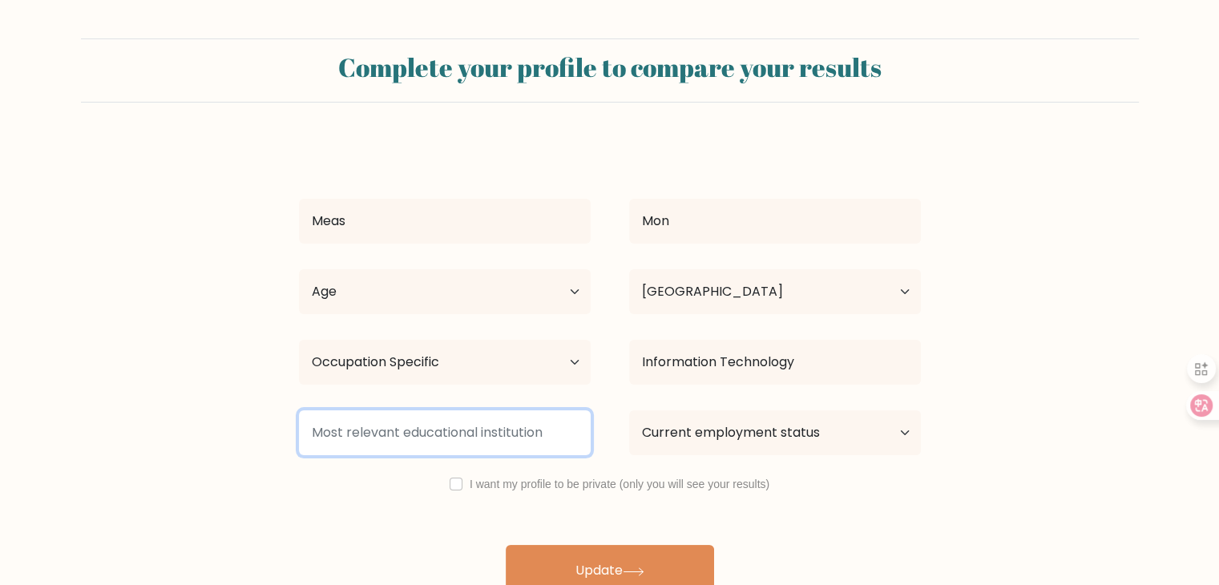
click at [441, 430] on input at bounding box center [445, 432] width 292 height 45
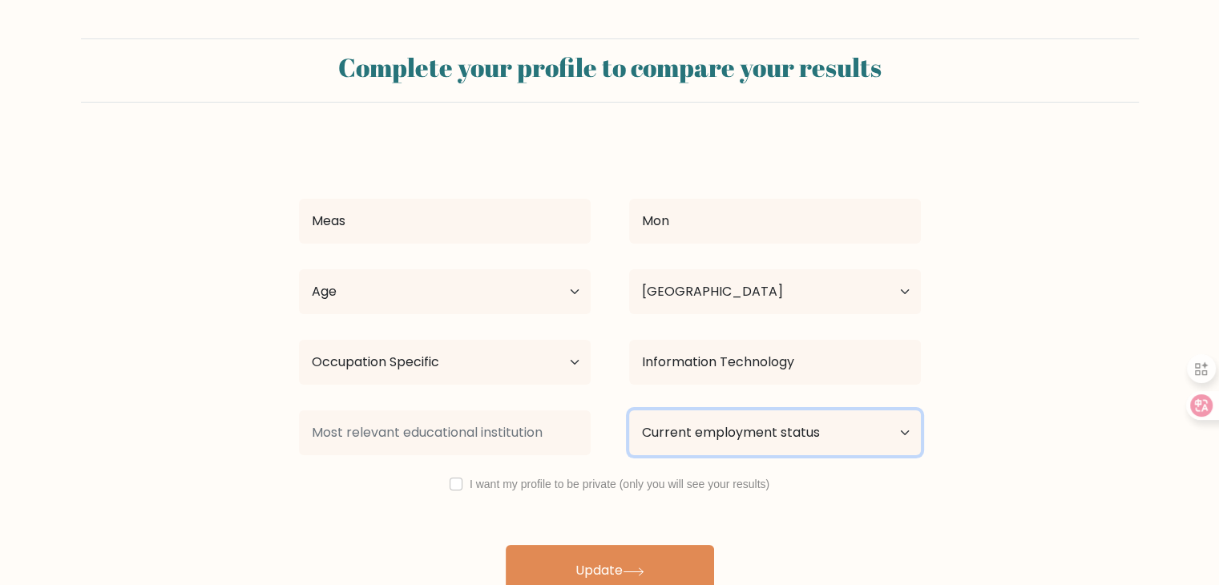
drag, startPoint x: 757, startPoint y: 416, endPoint x: 765, endPoint y: 434, distance: 19.4
click at [757, 418] on select "Current employment status Employed Student Retired Other / prefer not to answer" at bounding box center [775, 432] width 292 height 45
click at [629, 410] on select "Current employment status Employed Student Retired Other / prefer not to answer" at bounding box center [775, 432] width 292 height 45
click at [752, 439] on select "Current employment status Employed Student Retired Other / prefer not to answer" at bounding box center [775, 432] width 292 height 45
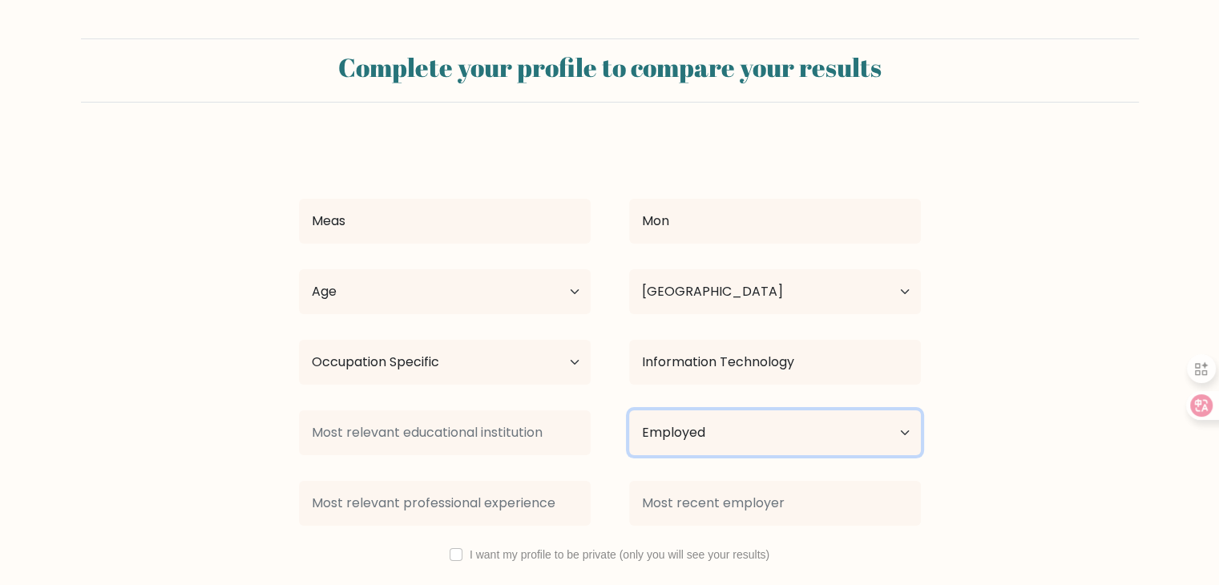
select select "student"
click at [629, 410] on select "Current employment status Employed Student Retired Other / prefer not to answer" at bounding box center [775, 432] width 292 height 45
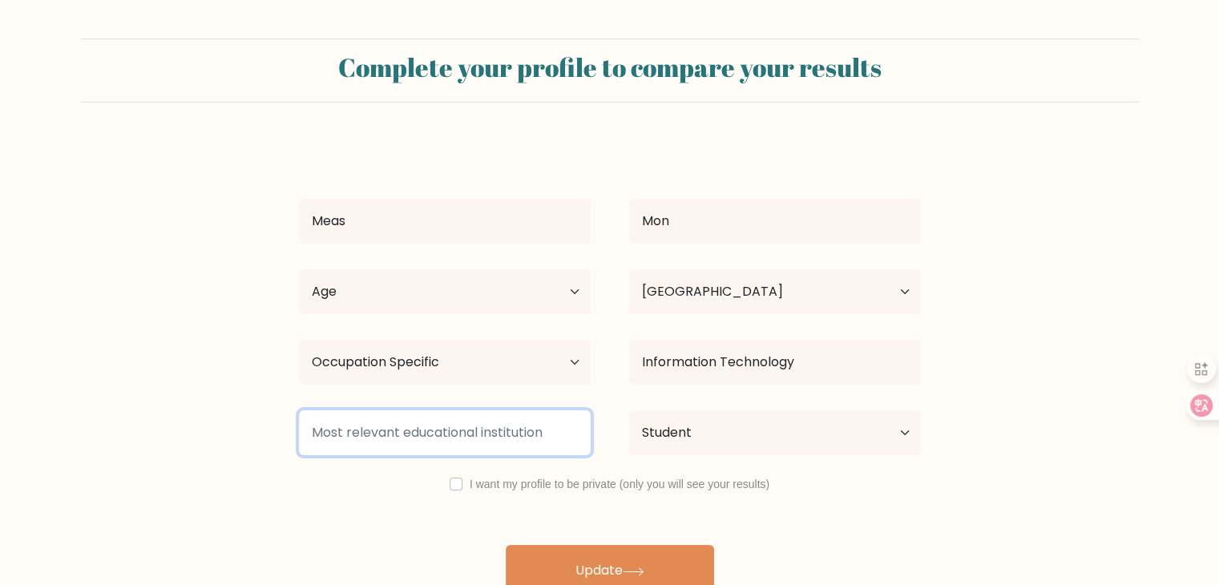
click at [503, 440] on input at bounding box center [445, 432] width 292 height 45
type input "T"
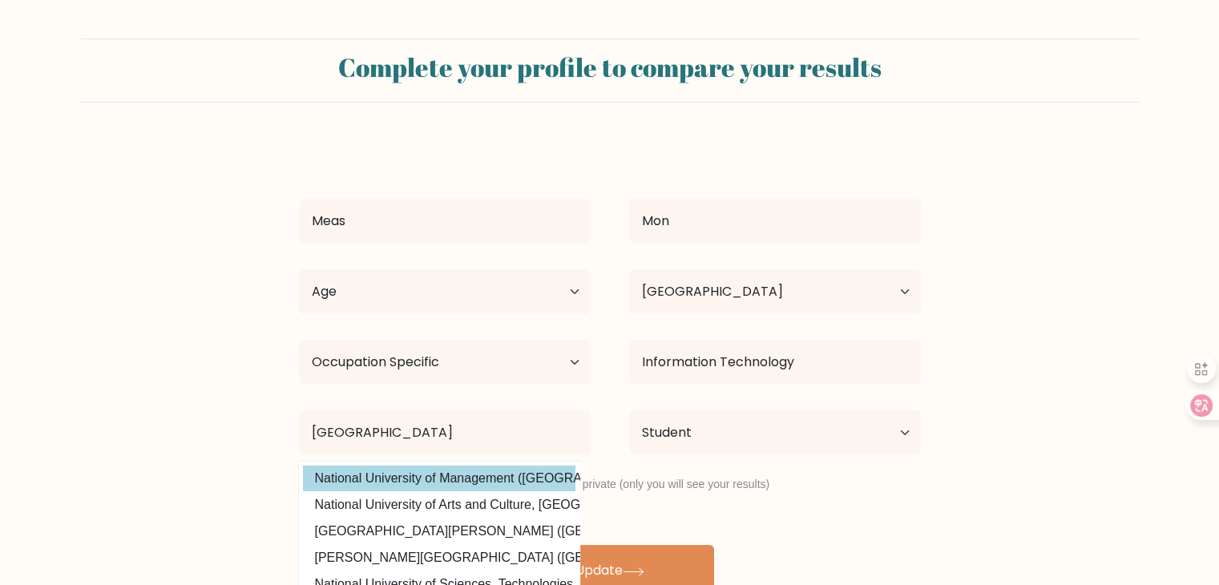
click at [465, 482] on div "Meas Mon Age Under 18 years old 18-24 years old 25-34 years old 35-44 years old…" at bounding box center [609, 368] width 641 height 455
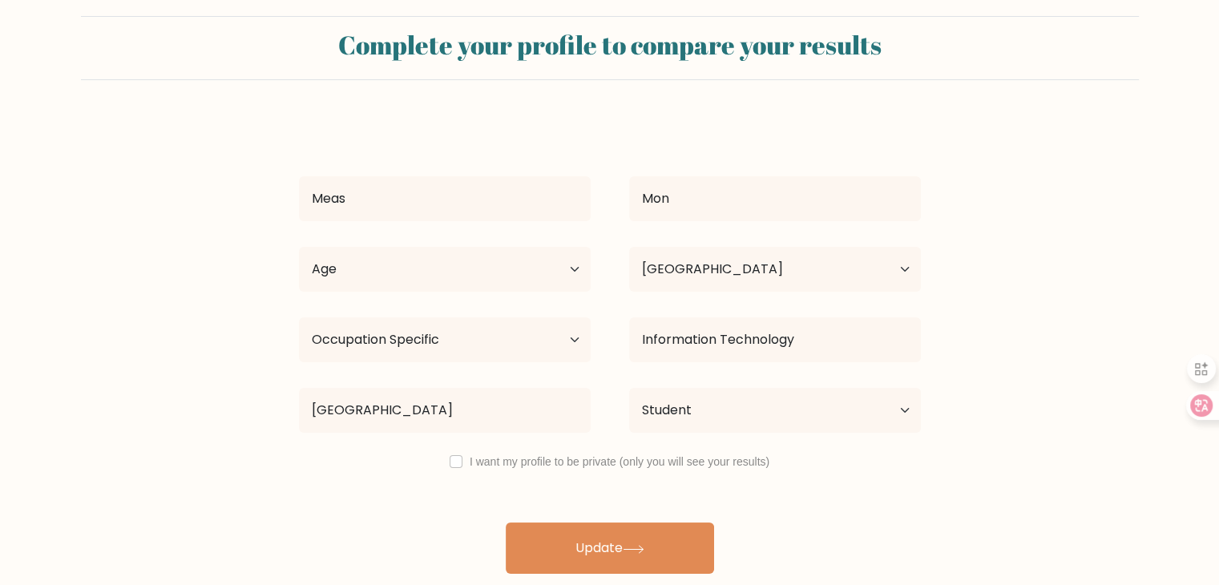
scroll to position [22, 0]
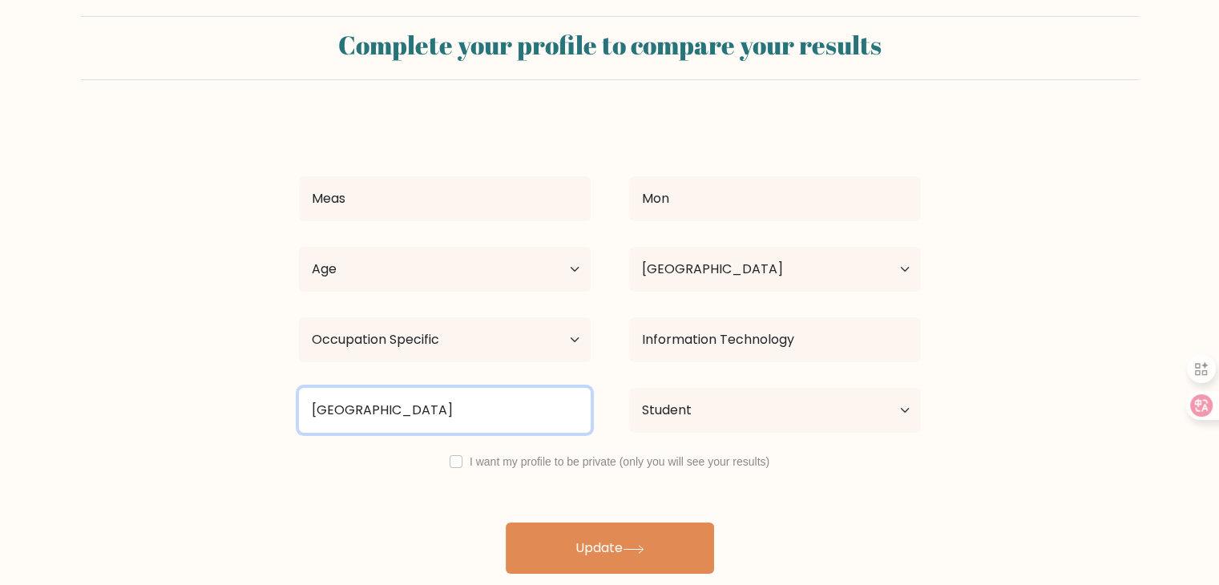
click at [514, 417] on input "National University of ma" at bounding box center [445, 410] width 292 height 45
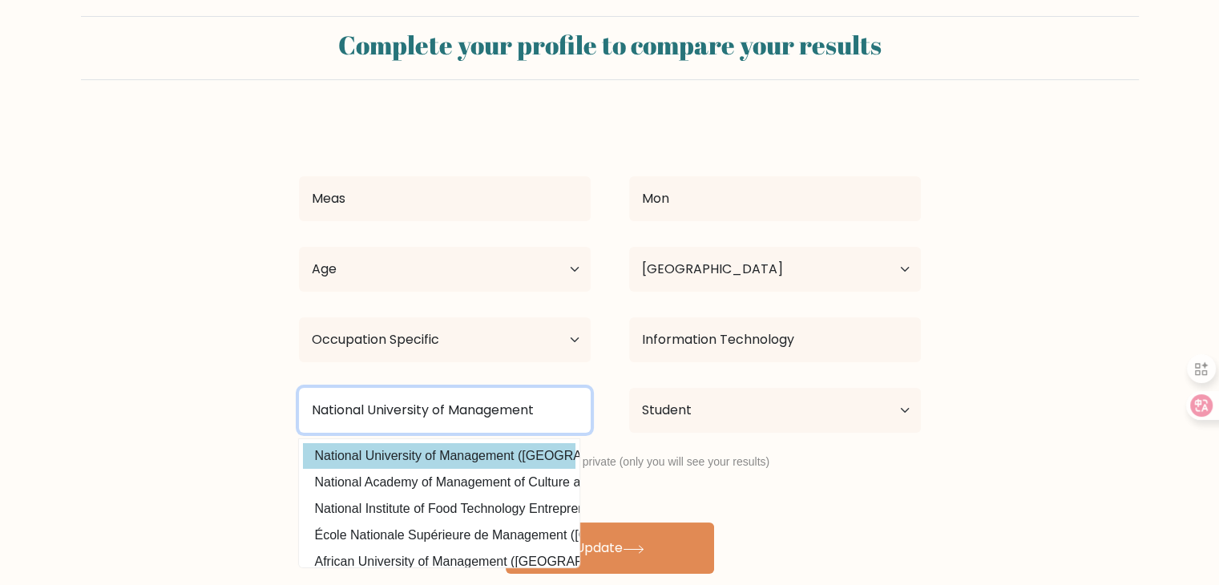
type input "National University of Management"
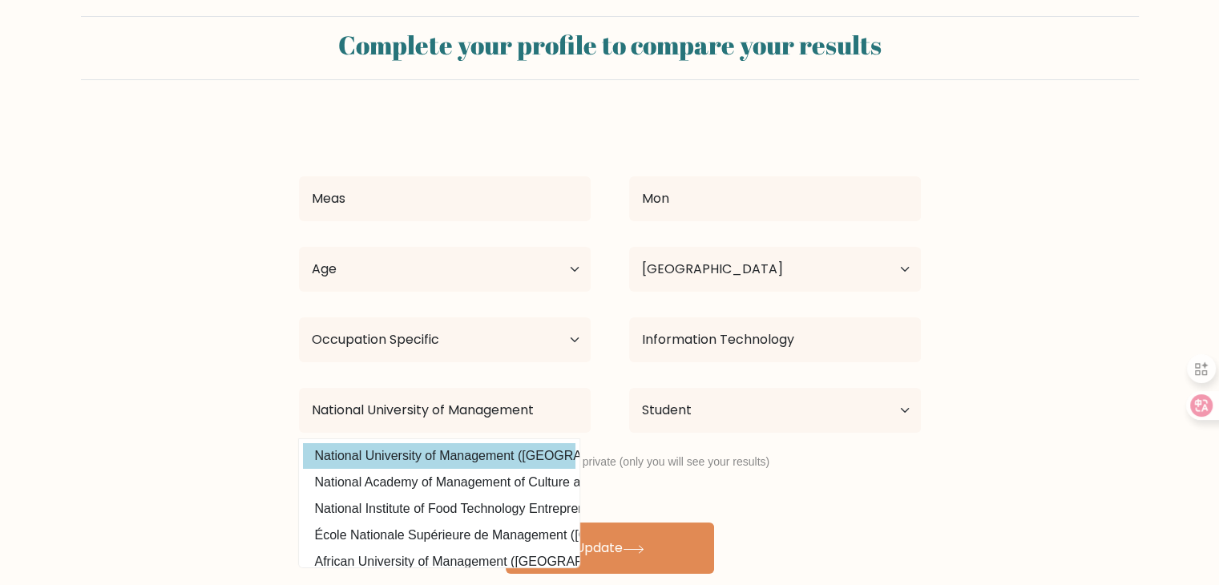
click at [533, 451] on option "National University of Management (Cambodia)" at bounding box center [439, 456] width 273 height 26
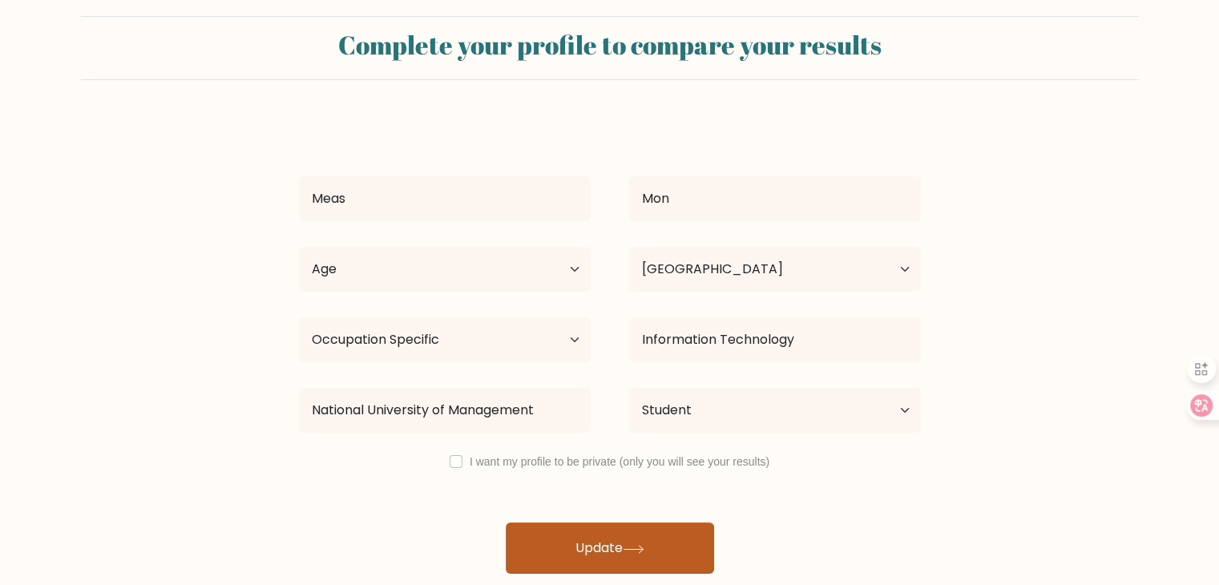
click at [575, 540] on button "Update" at bounding box center [610, 548] width 208 height 51
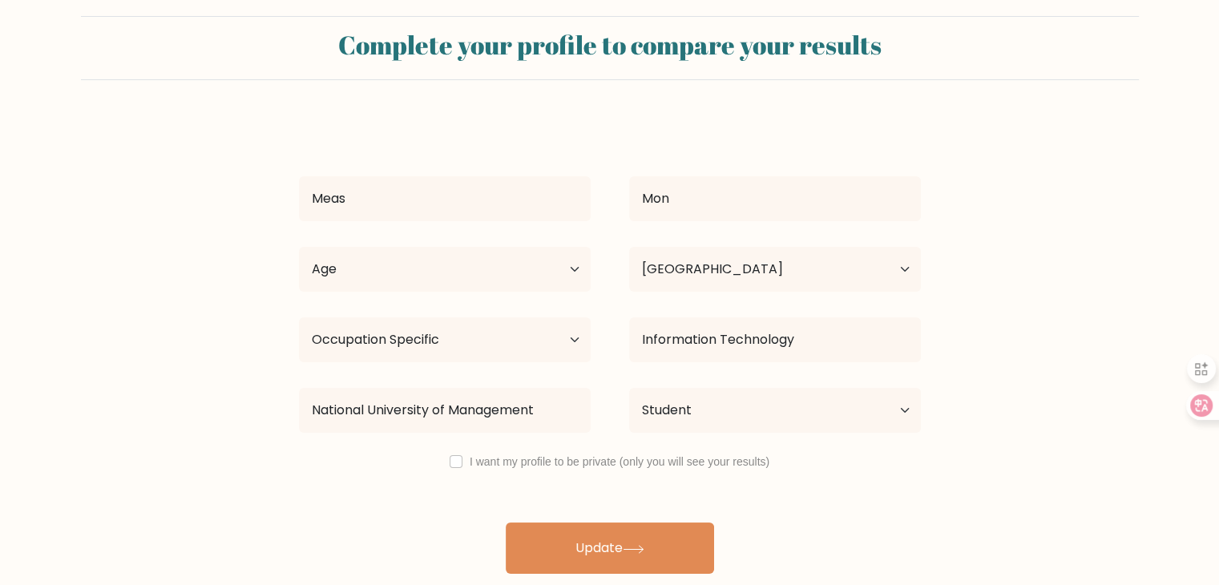
click at [443, 241] on div "Age Under 18 years old 18-24 years old 25-34 years old 35-44 years old 45-54 ye…" at bounding box center [445, 269] width 330 height 58
click at [426, 275] on select "Age Under 18 years old 18-24 years old 25-34 years old 35-44 years old 45-54 ye…" at bounding box center [445, 269] width 292 height 45
select select "18_24"
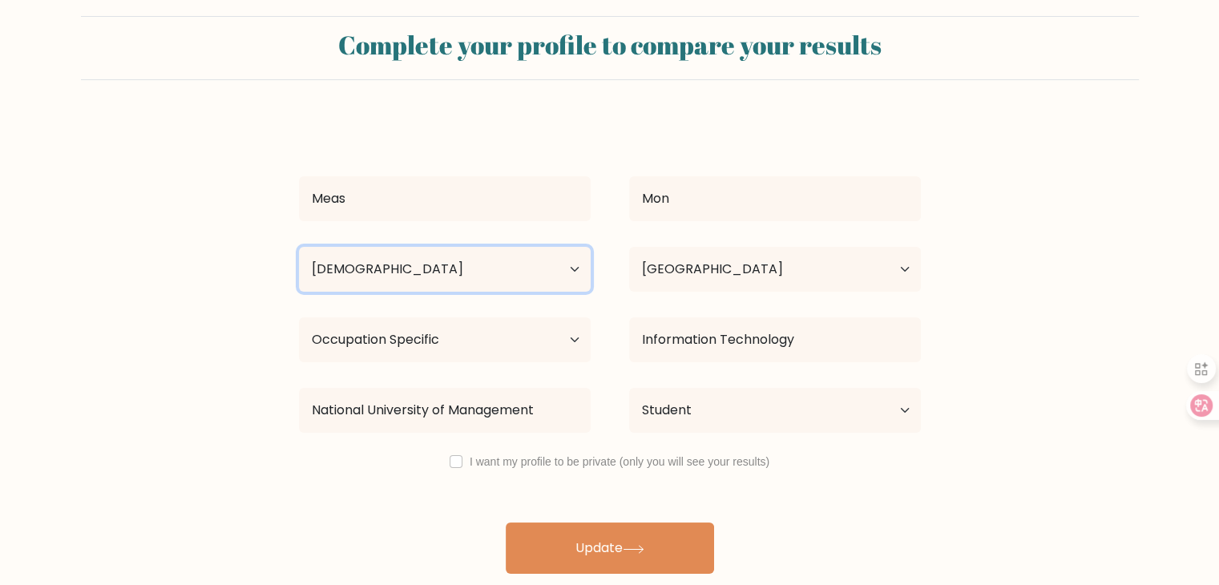
click at [299, 247] on select "Age Under 18 years old 18-24 years old 25-34 years old 35-44 years old 45-54 ye…" at bounding box center [445, 269] width 292 height 45
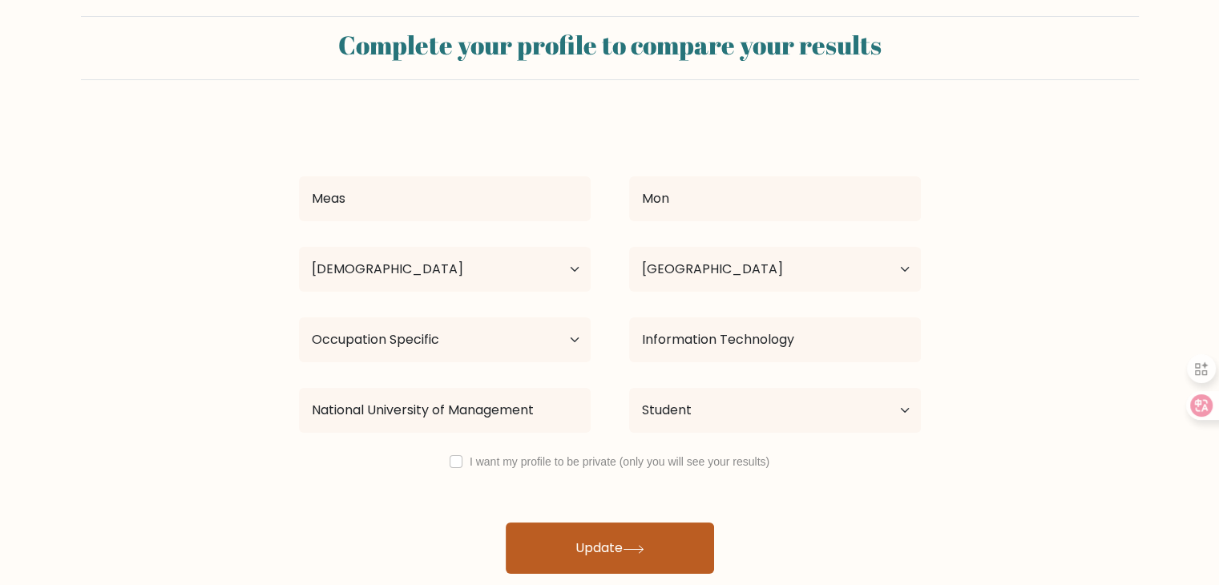
click at [548, 528] on button "Update" at bounding box center [610, 548] width 208 height 51
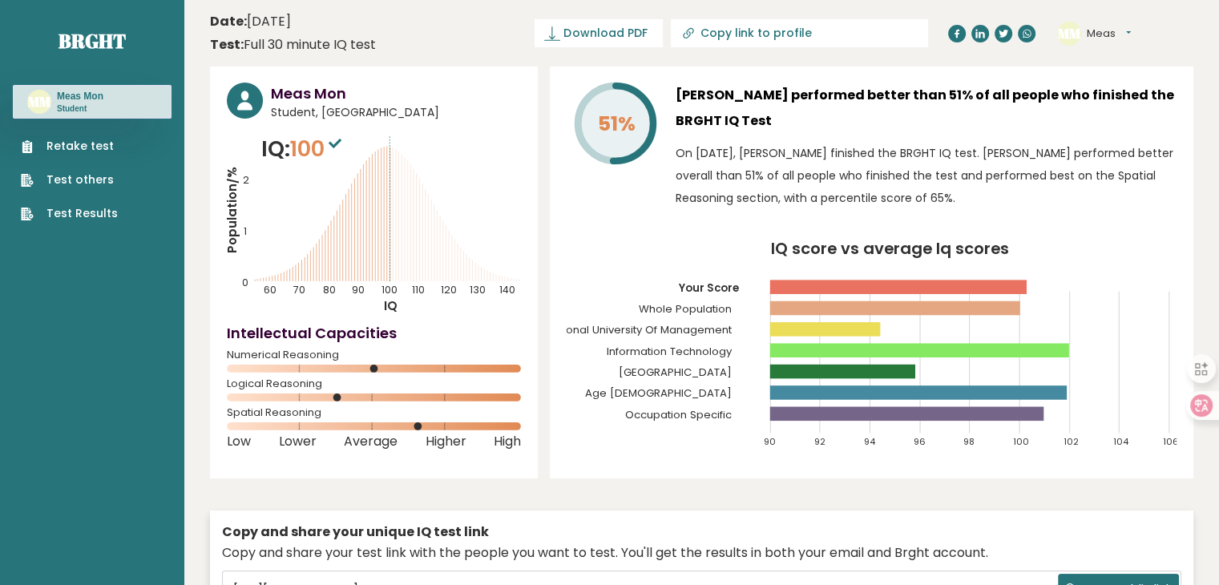
click at [64, 214] on link "Test Results" at bounding box center [69, 213] width 97 height 17
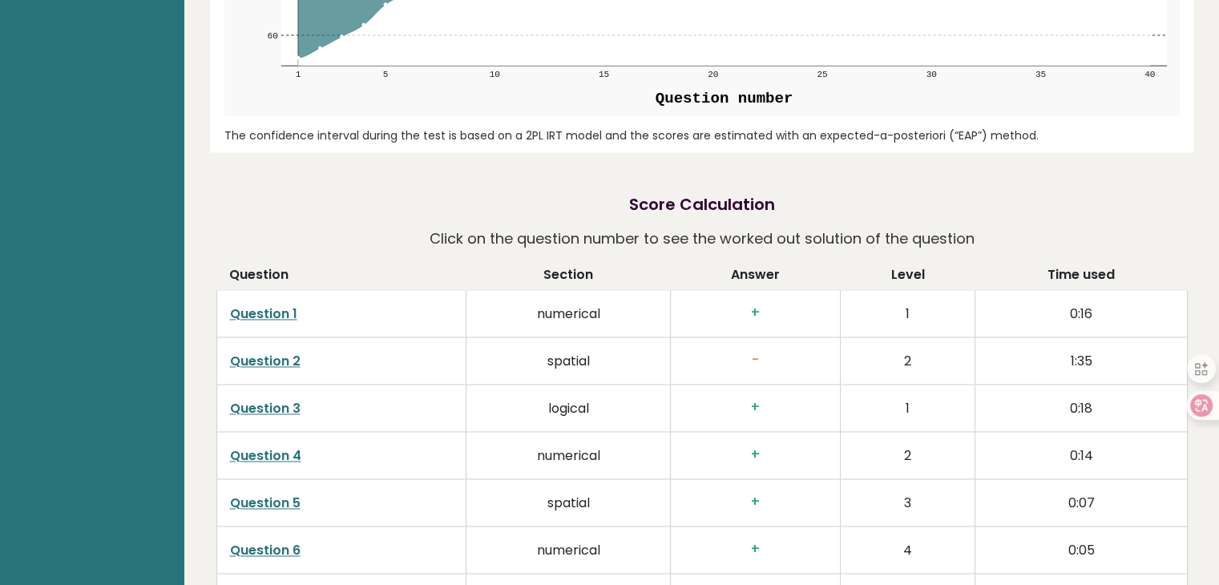
scroll to position [2352, 0]
